Goal: Information Seeking & Learning: Learn about a topic

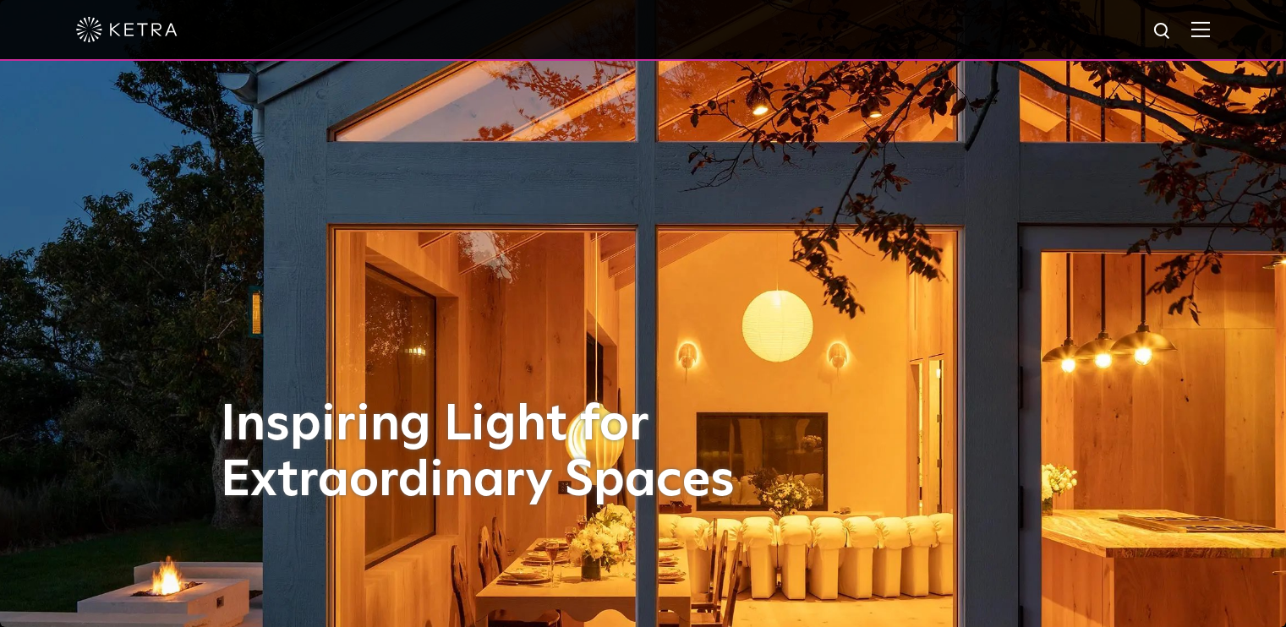
select select "Other"
select select "[GEOGRAPHIC_DATA]"
select select "Other"
select select "[GEOGRAPHIC_DATA]"
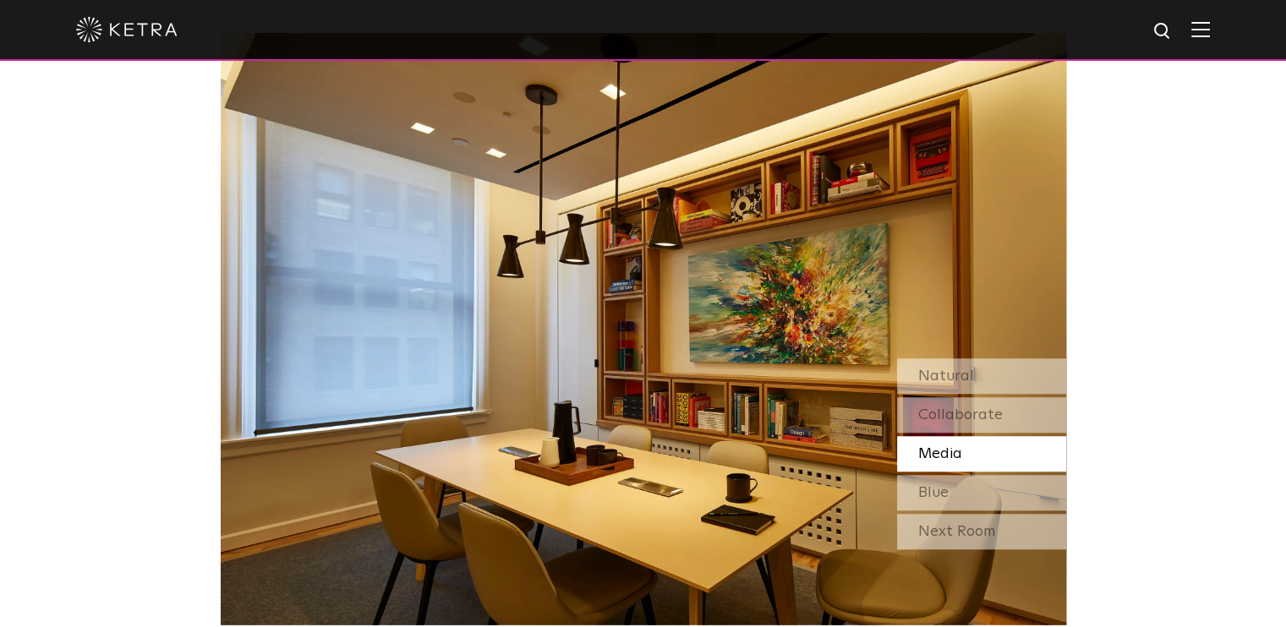
scroll to position [1457, 0]
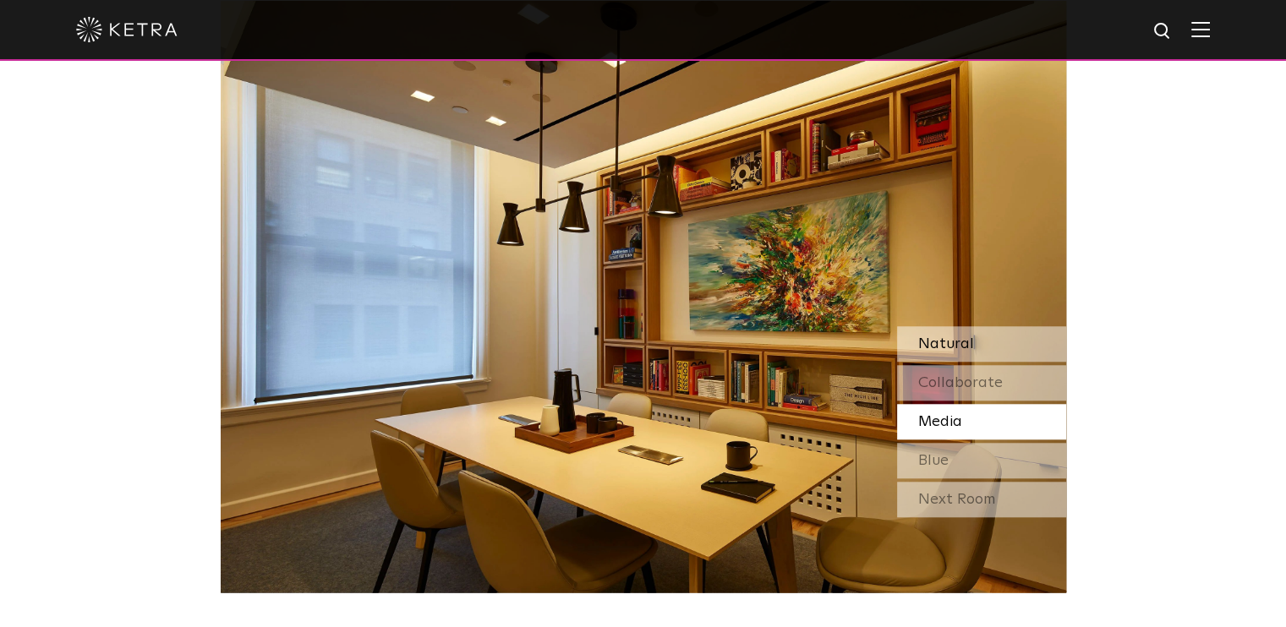
click at [987, 338] on div "Natural" at bounding box center [981, 344] width 169 height 36
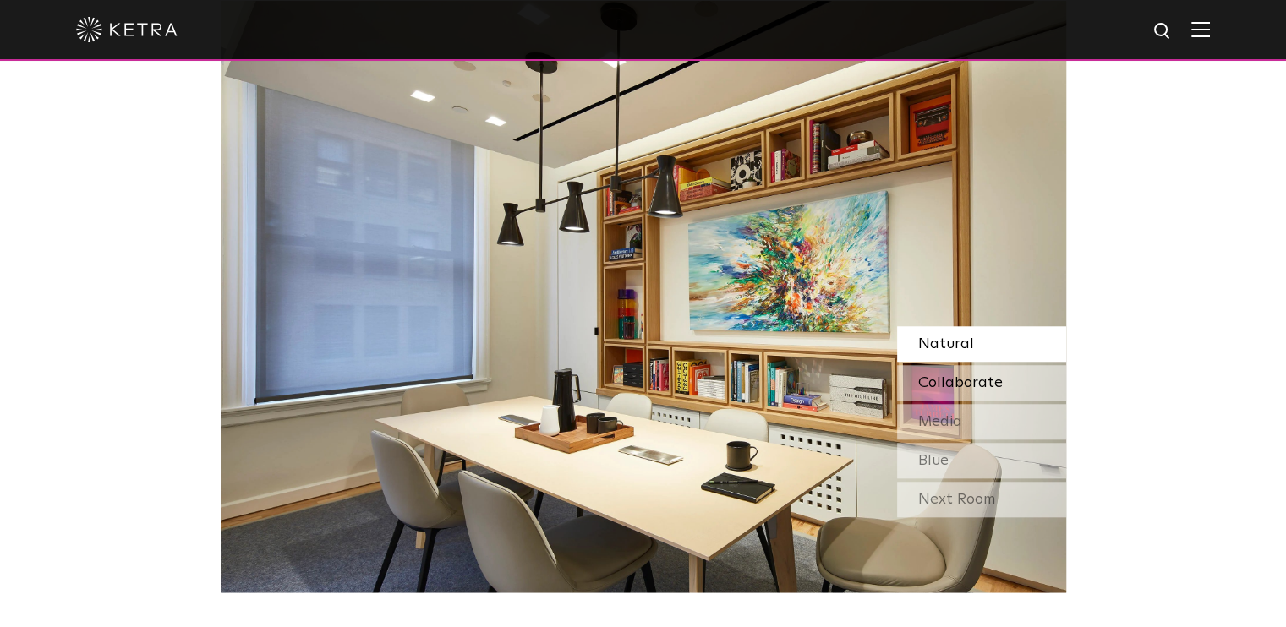
click at [973, 385] on span "Collaborate" at bounding box center [960, 382] width 85 height 15
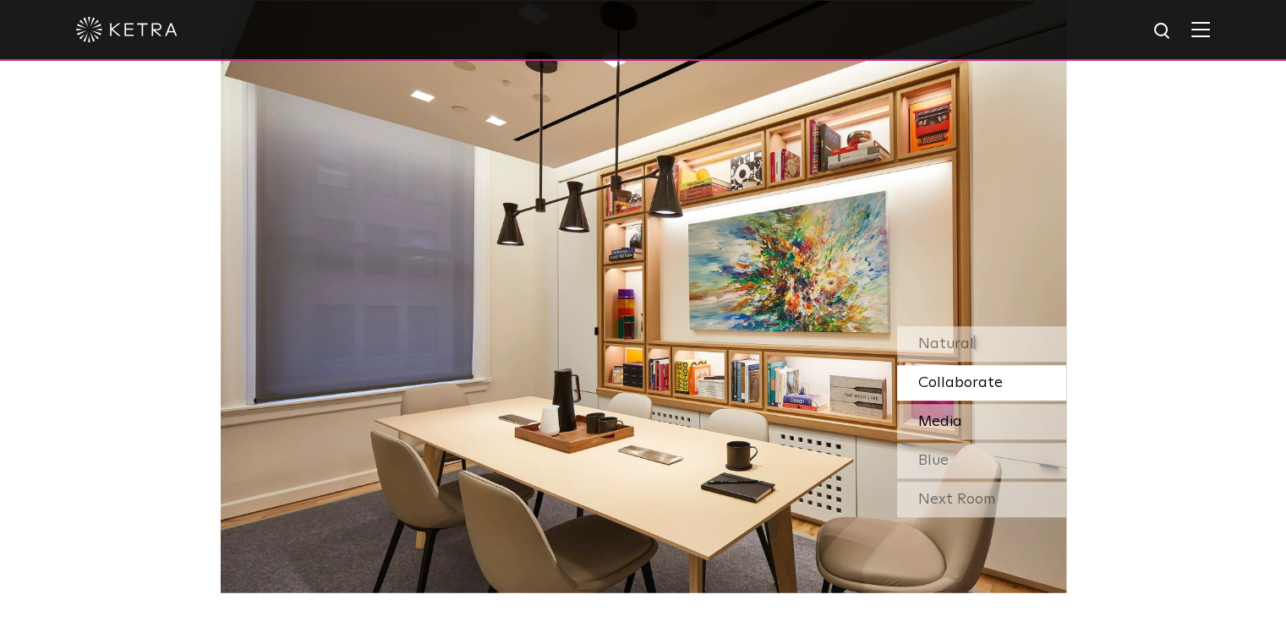
click at [962, 424] on div "Media" at bounding box center [981, 422] width 169 height 36
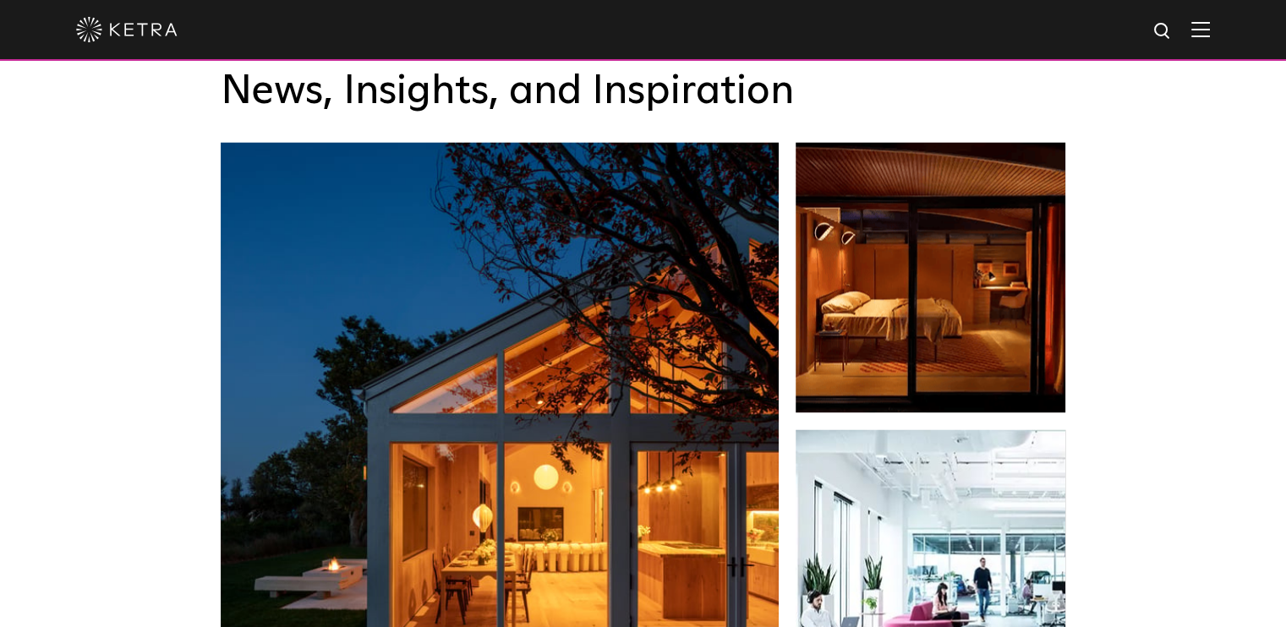
scroll to position [2556, 0]
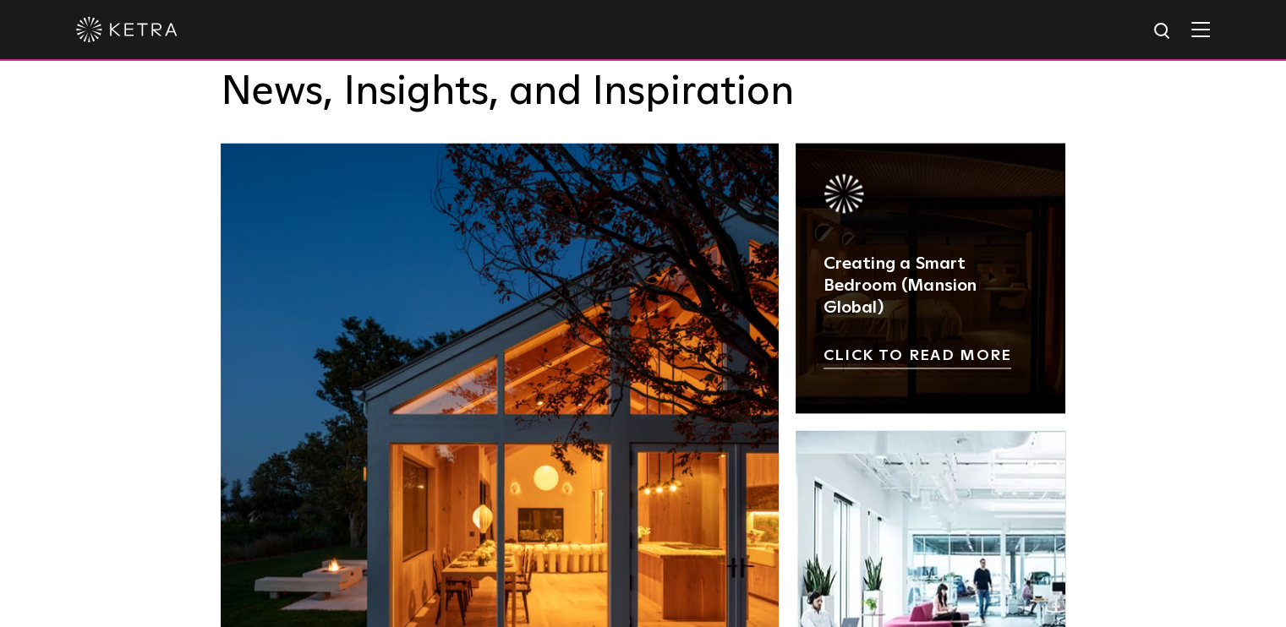
click at [971, 276] on link at bounding box center [930, 278] width 271 height 271
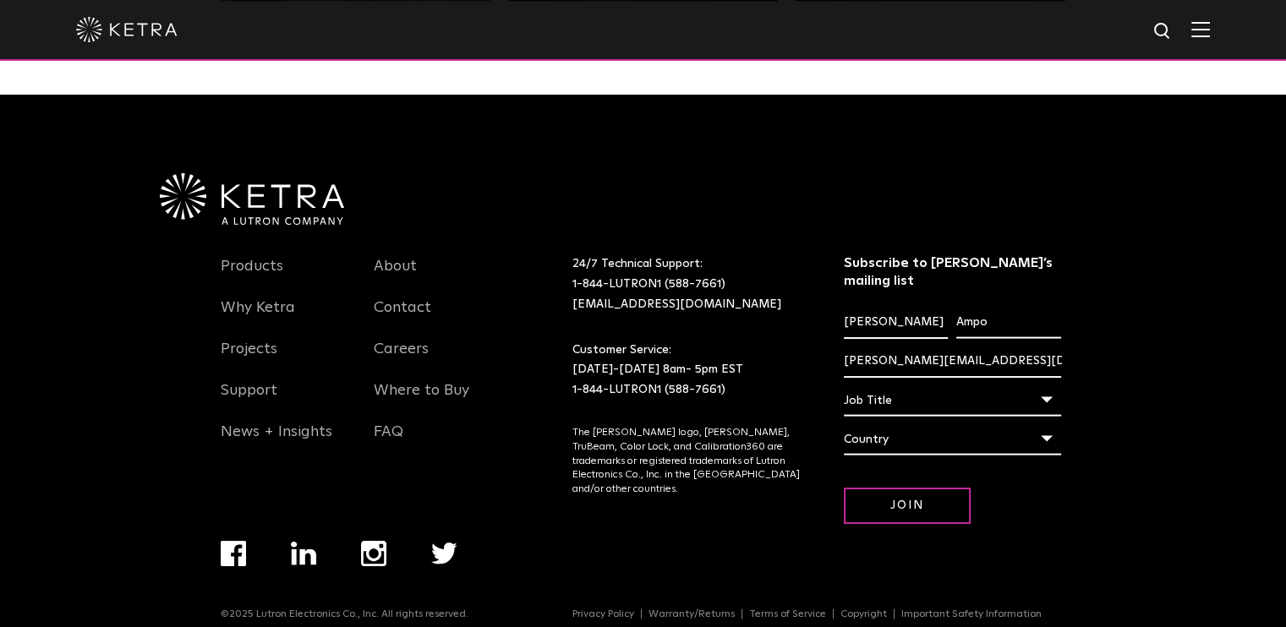
scroll to position [3553, 0]
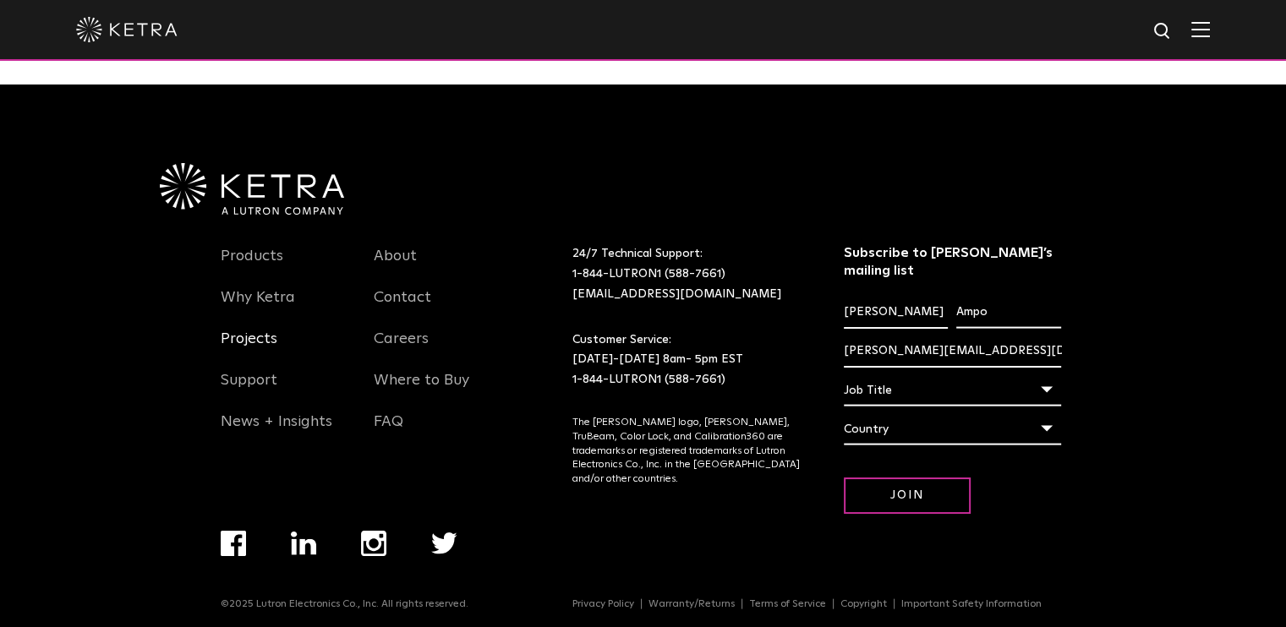
click at [247, 348] on link "Projects" at bounding box center [249, 349] width 57 height 39
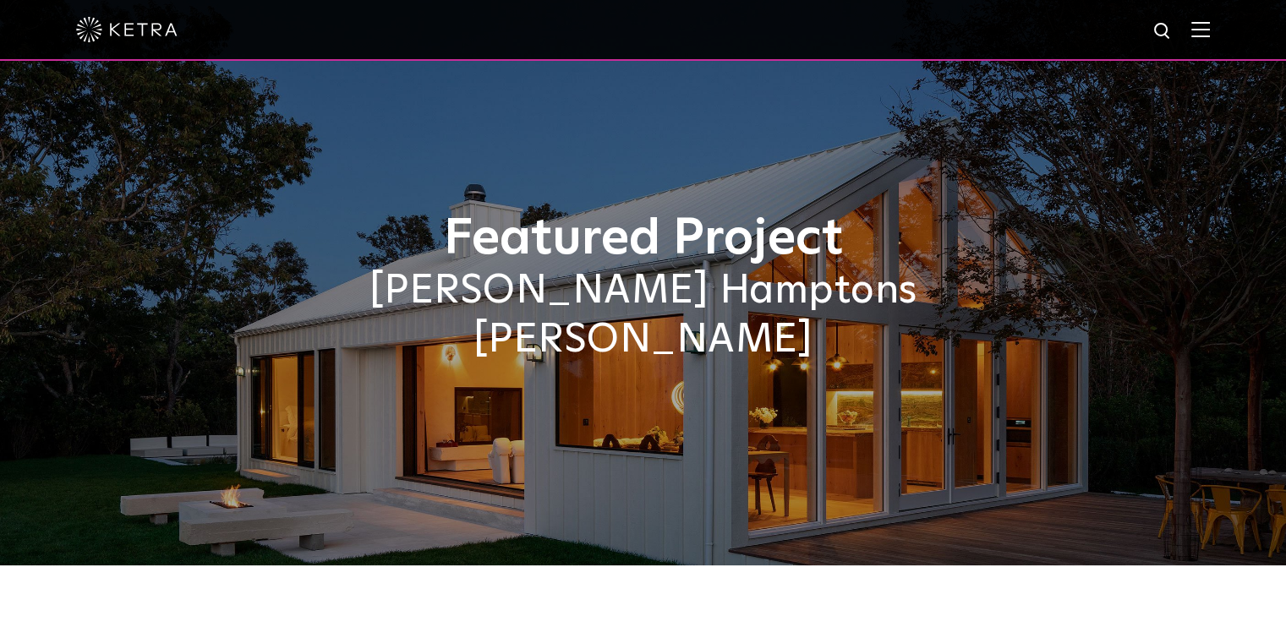
select select "Other"
select select "[GEOGRAPHIC_DATA]"
select select "Other"
select select "[GEOGRAPHIC_DATA]"
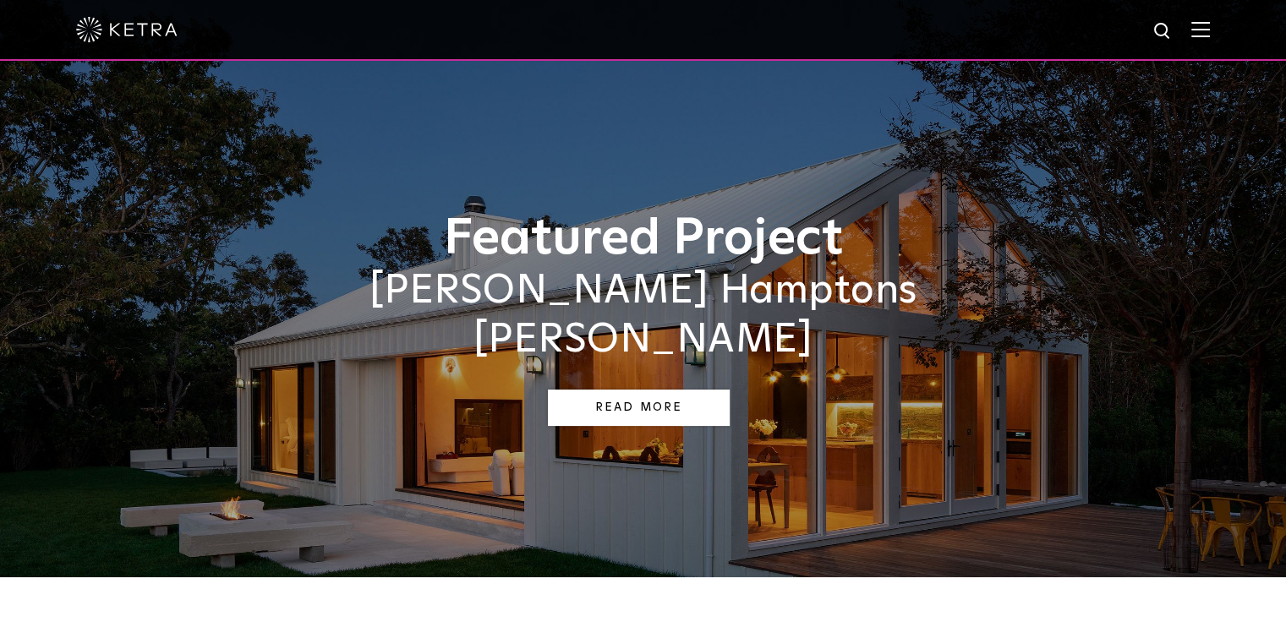
click at [667, 390] on link "Read More" at bounding box center [639, 408] width 182 height 36
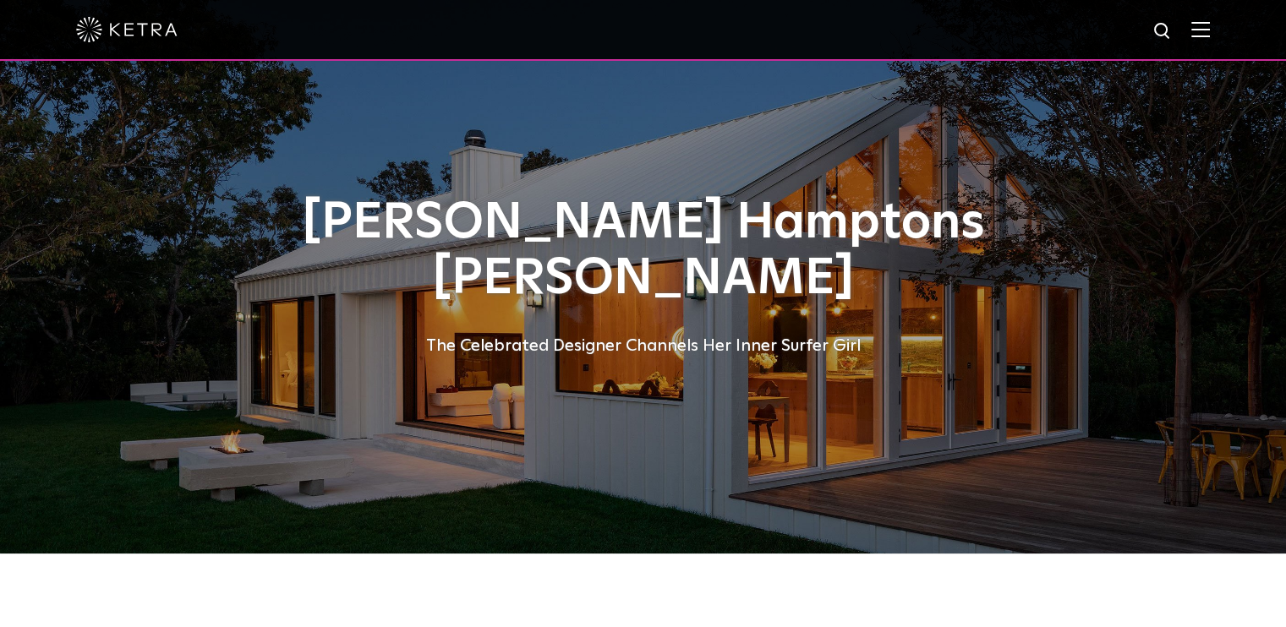
select select "Other"
select select "[GEOGRAPHIC_DATA]"
select select "Other"
select select "[GEOGRAPHIC_DATA]"
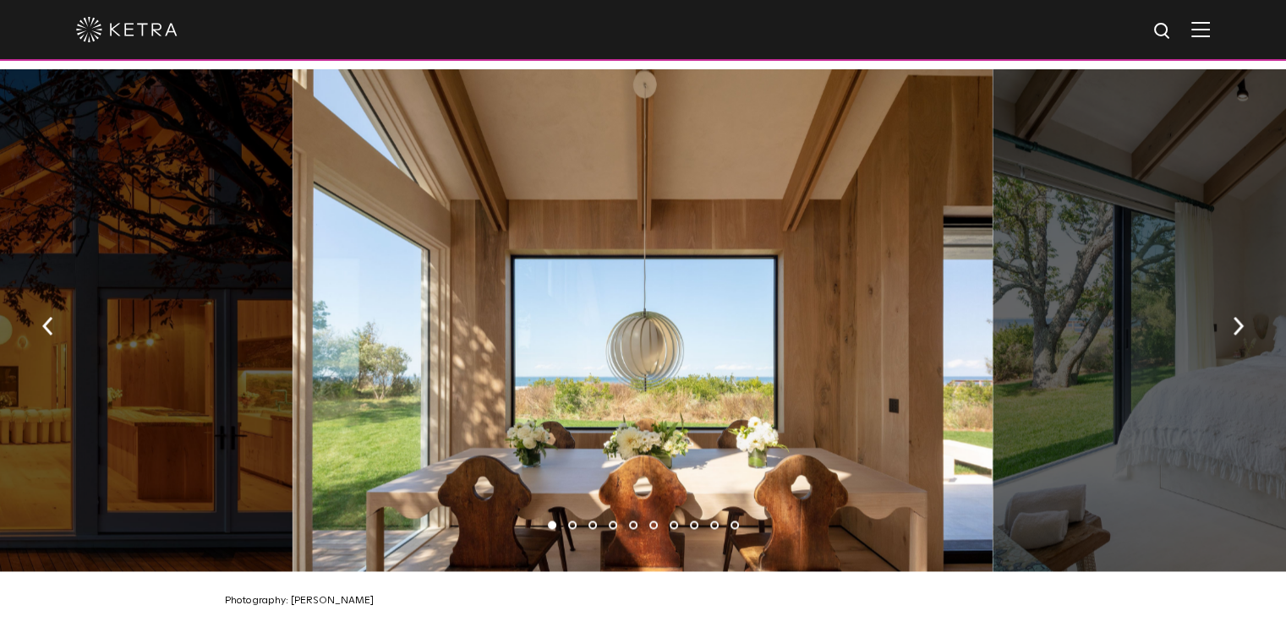
scroll to position [2451, 0]
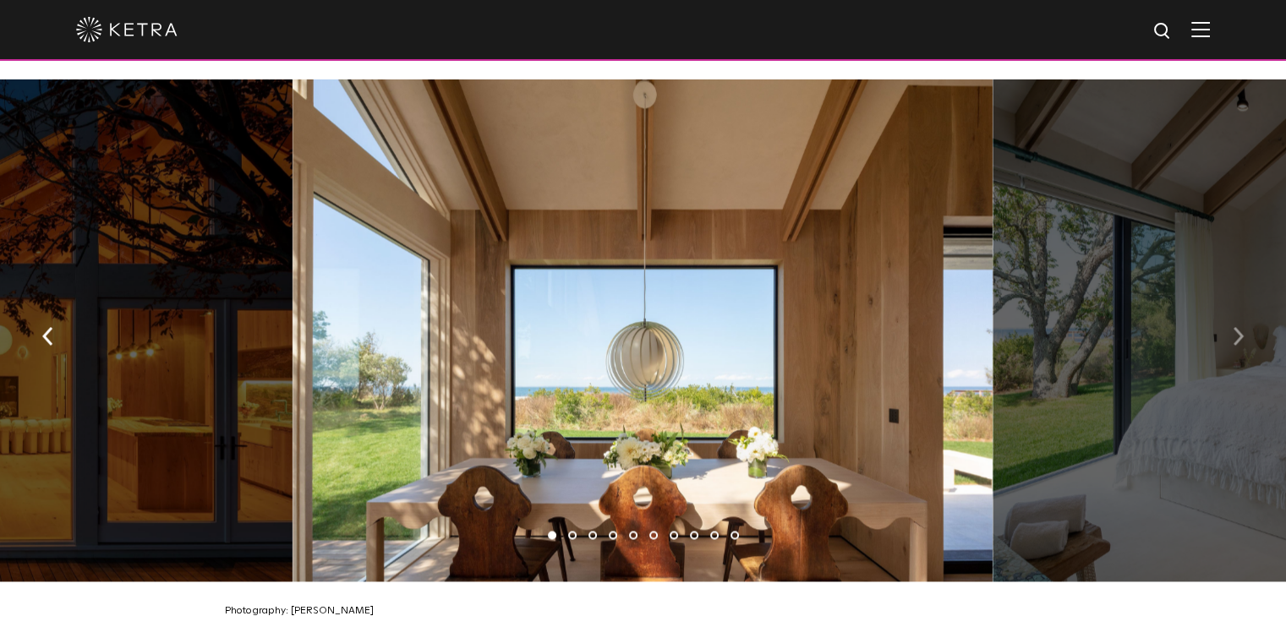
click at [1234, 326] on img "button" at bounding box center [1238, 335] width 11 height 19
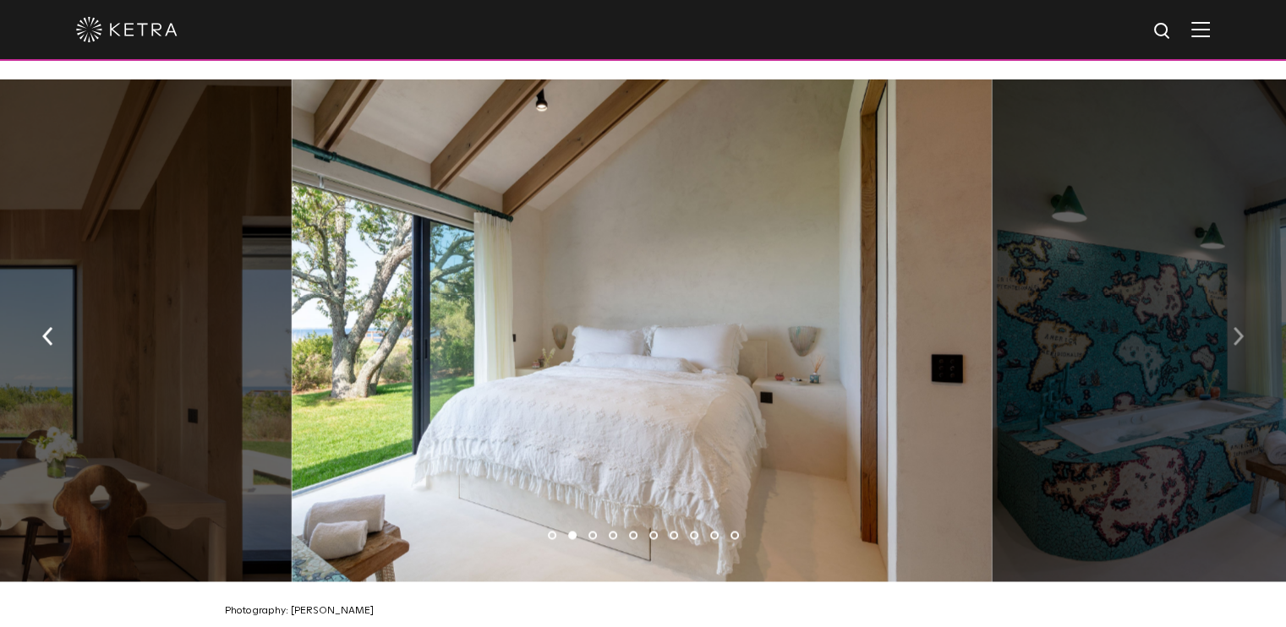
click at [1233, 326] on img "button" at bounding box center [1238, 335] width 11 height 19
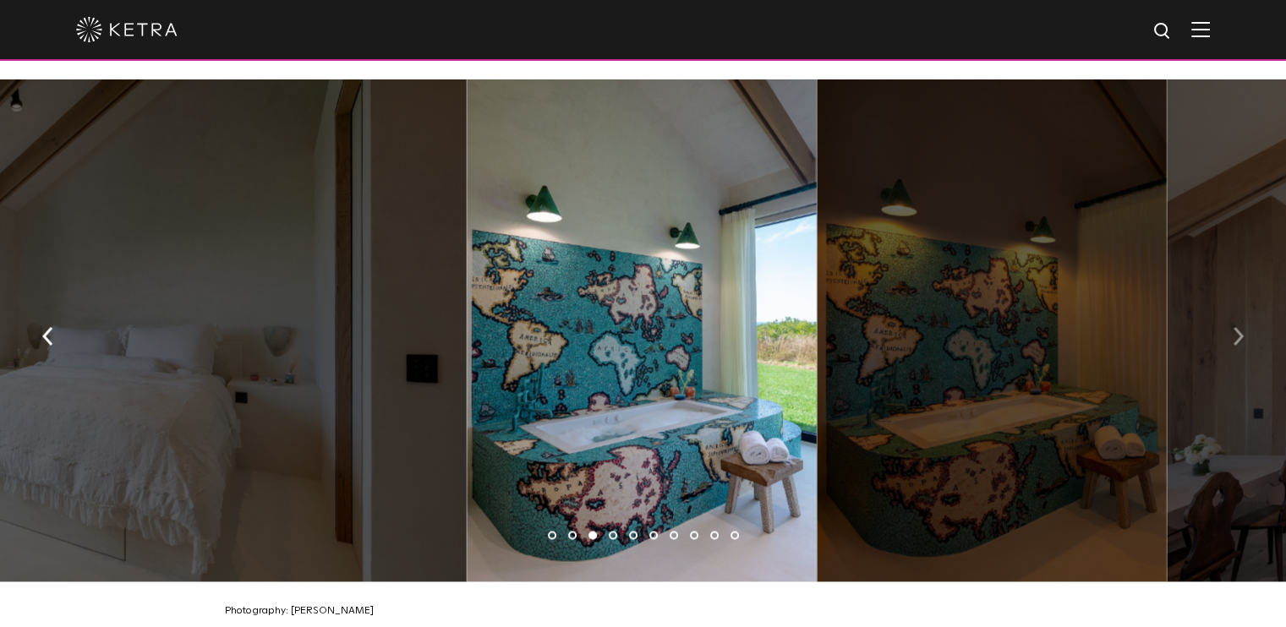
click at [1233, 326] on img "button" at bounding box center [1238, 335] width 11 height 19
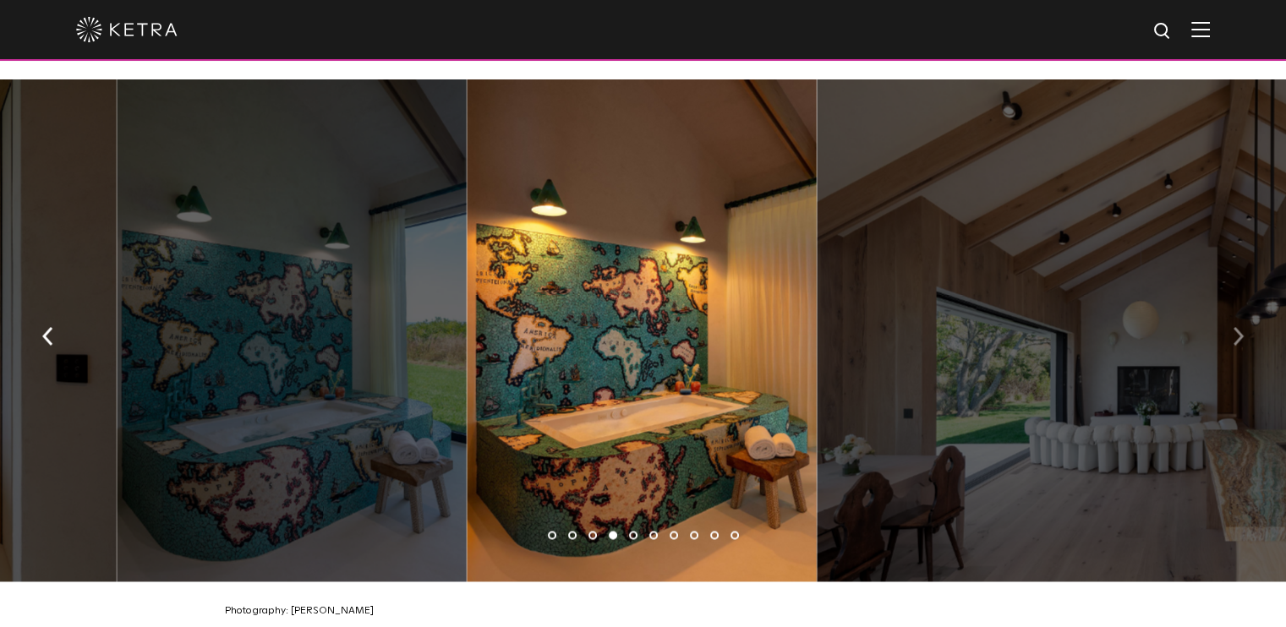
click at [1233, 326] on img "button" at bounding box center [1238, 335] width 11 height 19
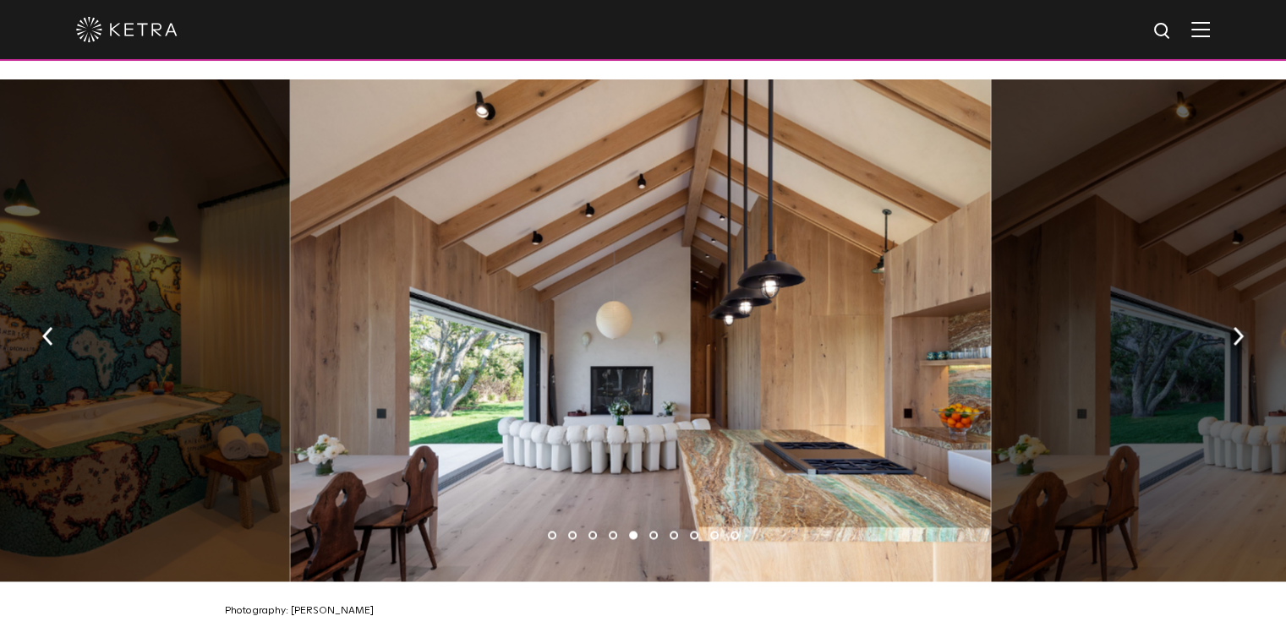
click at [1233, 326] on img "button" at bounding box center [1238, 335] width 11 height 19
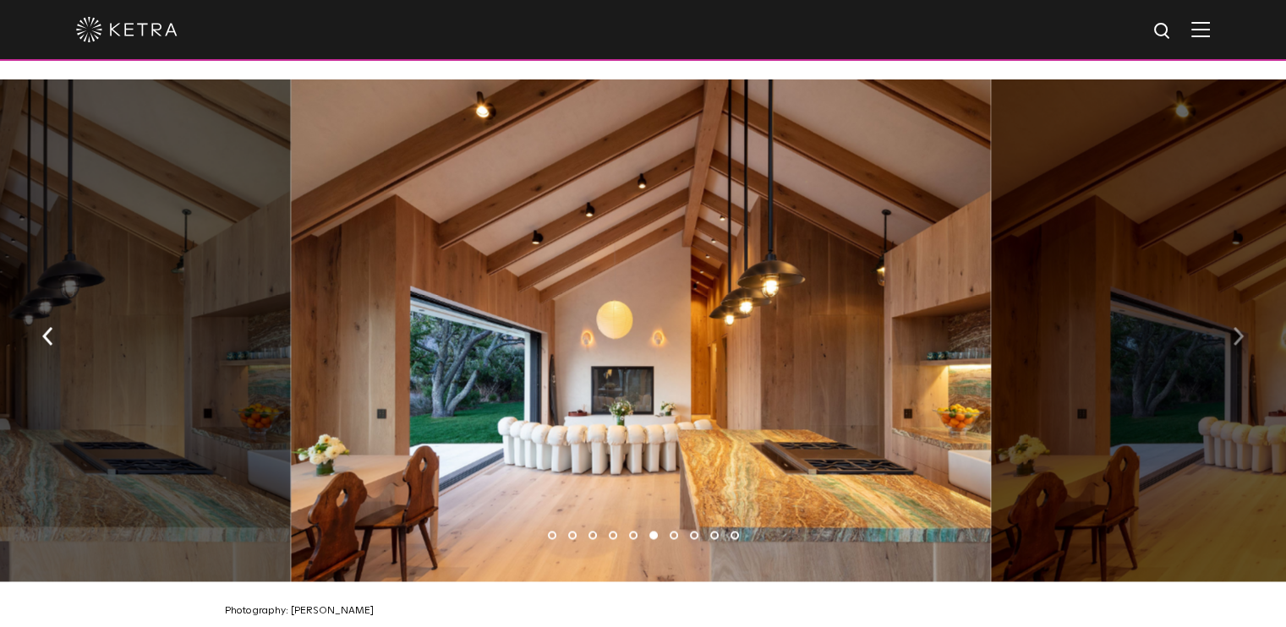
click at [1233, 326] on img "button" at bounding box center [1238, 335] width 11 height 19
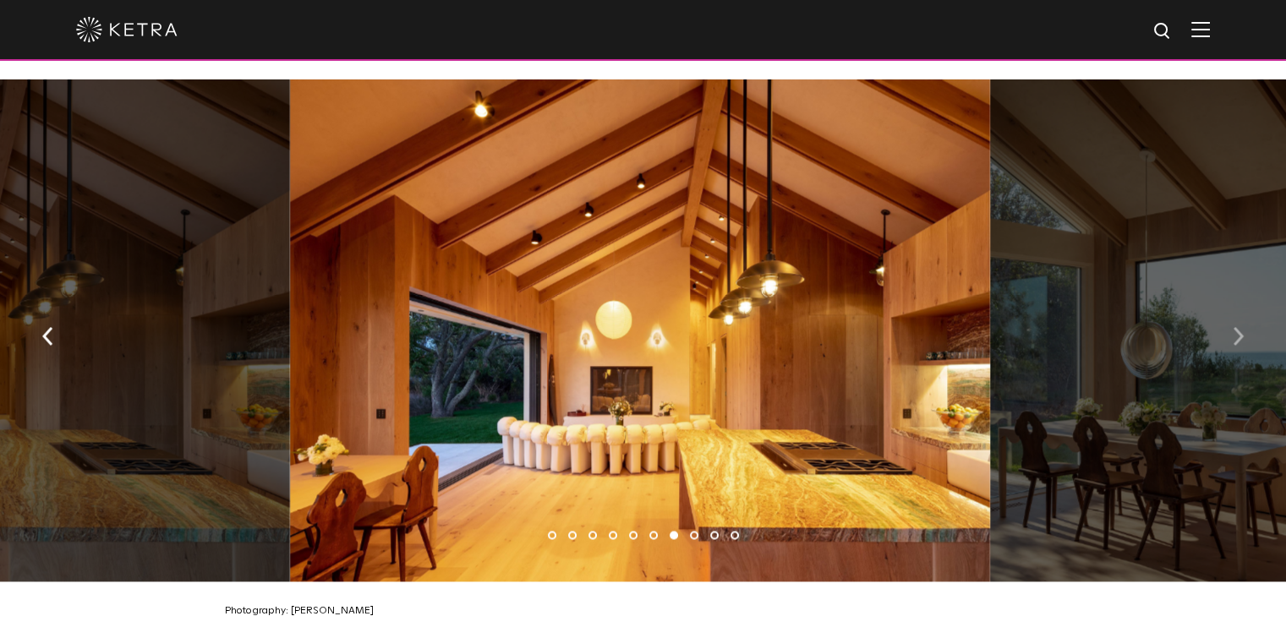
click at [1233, 326] on img "button" at bounding box center [1238, 335] width 11 height 19
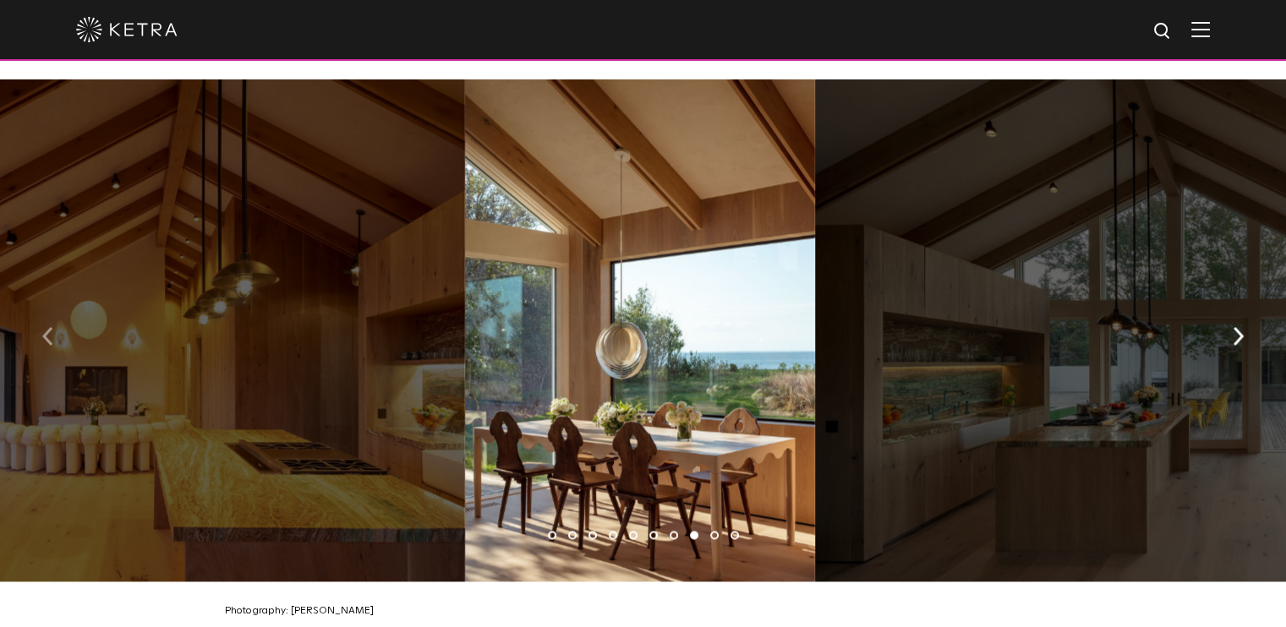
click at [50, 326] on img "button" at bounding box center [47, 335] width 11 height 19
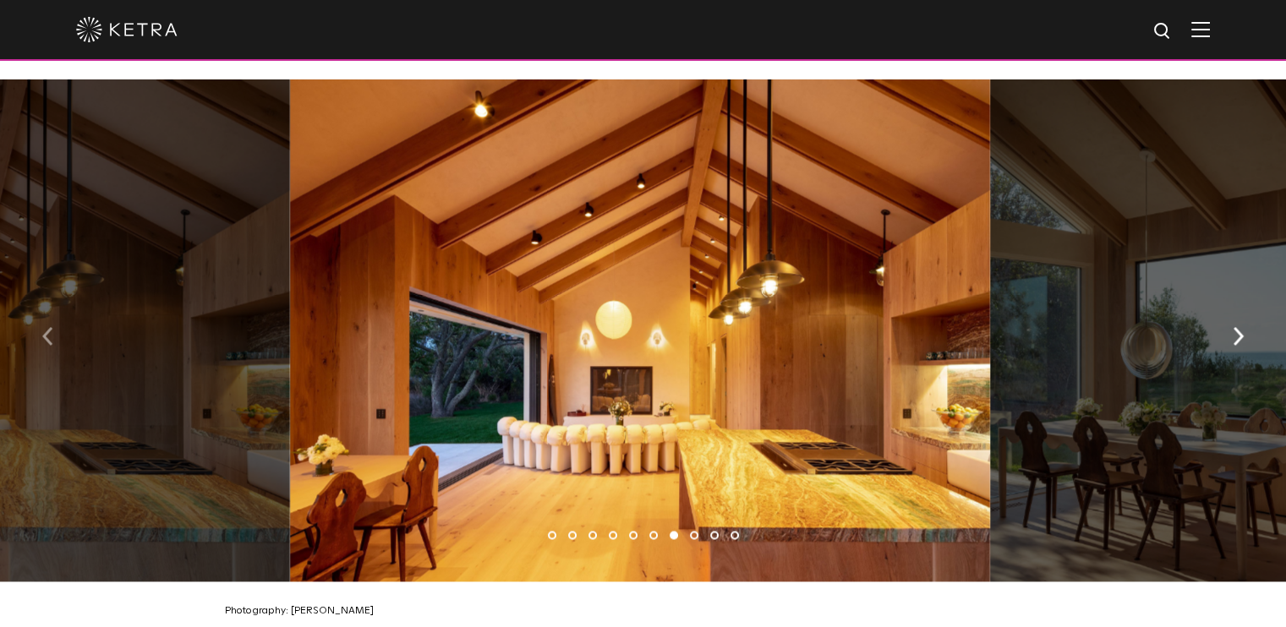
click at [65, 317] on button "button" at bounding box center [48, 334] width 36 height 58
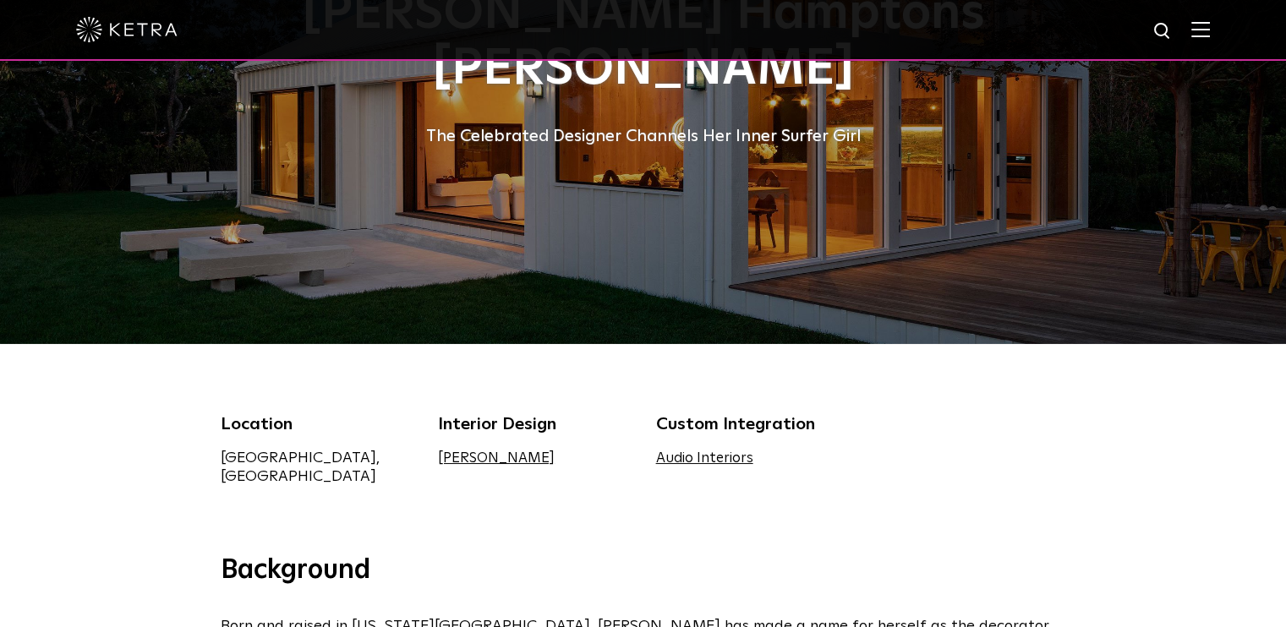
scroll to position [0, 0]
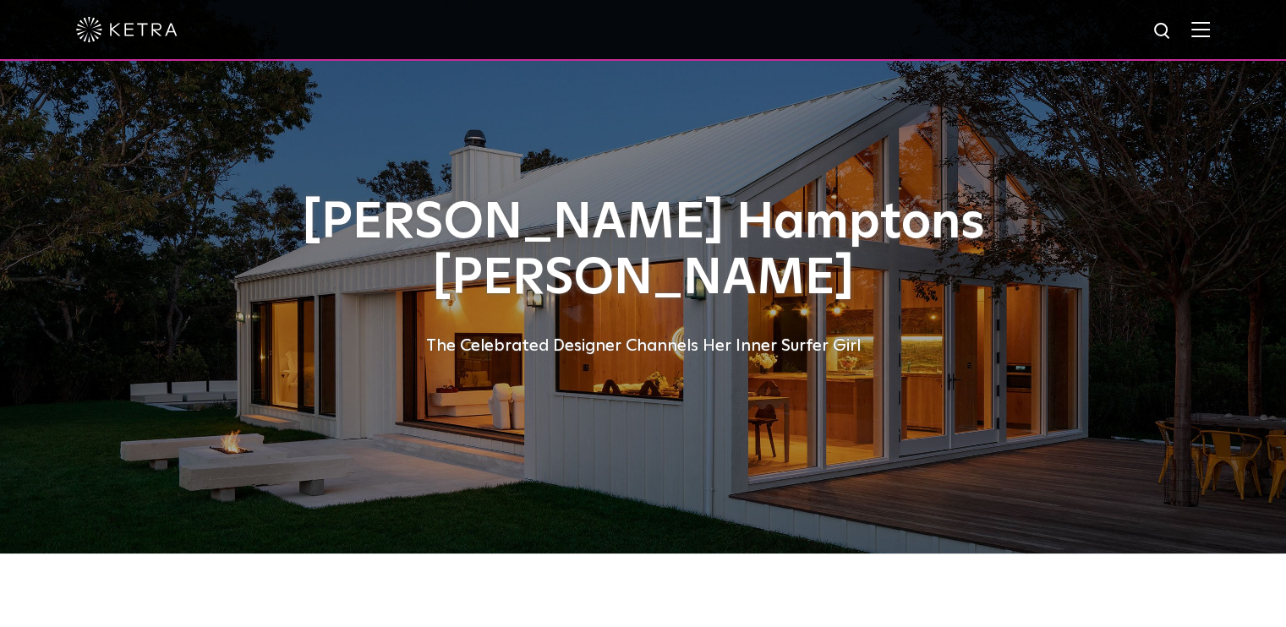
drag, startPoint x: 430, startPoint y: 229, endPoint x: 286, endPoint y: 215, distance: 145.3
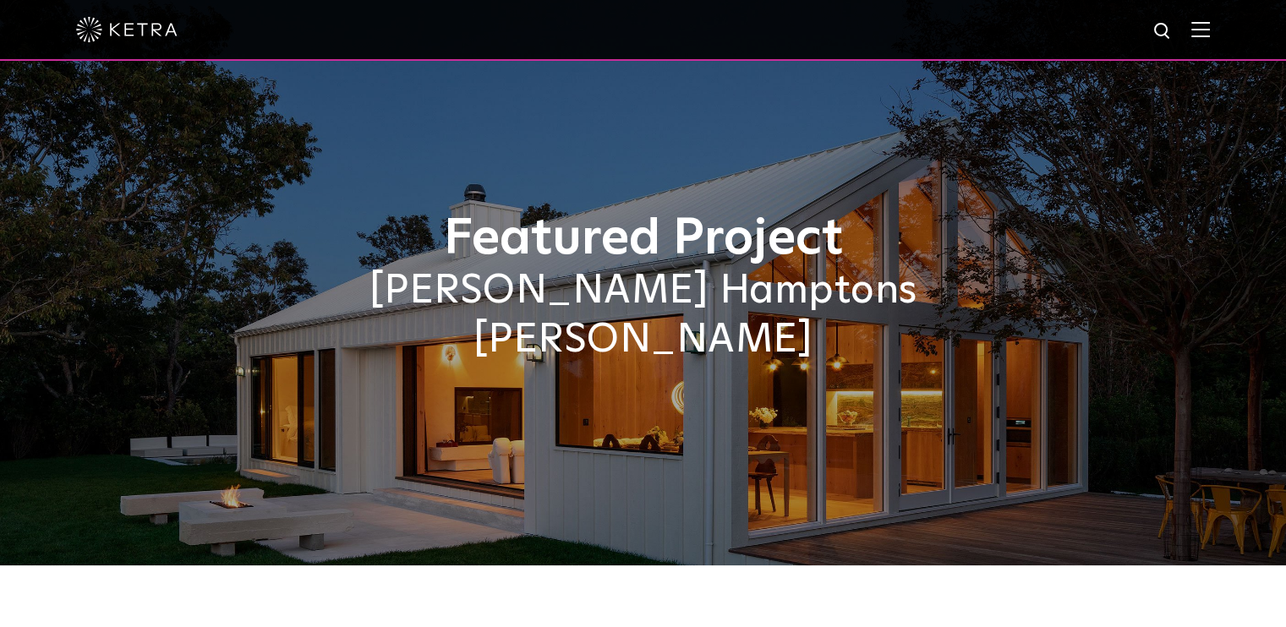
select select "Other"
select select "[GEOGRAPHIC_DATA]"
select select "Other"
select select "[GEOGRAPHIC_DATA]"
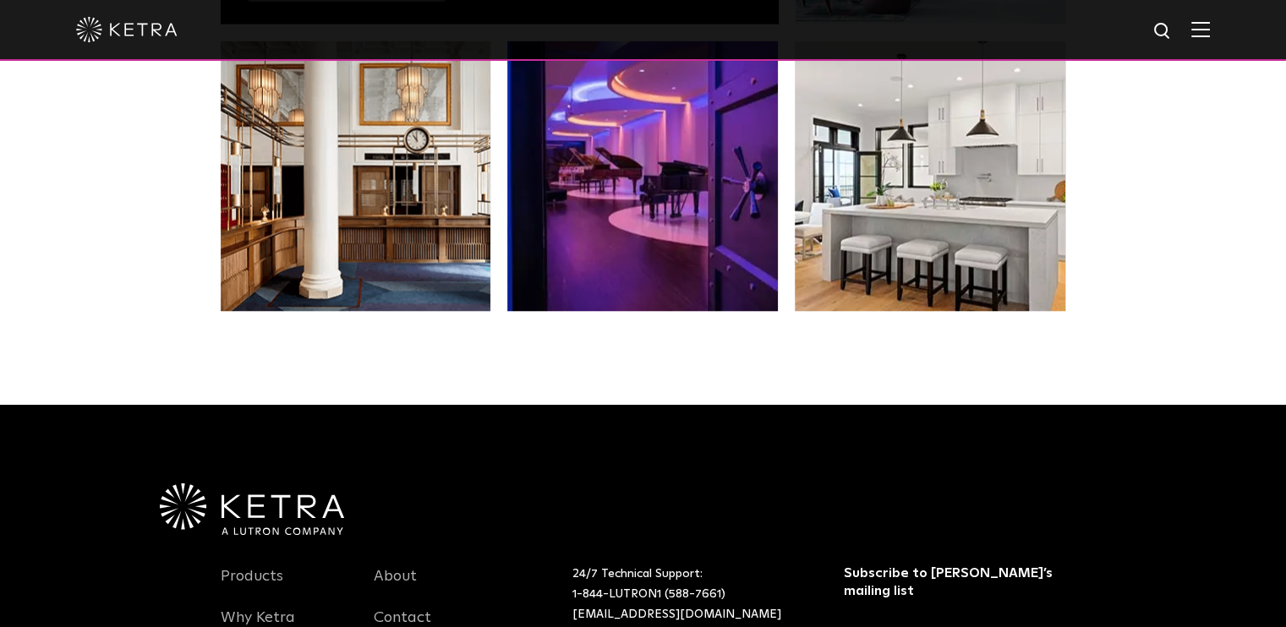
select select "Other"
select select "[GEOGRAPHIC_DATA]"
select select "Other"
select select "[GEOGRAPHIC_DATA]"
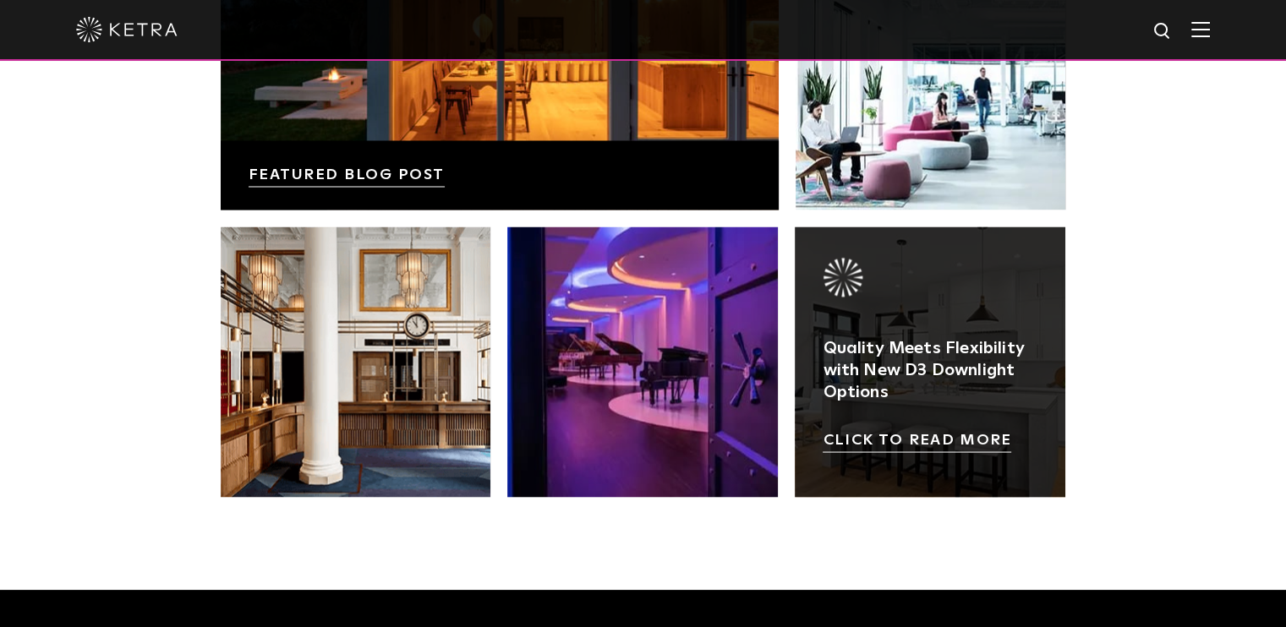
scroll to position [3047, 0]
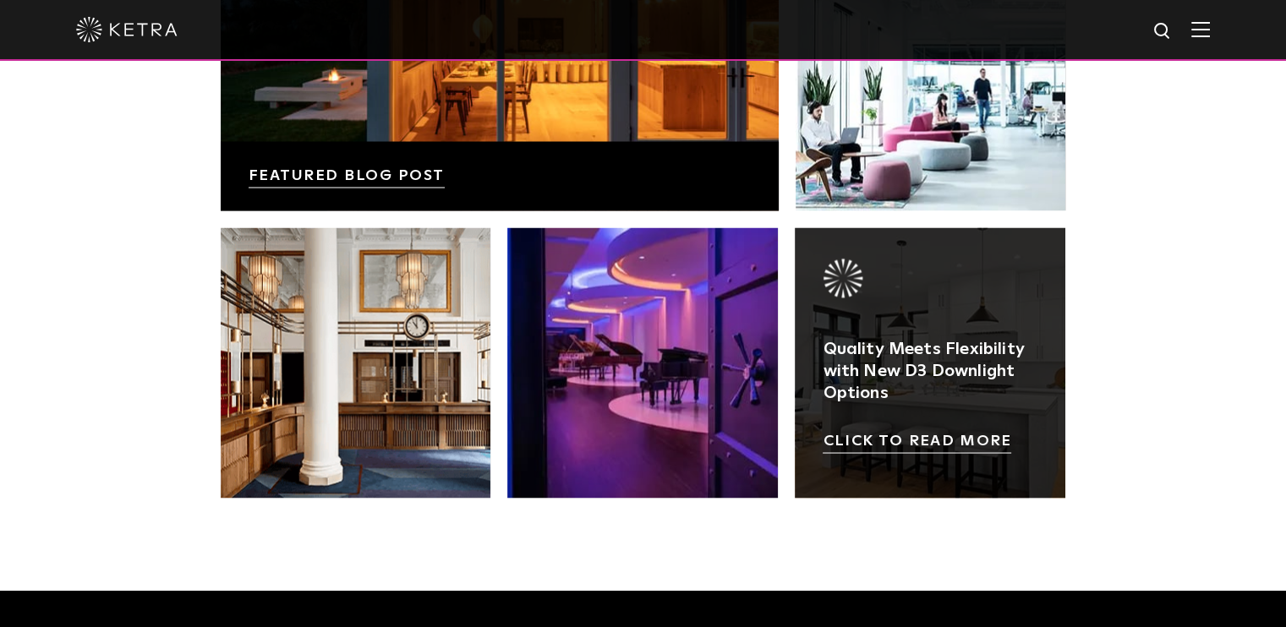
click at [980, 271] on link at bounding box center [930, 362] width 271 height 271
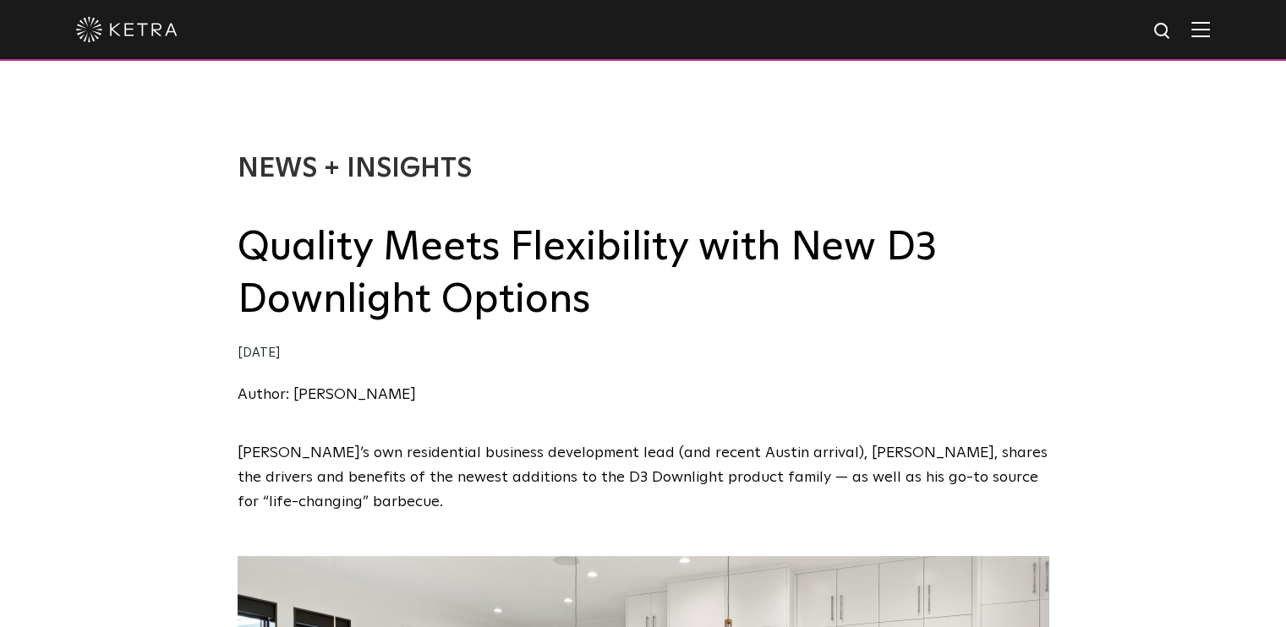
select select "Other"
select select "[GEOGRAPHIC_DATA]"
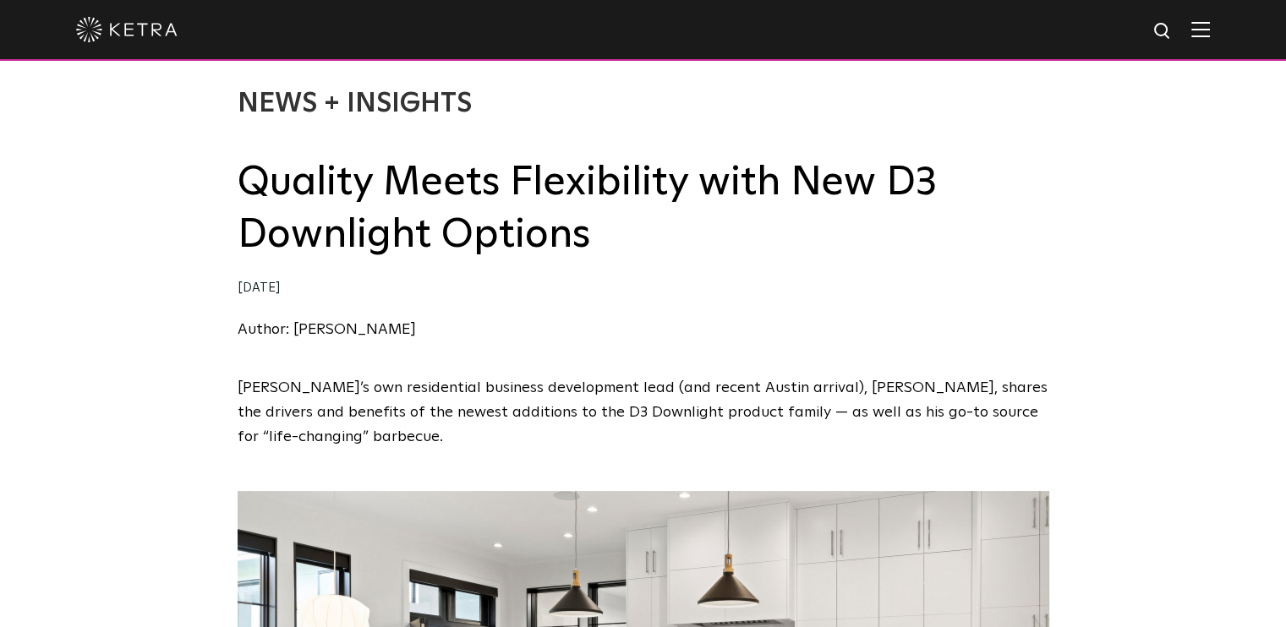
select select "Other"
select select "[GEOGRAPHIC_DATA]"
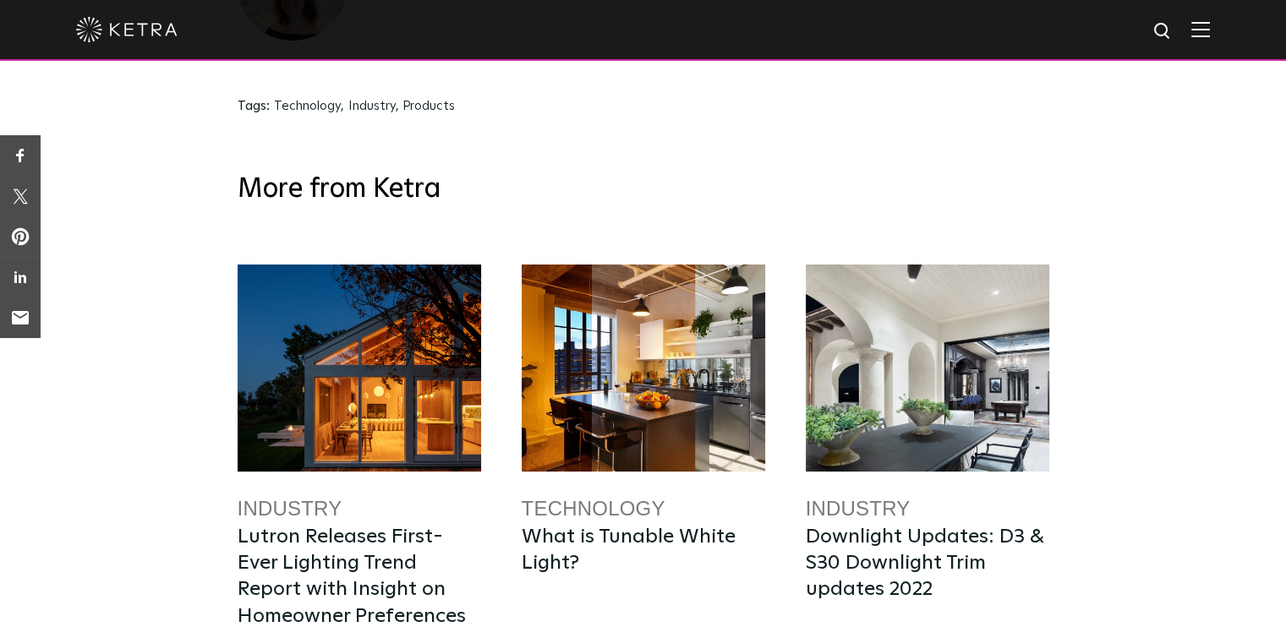
scroll to position [3554, 0]
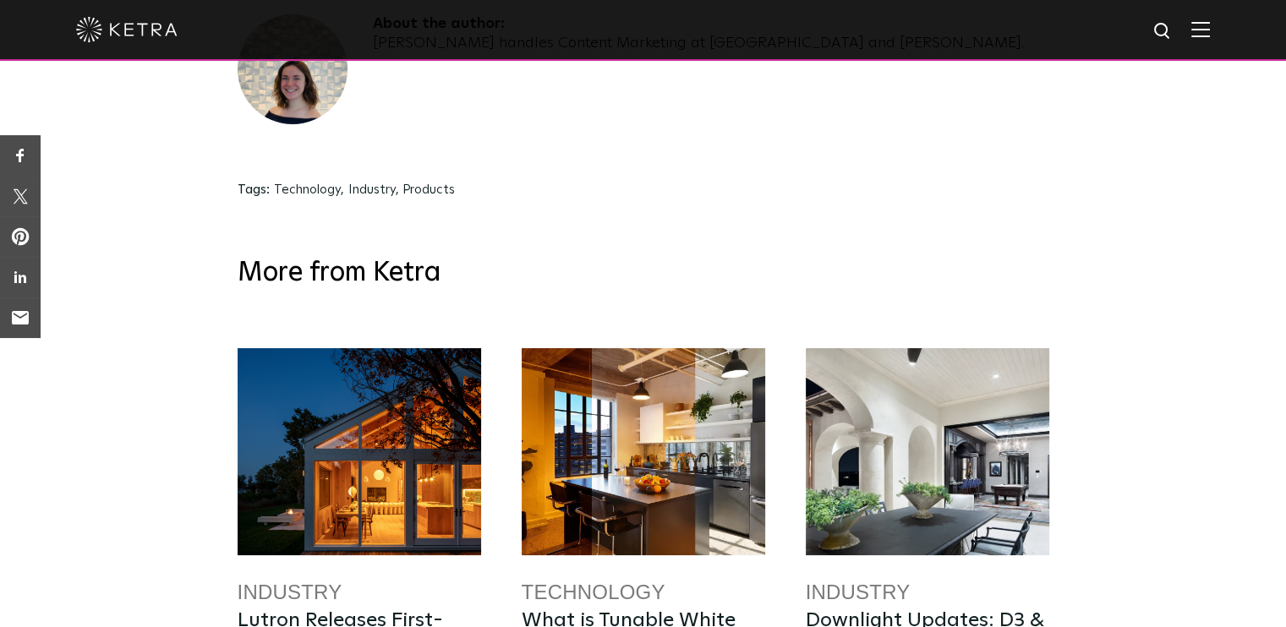
drag, startPoint x: 1298, startPoint y: 187, endPoint x: 1294, endPoint y: 484, distance: 297.6
click at [691, 348] on div at bounding box center [643, 451] width 243 height 207
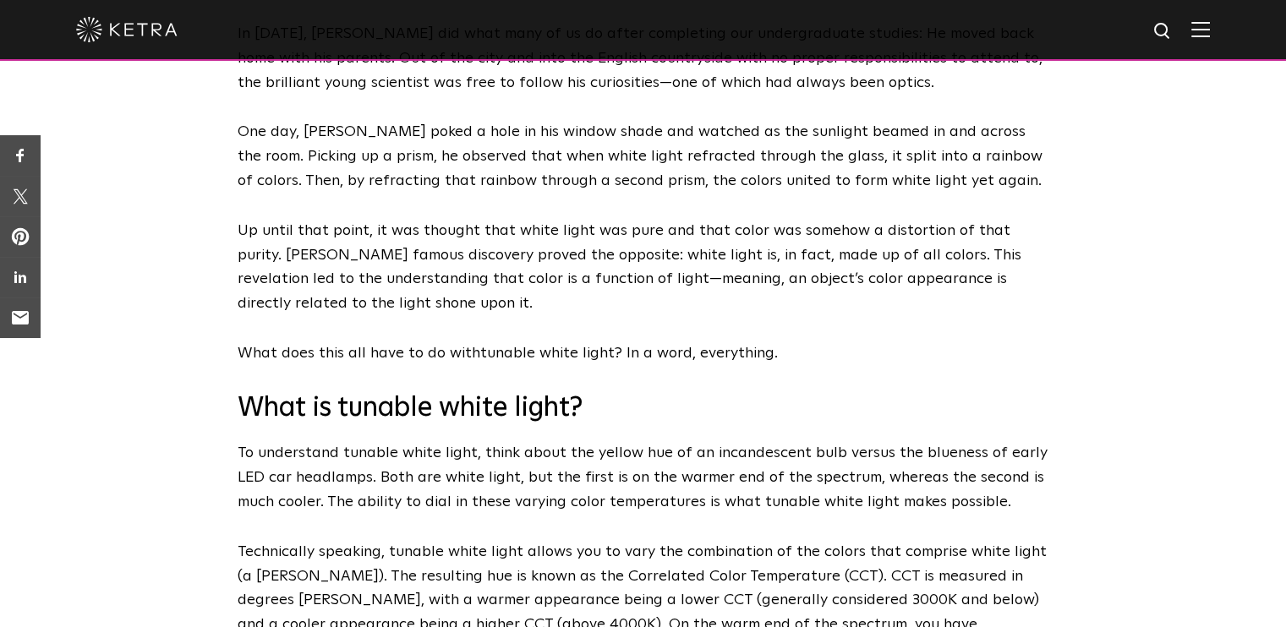
select select "Other"
select select "[GEOGRAPHIC_DATA]"
select select "Other"
select select "[GEOGRAPHIC_DATA]"
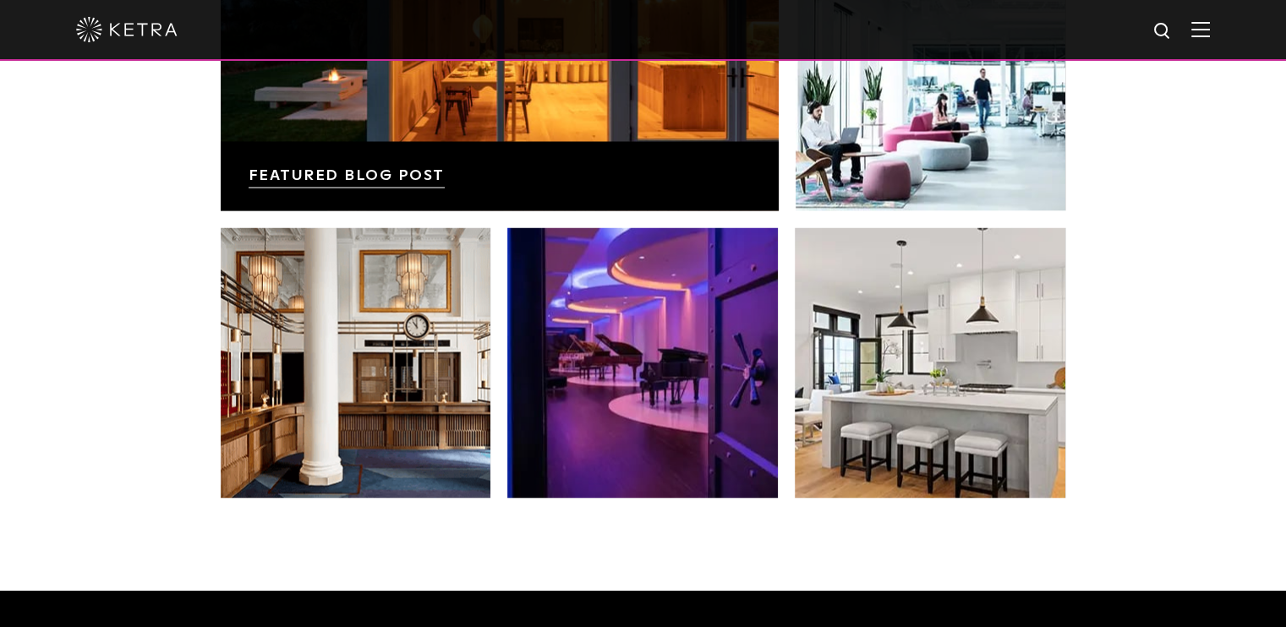
select select "Other"
select select "[GEOGRAPHIC_DATA]"
select select "Other"
select select "[GEOGRAPHIC_DATA]"
click at [1198, 36] on div at bounding box center [643, 29] width 1134 height 59
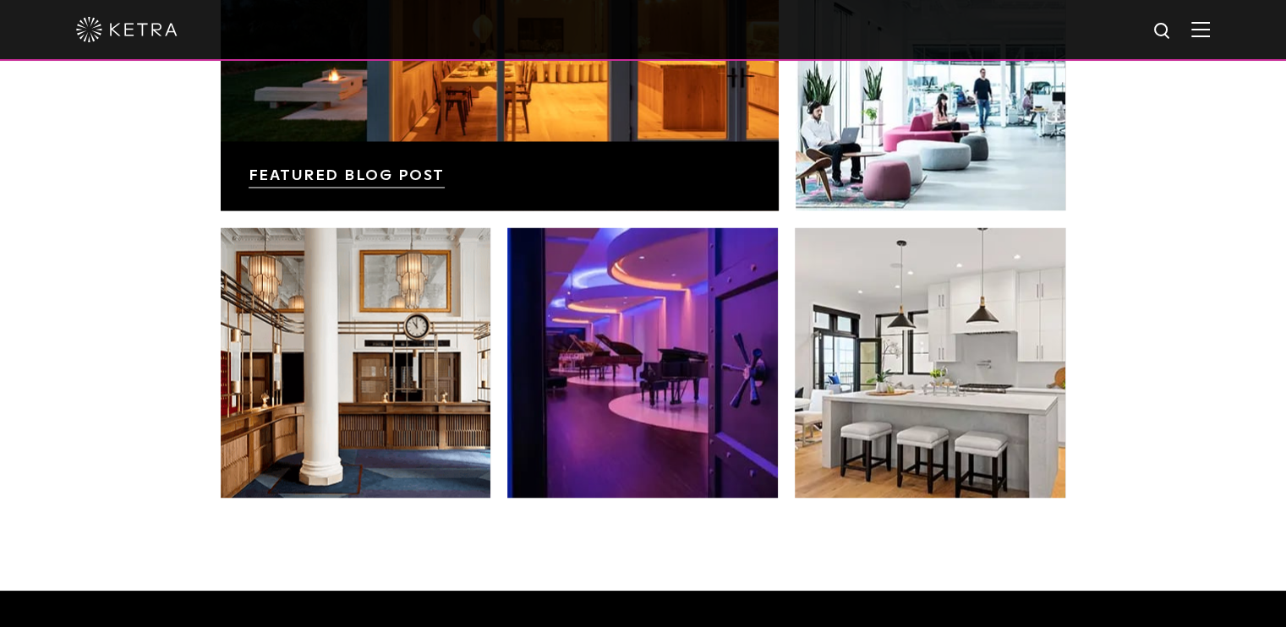
select select "Other"
select select "[GEOGRAPHIC_DATA]"
click at [1210, 33] on img at bounding box center [1200, 29] width 19 height 16
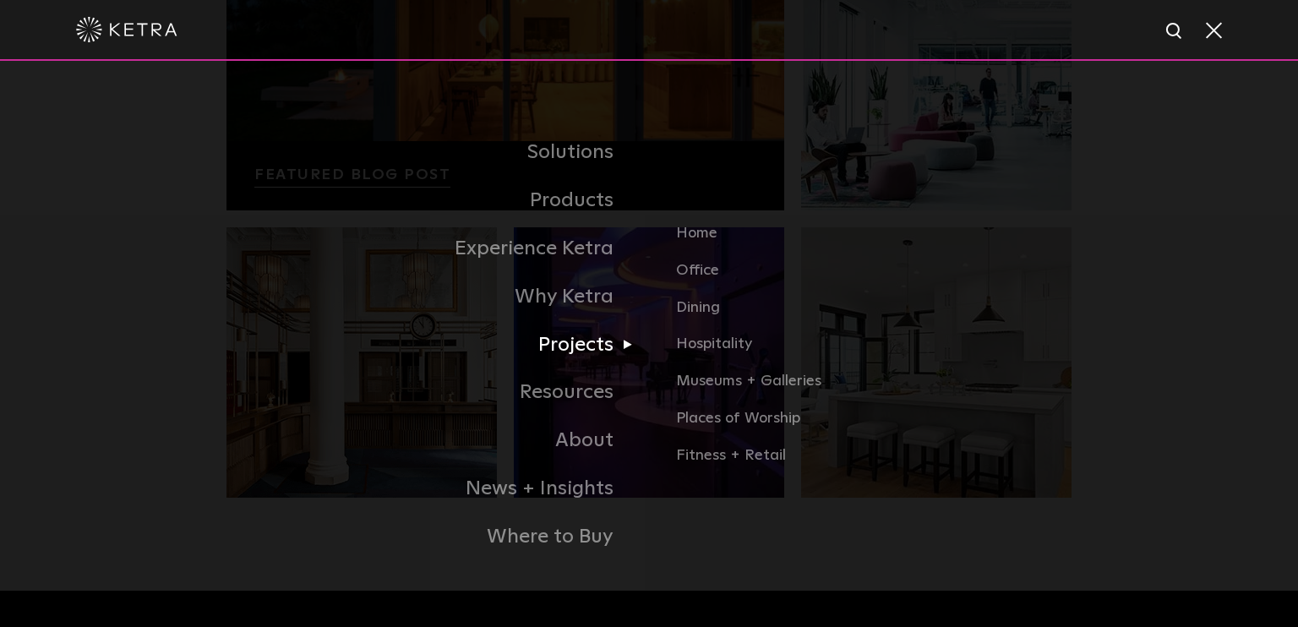
click at [586, 342] on link "Projects" at bounding box center [438, 345] width 423 height 48
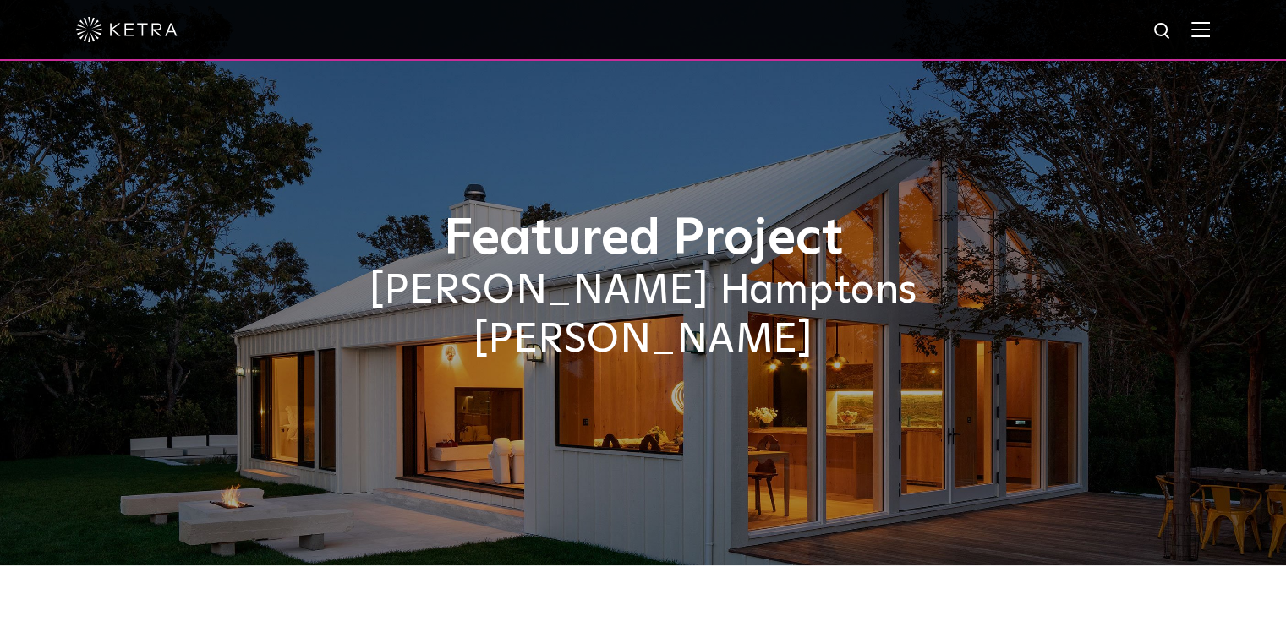
select select "Other"
select select "[GEOGRAPHIC_DATA]"
select select "Other"
select select "[GEOGRAPHIC_DATA]"
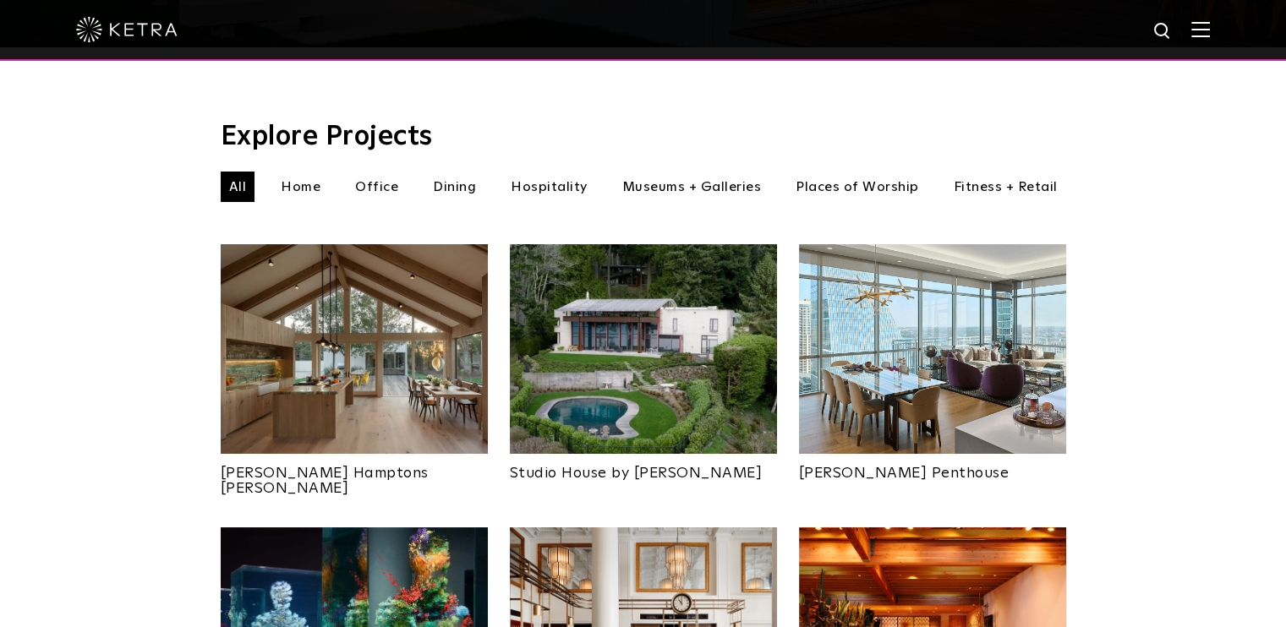
scroll to position [676, 0]
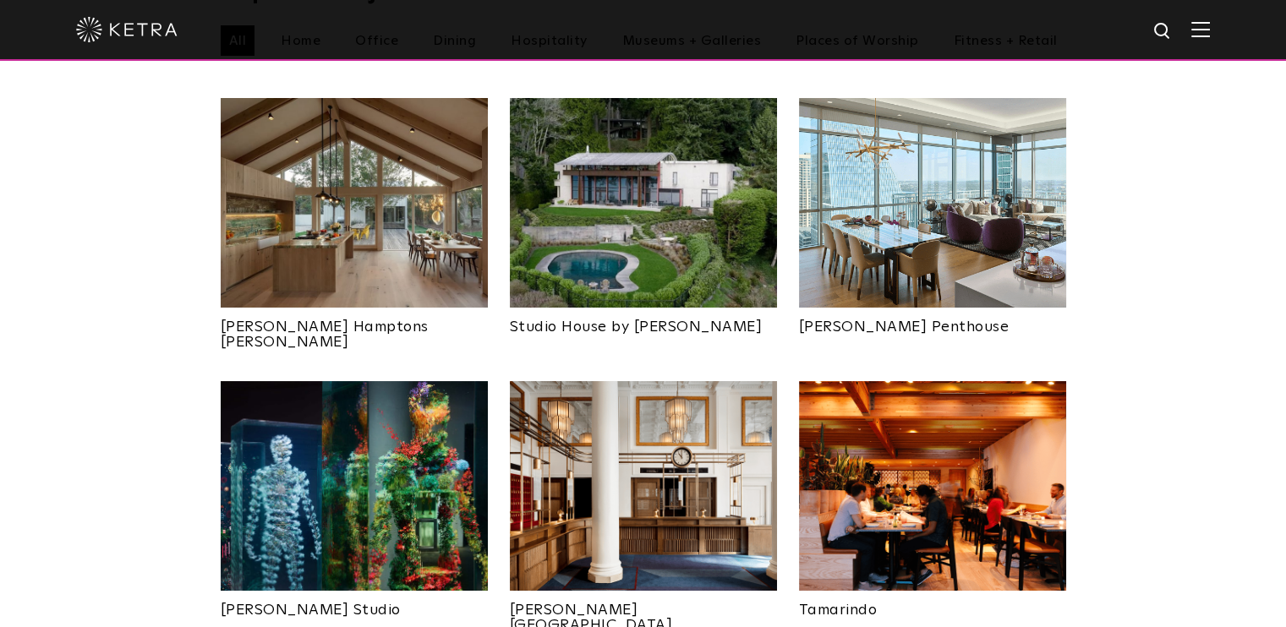
click at [649, 209] on img at bounding box center [643, 203] width 267 height 210
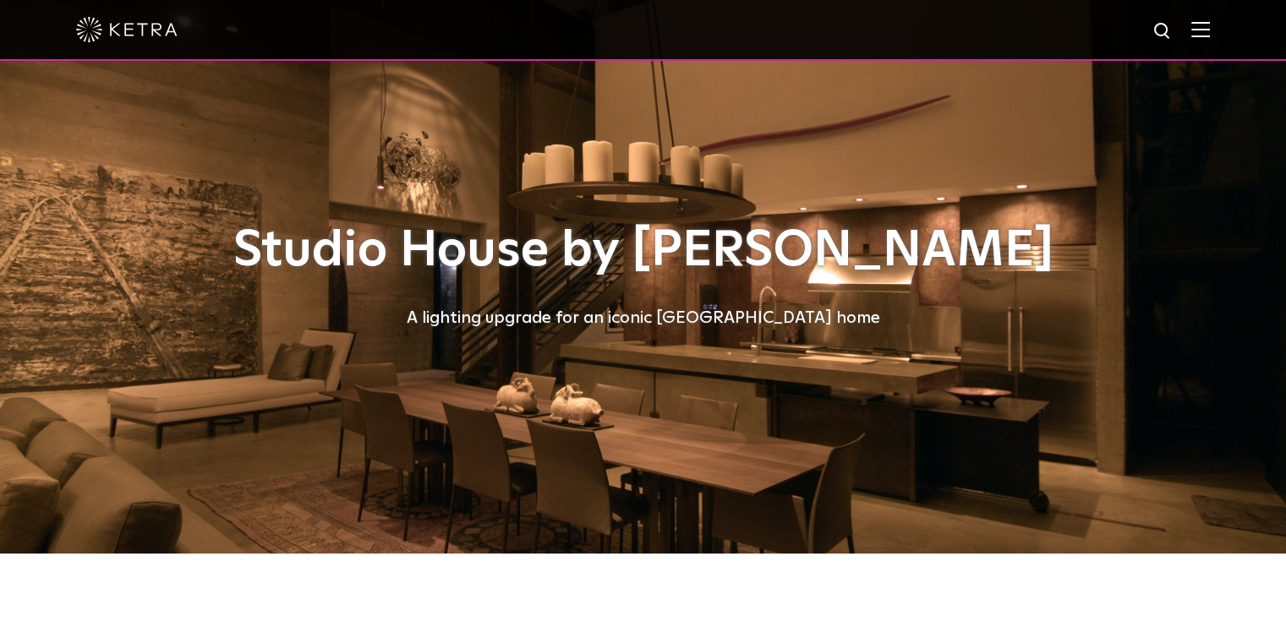
select select "Other"
select select "[GEOGRAPHIC_DATA]"
select select "Other"
select select "[GEOGRAPHIC_DATA]"
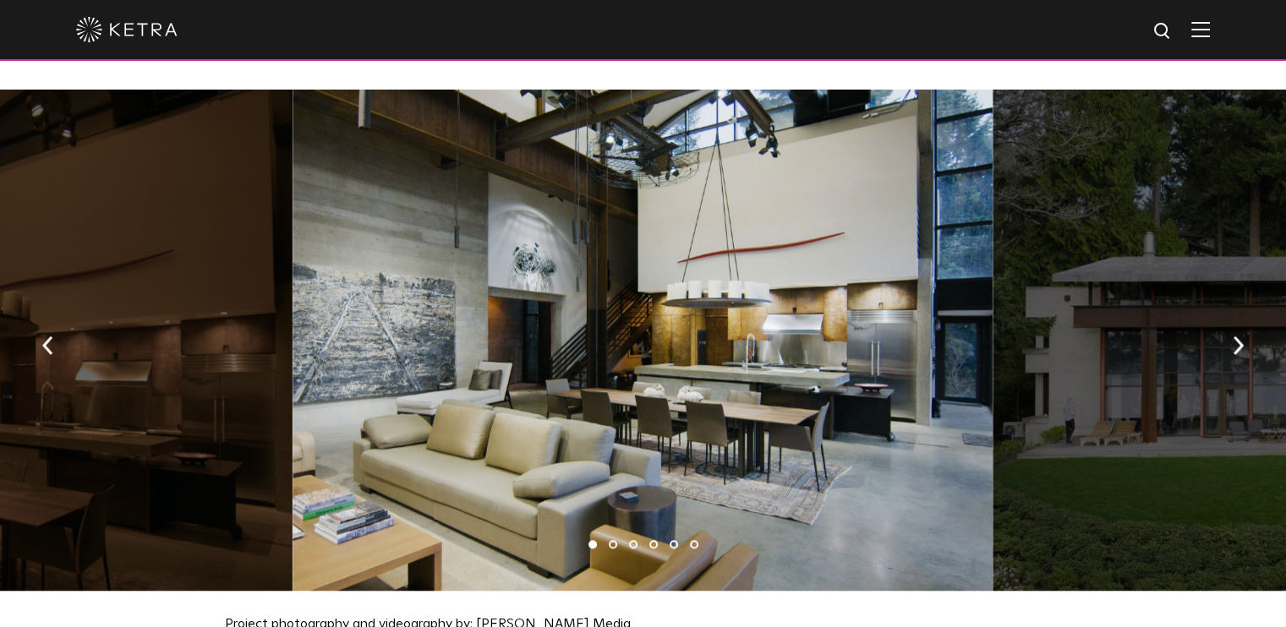
scroll to position [1690, 0]
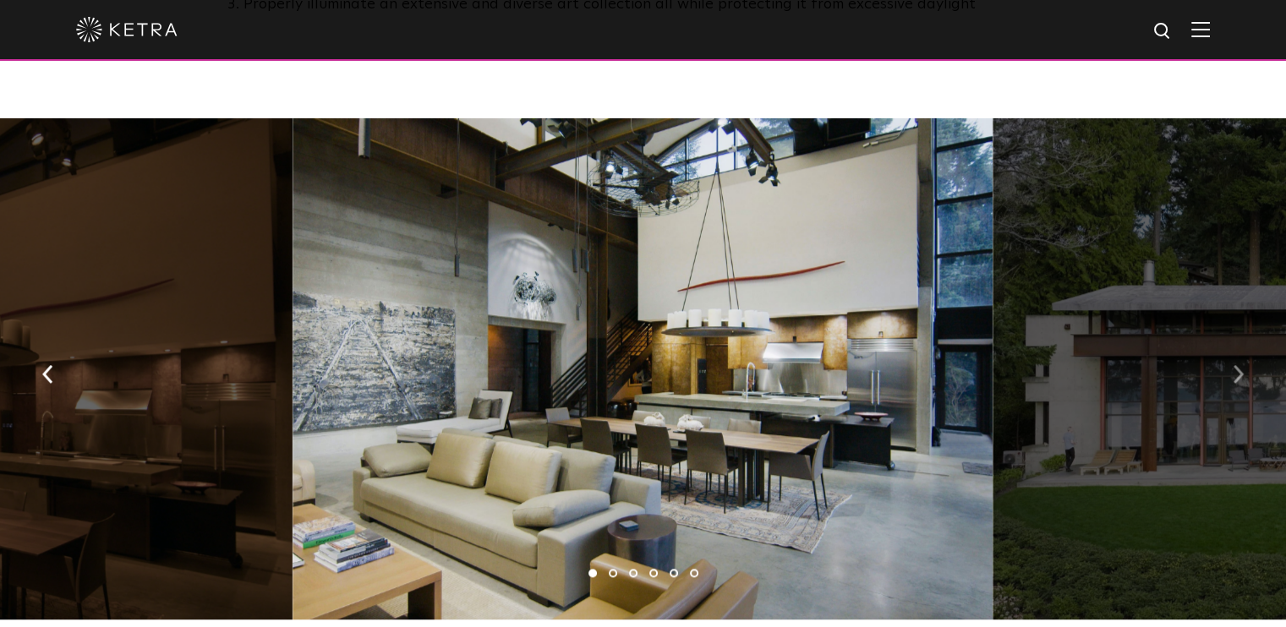
click at [1230, 362] on button "button" at bounding box center [1238, 373] width 36 height 58
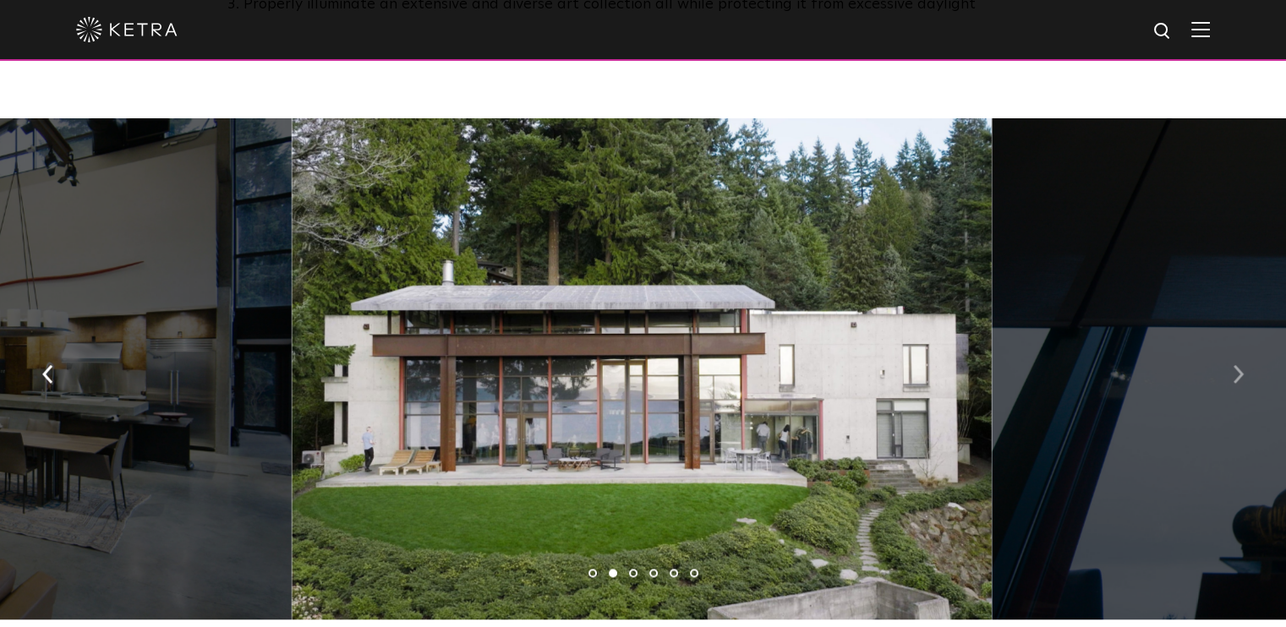
click at [1230, 362] on button "button" at bounding box center [1238, 373] width 36 height 58
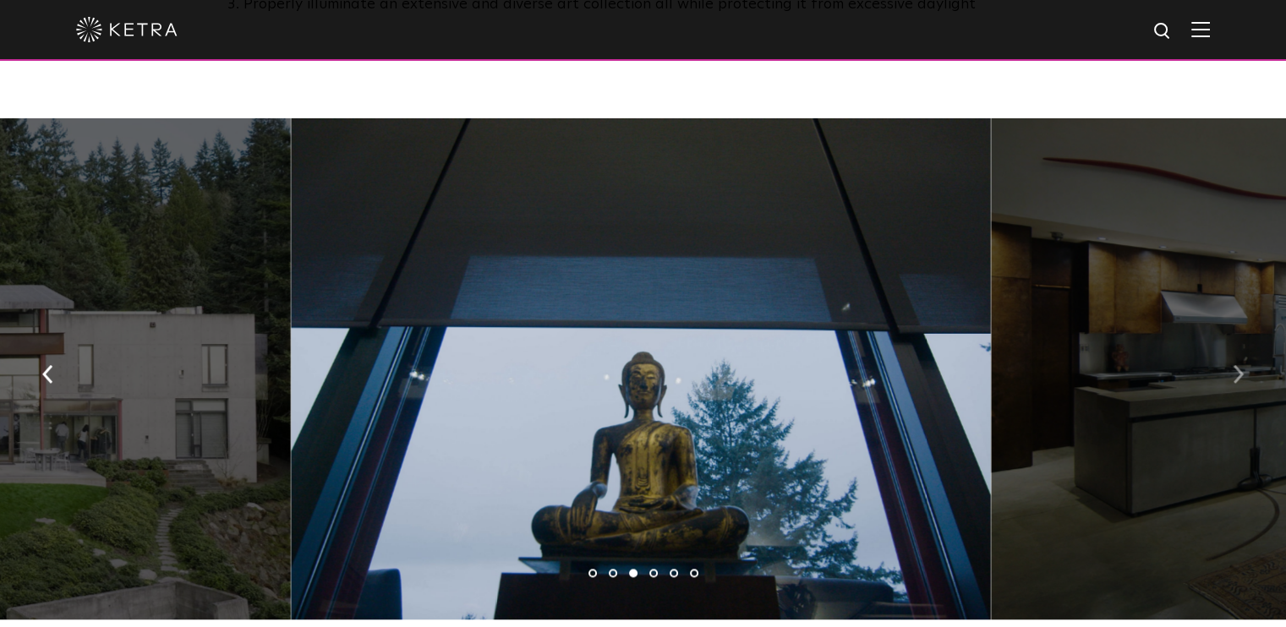
click at [1230, 362] on button "button" at bounding box center [1238, 373] width 36 height 58
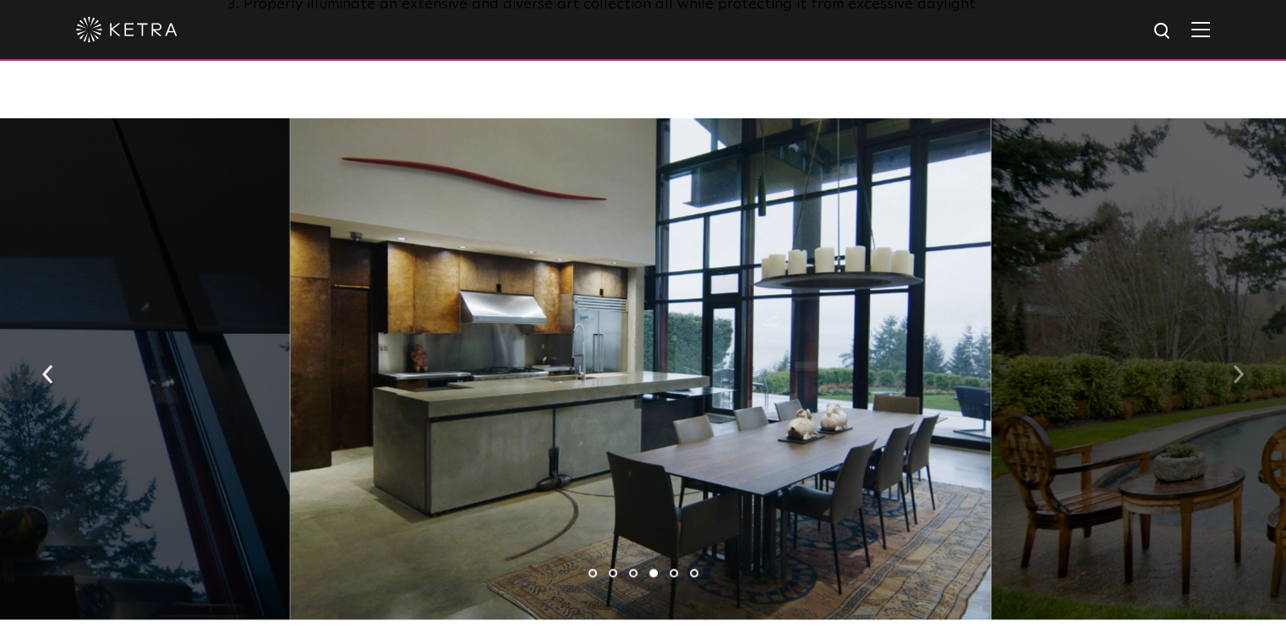
click at [1230, 361] on button "button" at bounding box center [1238, 373] width 36 height 58
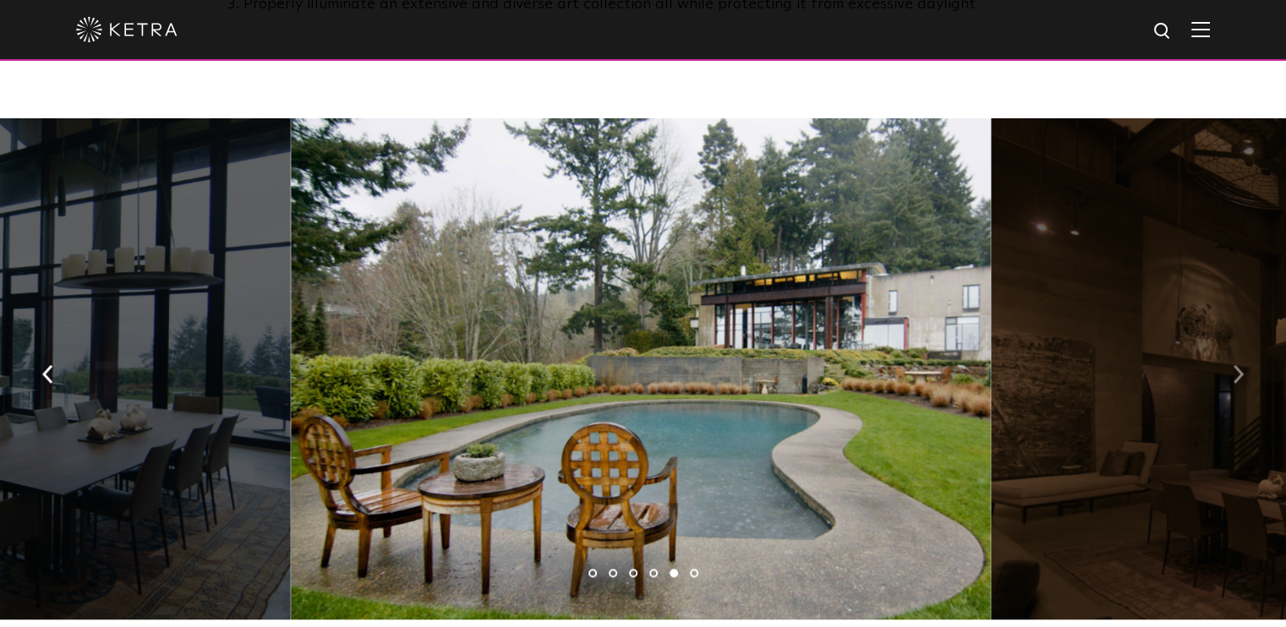
click at [1230, 361] on button "button" at bounding box center [1238, 373] width 36 height 58
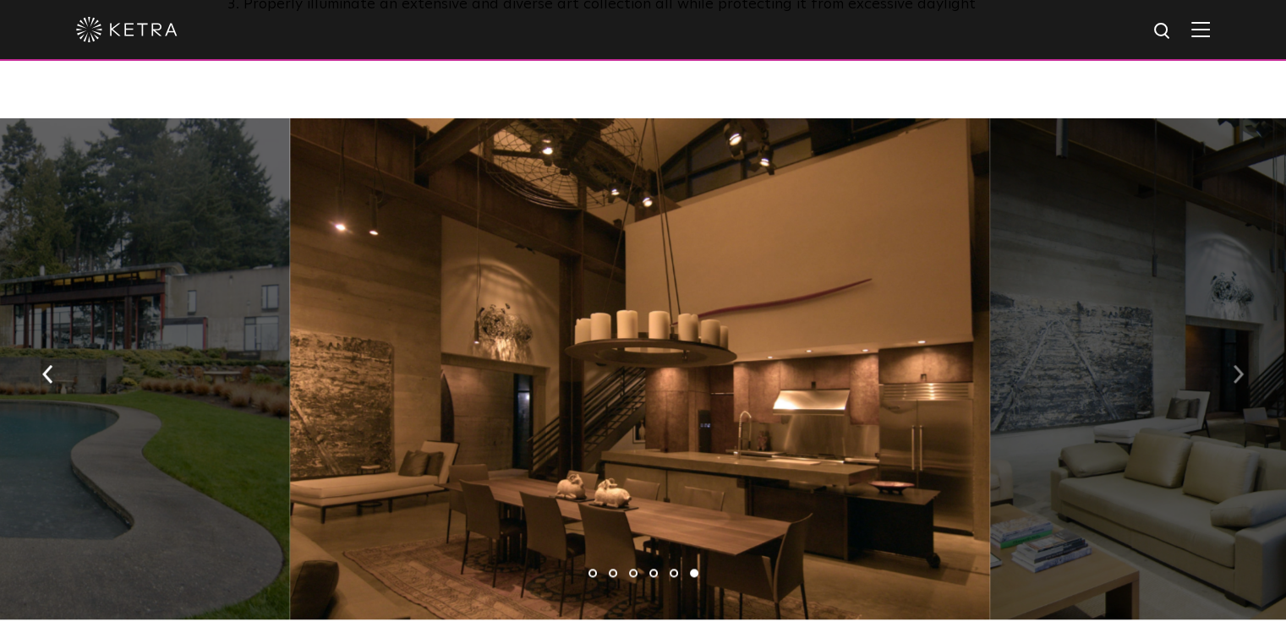
click at [1230, 361] on button "button" at bounding box center [1238, 373] width 36 height 58
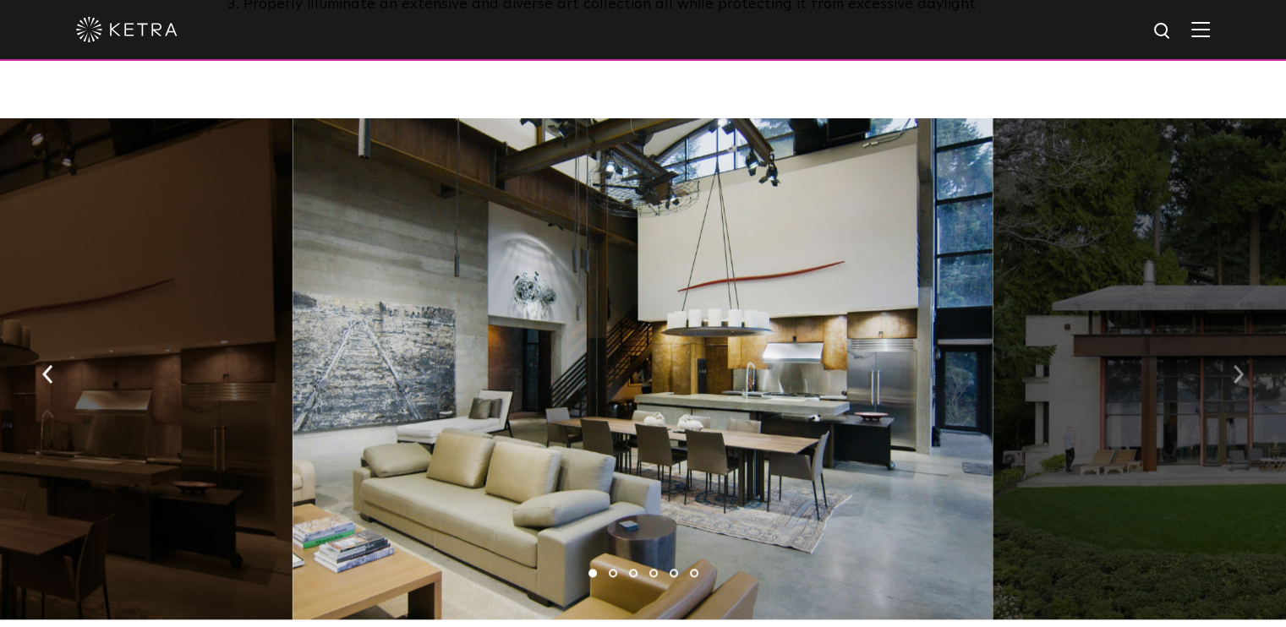
click at [1230, 361] on button "button" at bounding box center [1238, 373] width 36 height 58
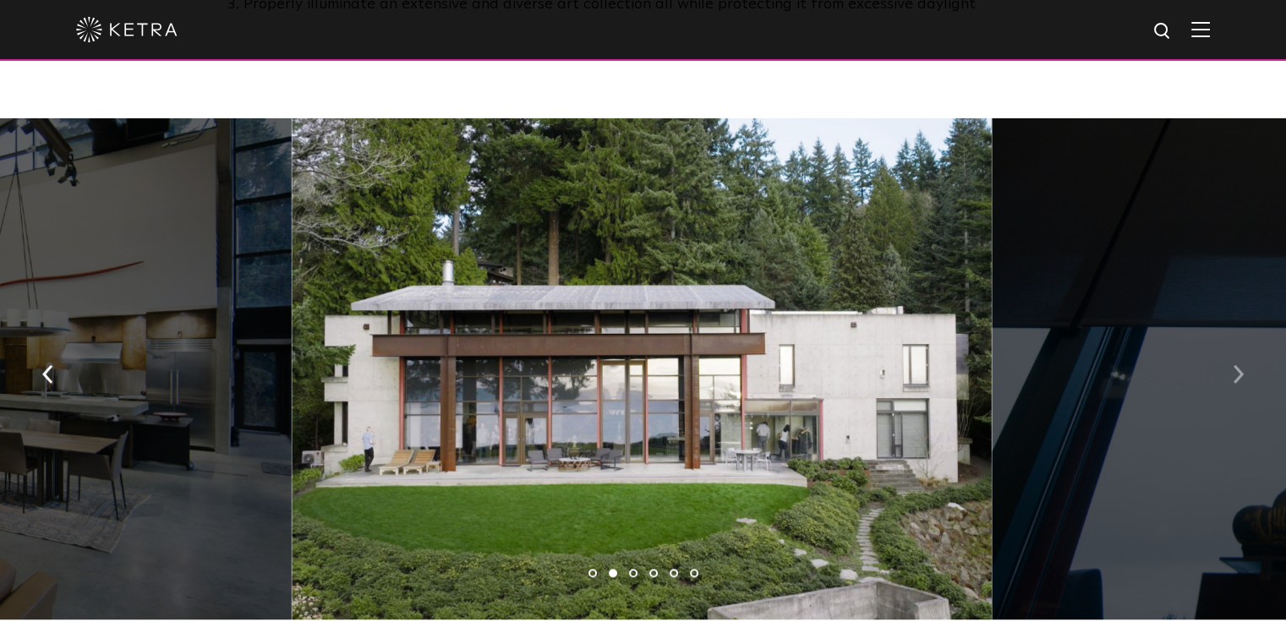
click at [1230, 361] on button "button" at bounding box center [1238, 373] width 36 height 58
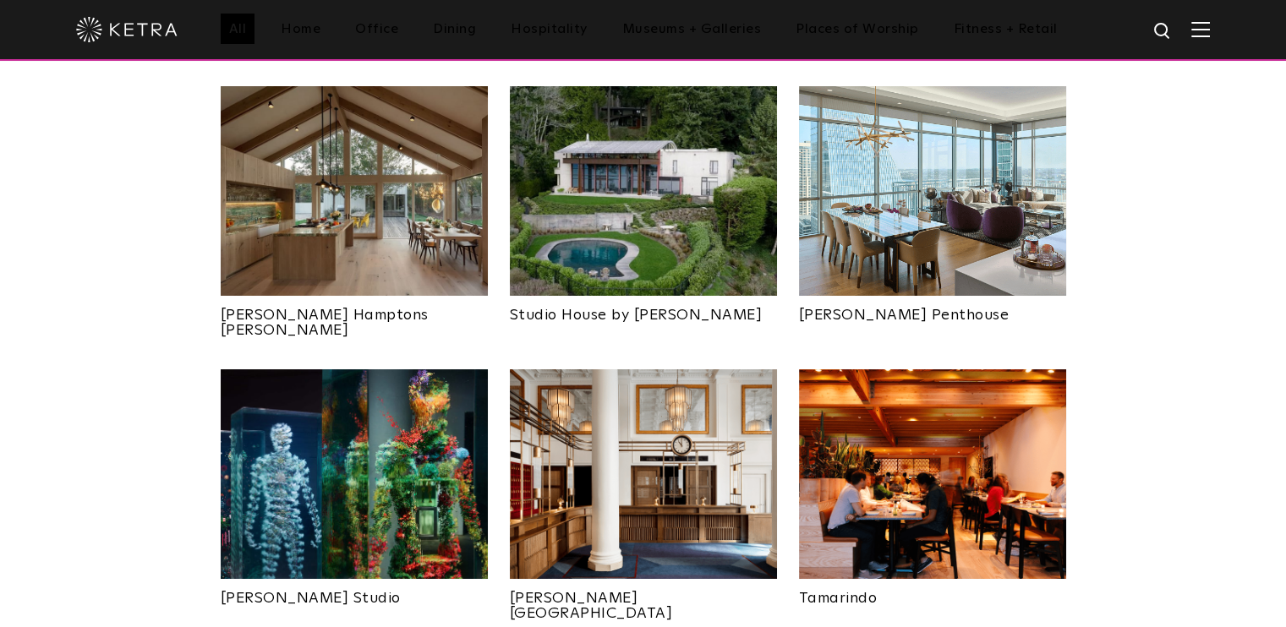
select select "Other"
select select "[GEOGRAPHIC_DATA]"
select select "Other"
select select "[GEOGRAPHIC_DATA]"
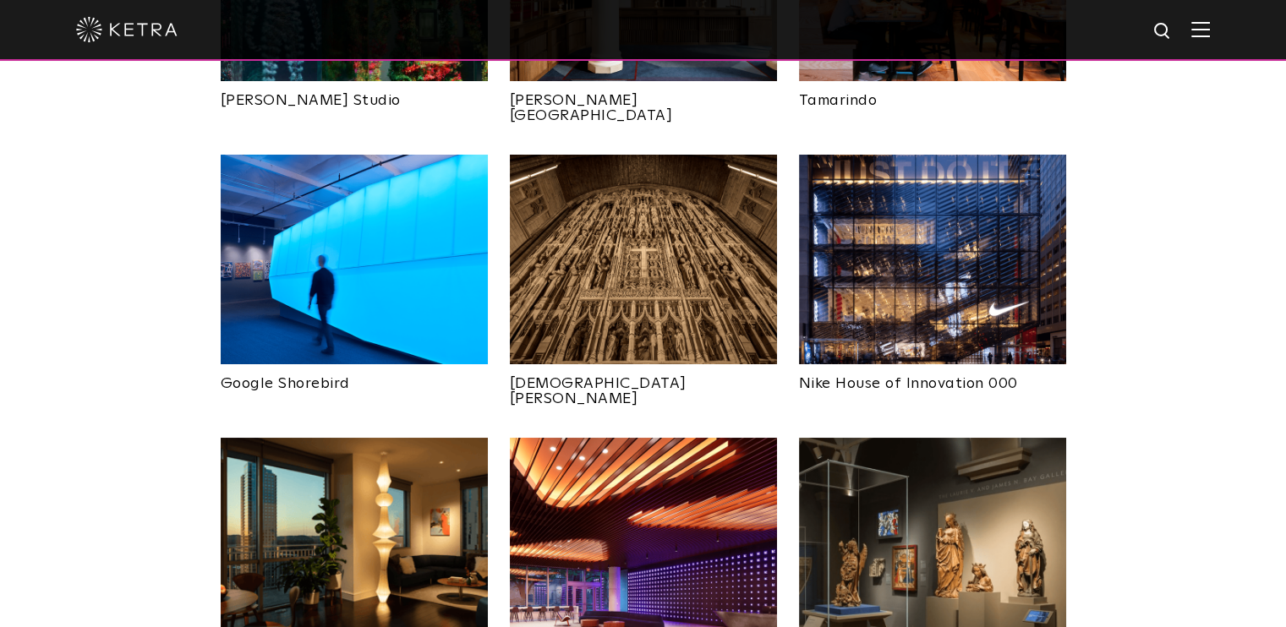
scroll to position [1183, 0]
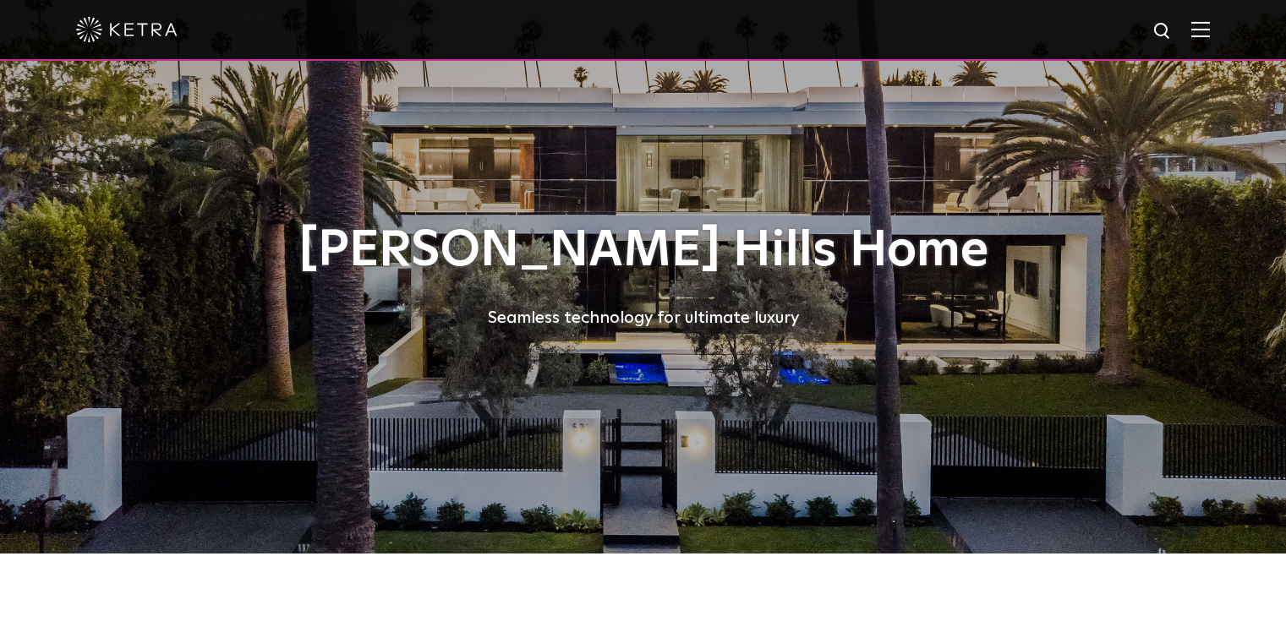
select select "Other"
select select "[GEOGRAPHIC_DATA]"
select select "Other"
select select "[GEOGRAPHIC_DATA]"
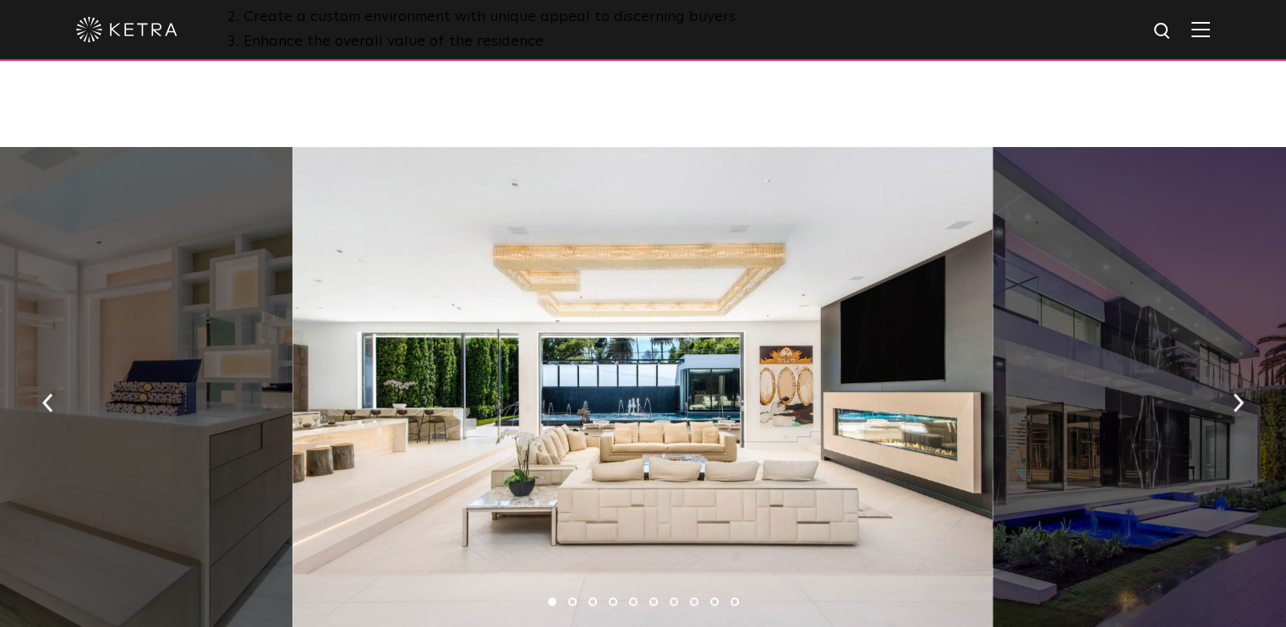
scroll to position [1014, 0]
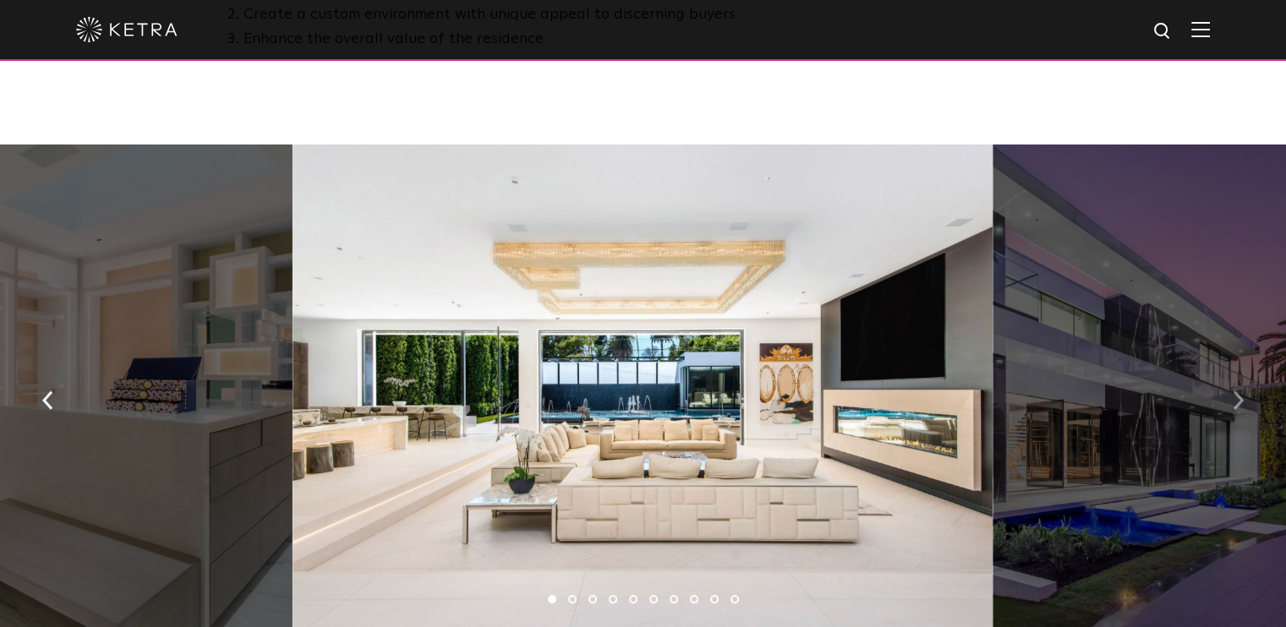
click at [1237, 401] on img "button" at bounding box center [1238, 400] width 11 height 19
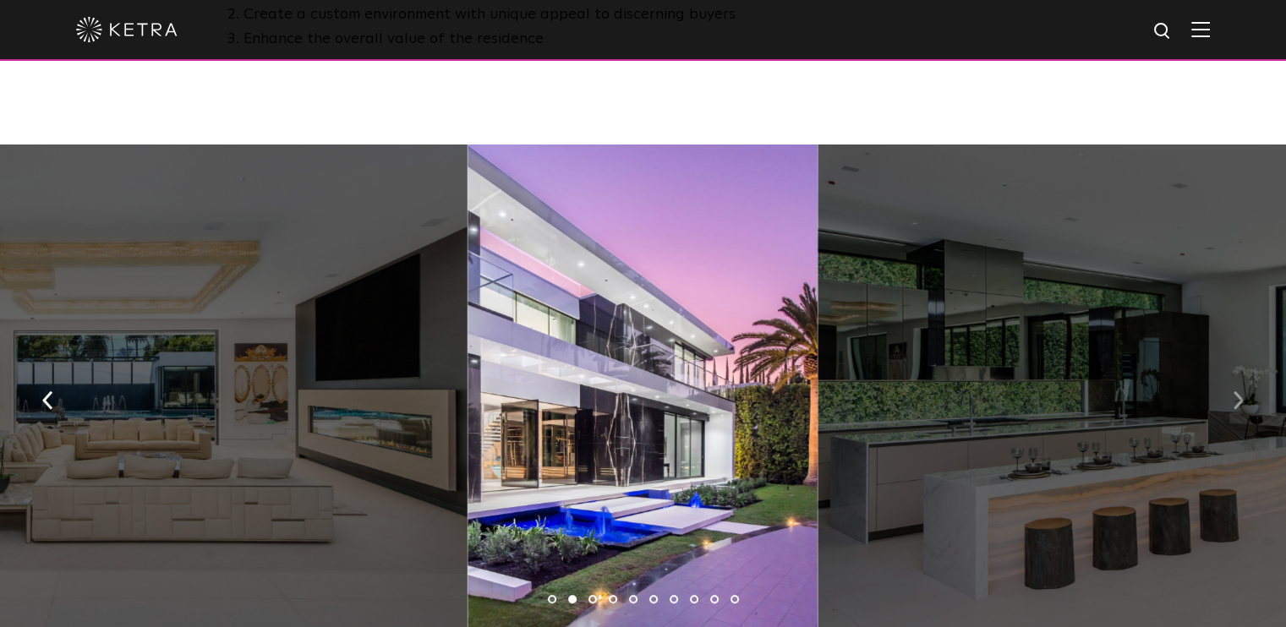
click at [1240, 405] on img "button" at bounding box center [1238, 400] width 11 height 19
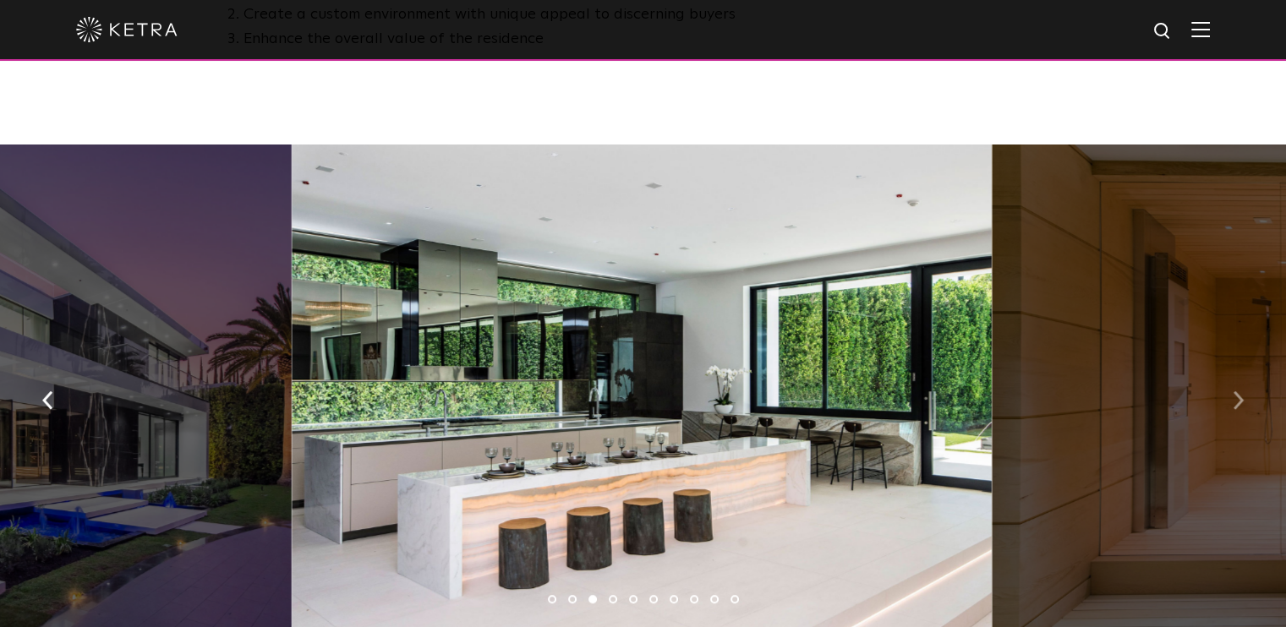
click at [1240, 405] on img "button" at bounding box center [1238, 400] width 11 height 19
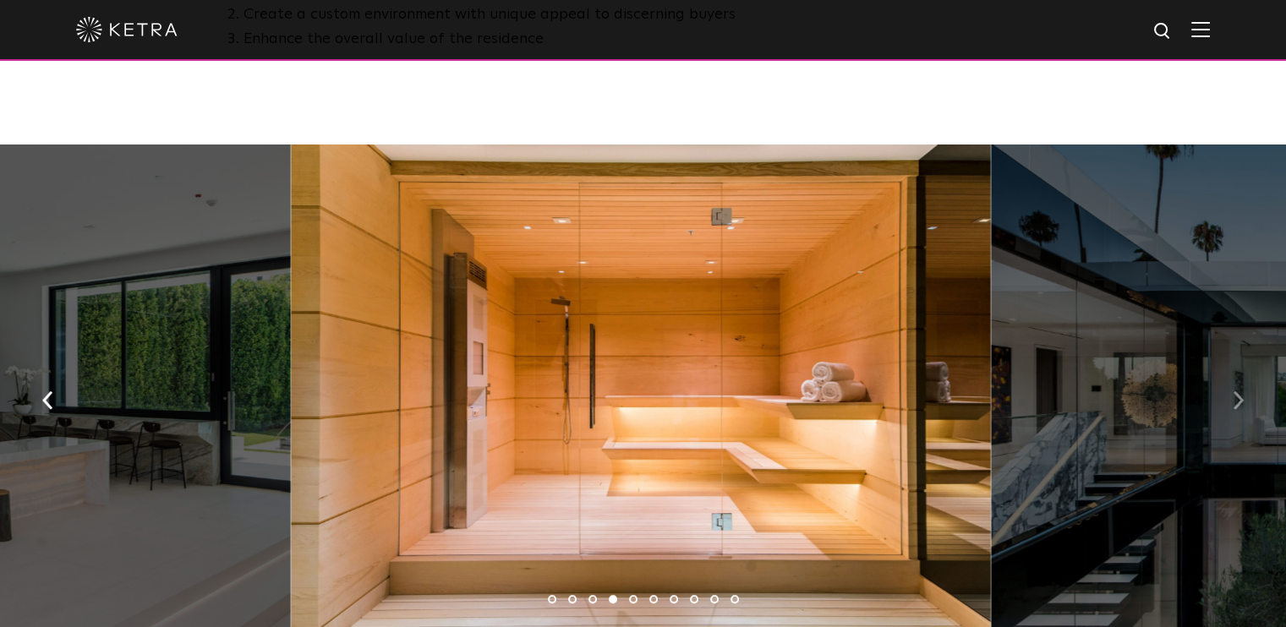
click at [1240, 405] on img "button" at bounding box center [1238, 400] width 11 height 19
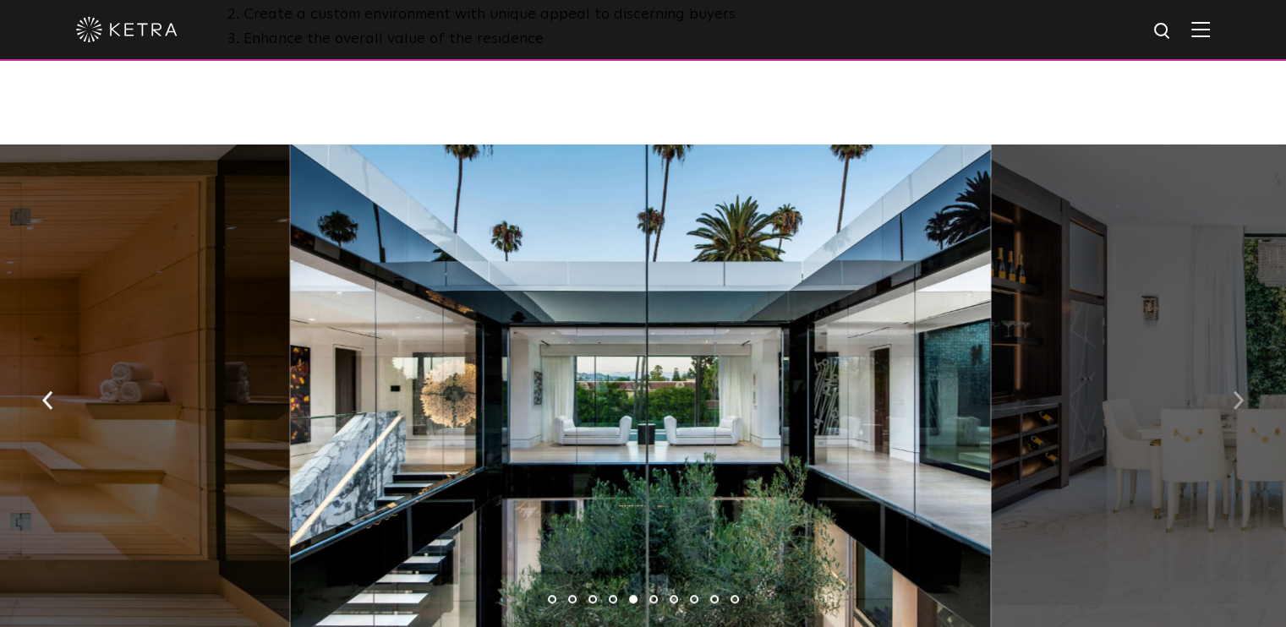
click at [1240, 405] on img "button" at bounding box center [1238, 400] width 11 height 19
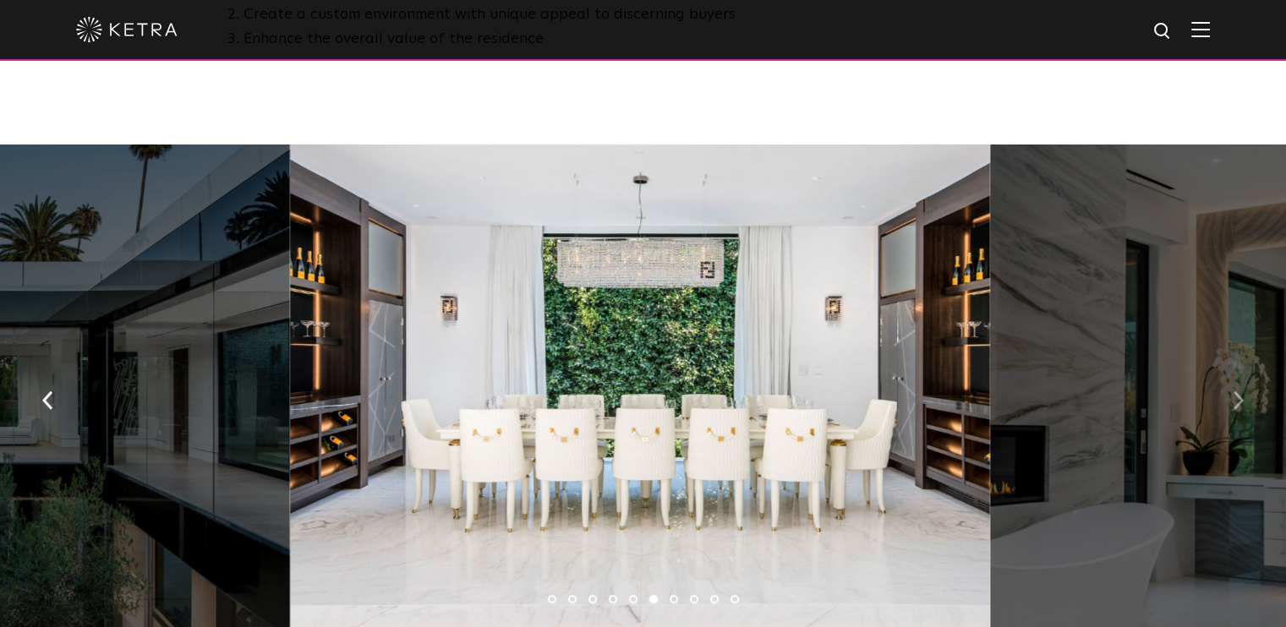
click at [1240, 405] on img "button" at bounding box center [1238, 400] width 11 height 19
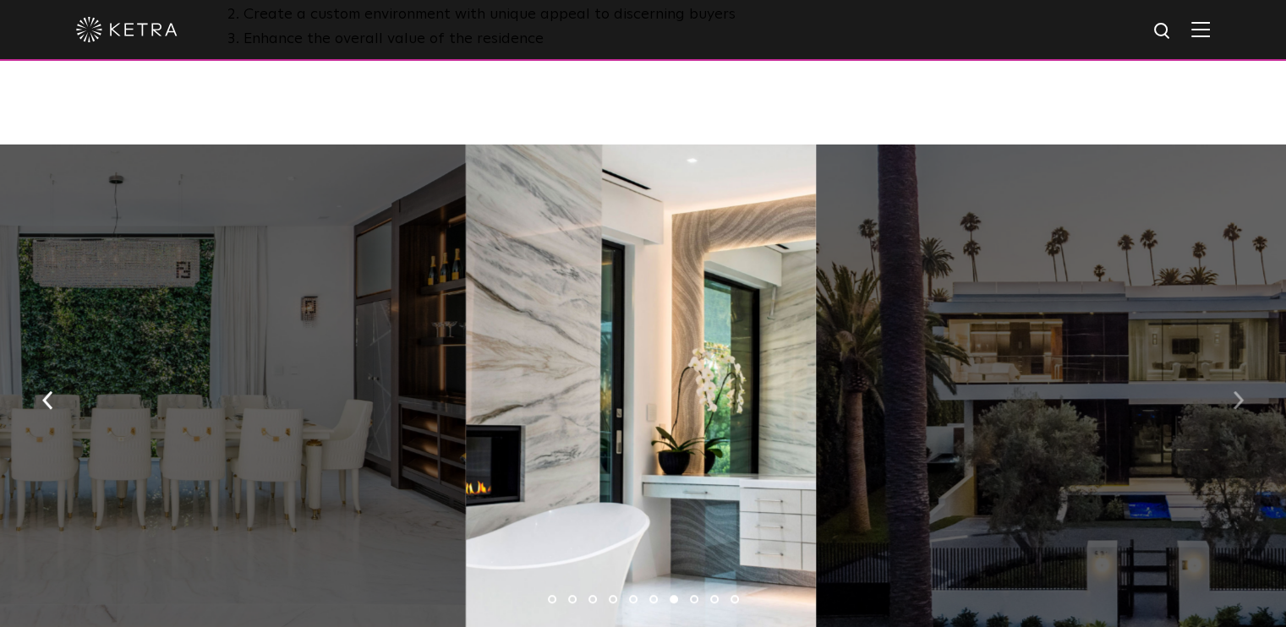
click at [1240, 405] on img "button" at bounding box center [1238, 400] width 11 height 19
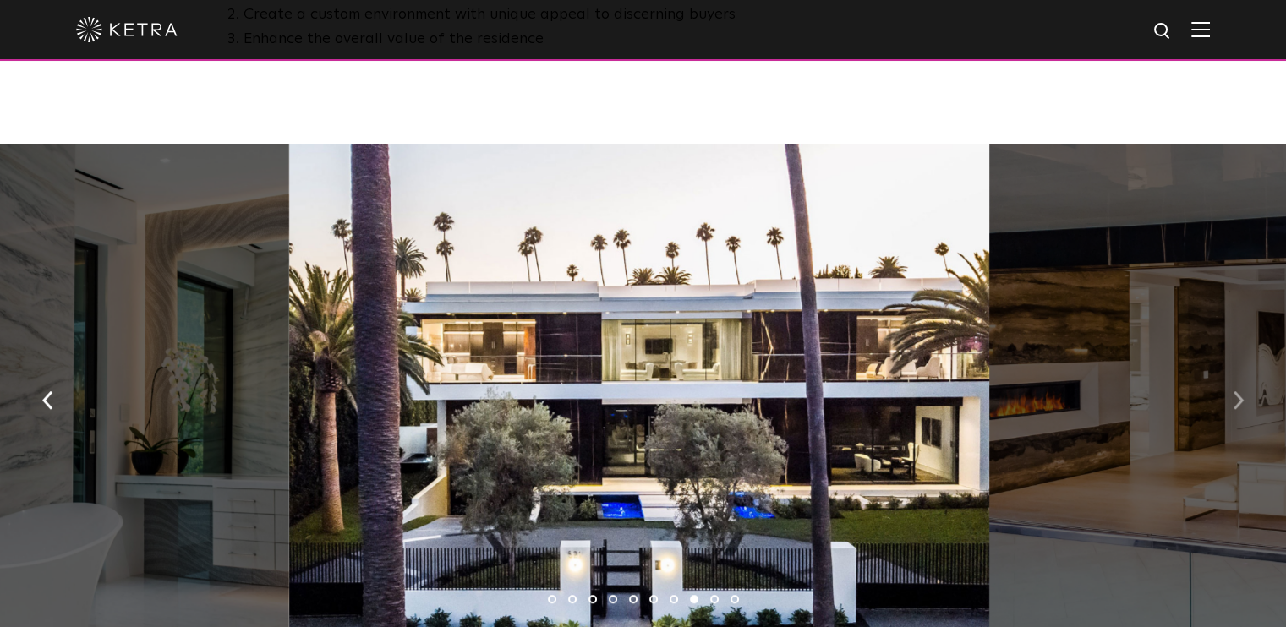
click at [1240, 405] on img "button" at bounding box center [1238, 400] width 11 height 19
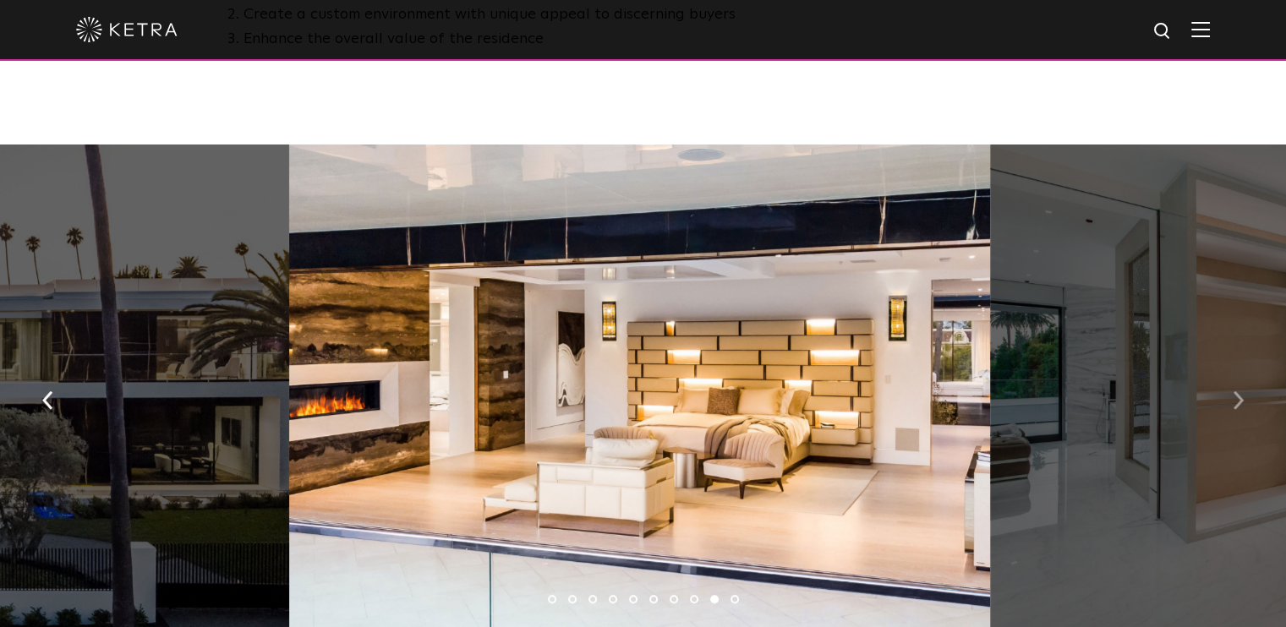
click at [1248, 405] on button "button" at bounding box center [1238, 399] width 36 height 58
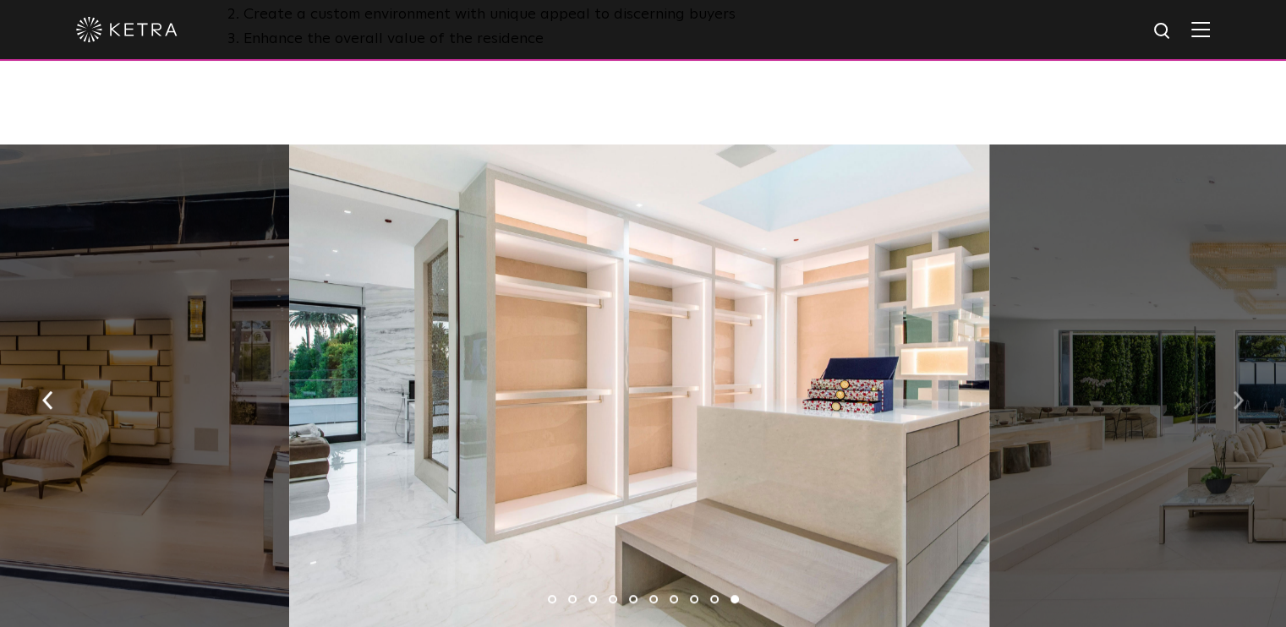
click at [1248, 405] on button "button" at bounding box center [1238, 399] width 36 height 58
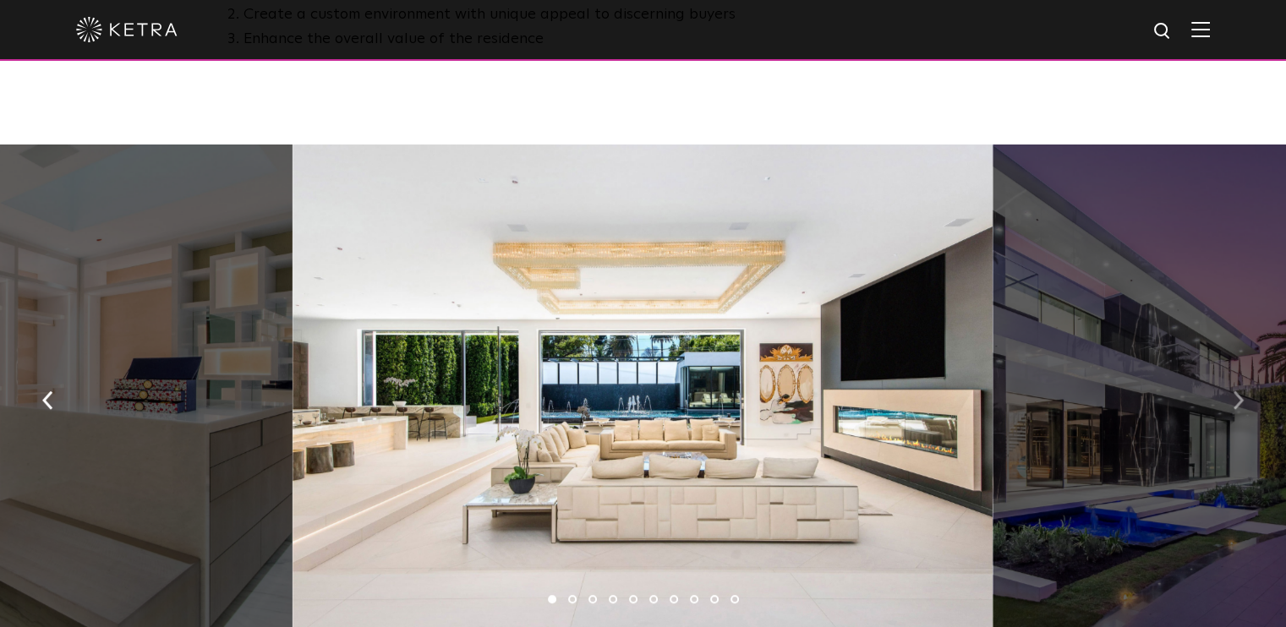
click at [1248, 405] on button "button" at bounding box center [1238, 399] width 36 height 58
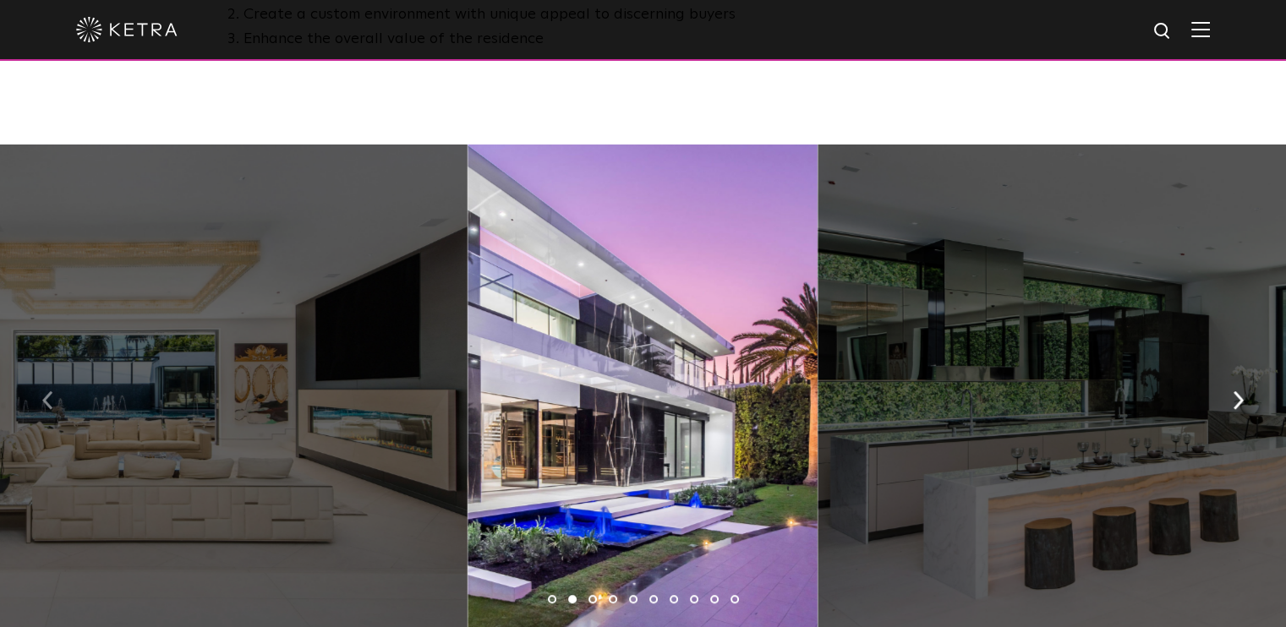
click at [41, 410] on button "button" at bounding box center [48, 399] width 36 height 58
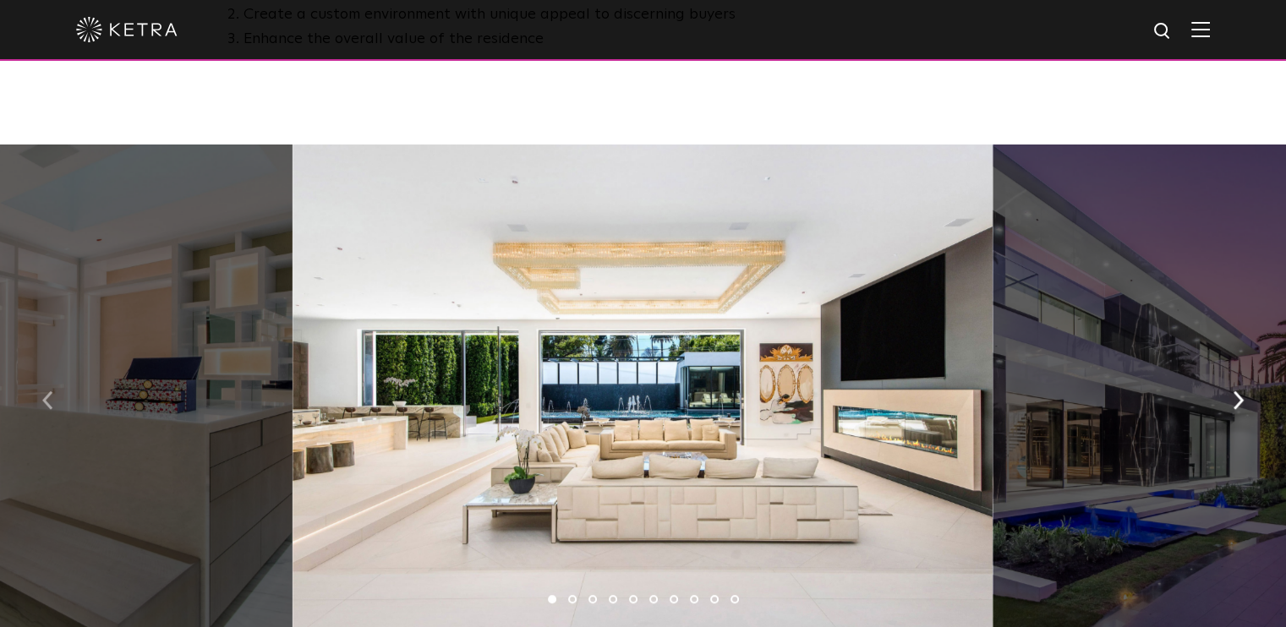
click at [41, 410] on button "button" at bounding box center [48, 399] width 36 height 58
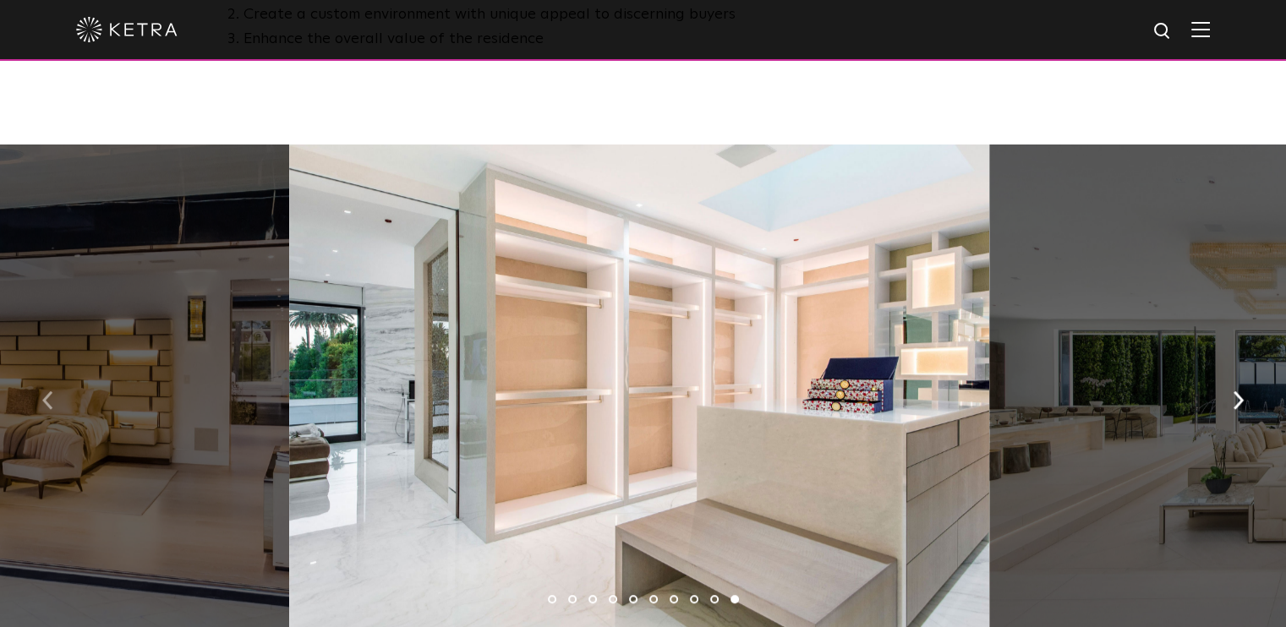
click at [41, 410] on button "button" at bounding box center [48, 399] width 36 height 58
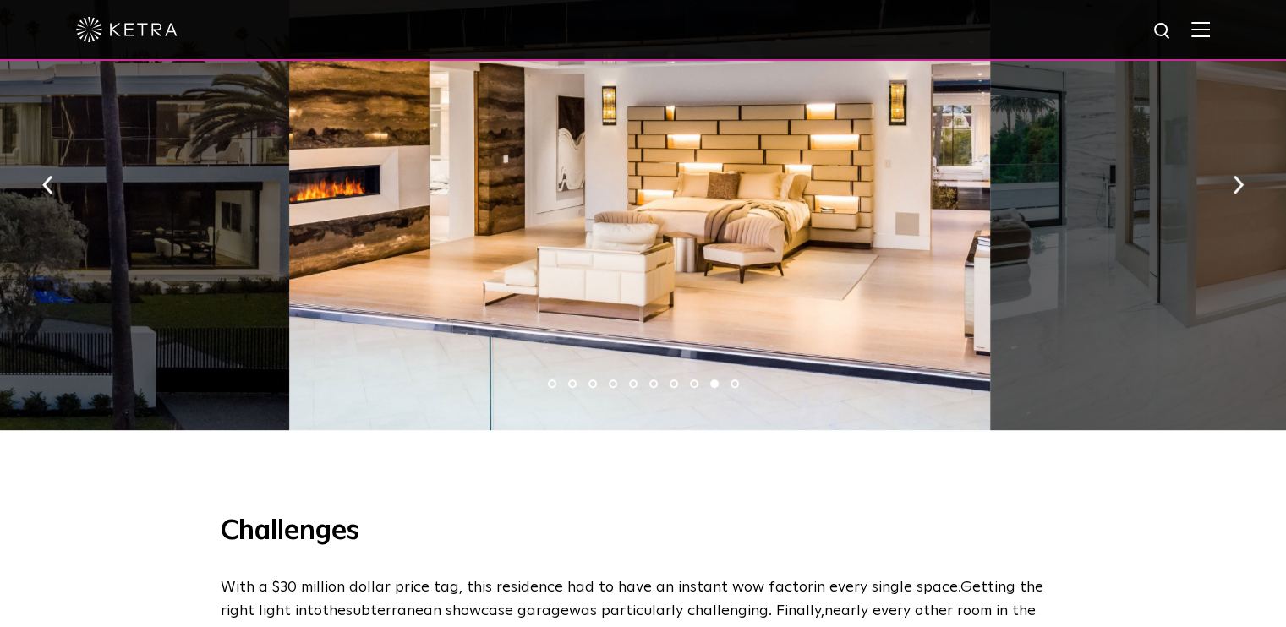
scroll to position [1103, 0]
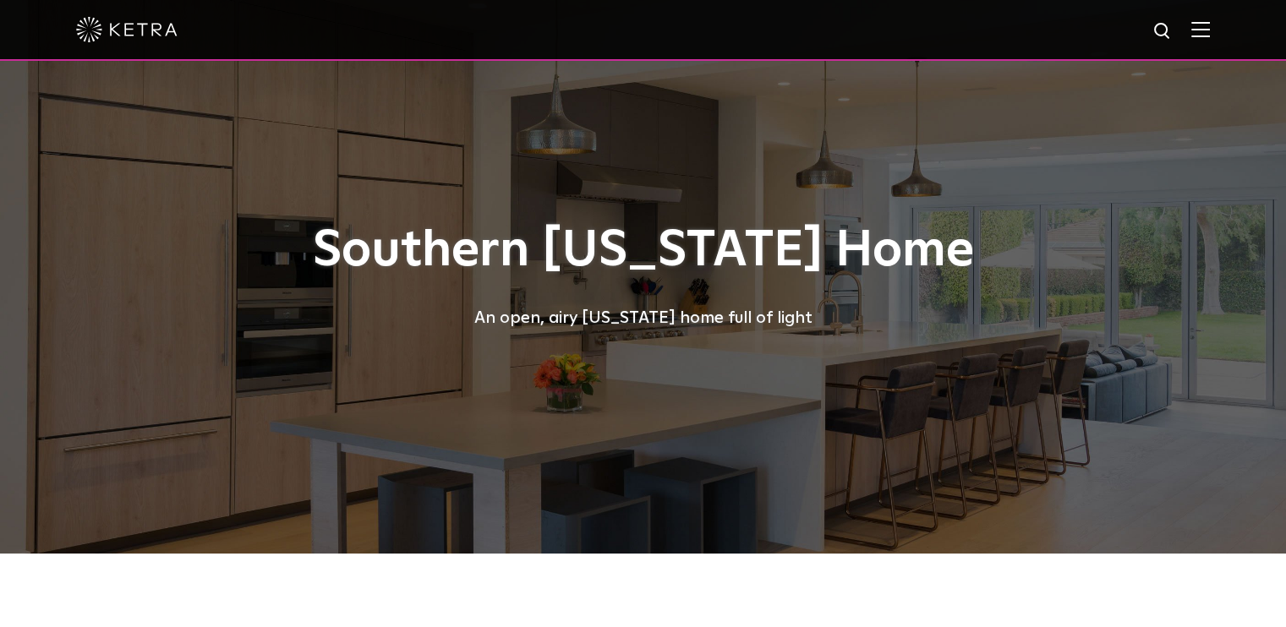
select select "Other"
select select "[GEOGRAPHIC_DATA]"
select select "Other"
select select "[GEOGRAPHIC_DATA]"
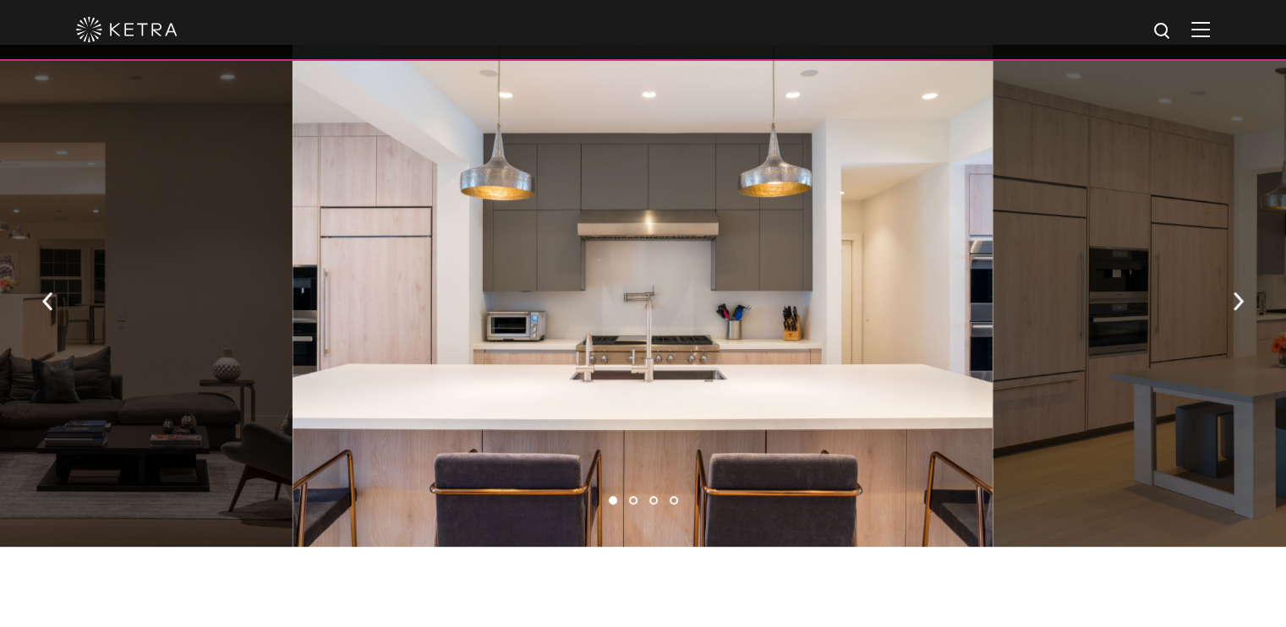
scroll to position [929, 0]
click at [1227, 290] on button "button" at bounding box center [1238, 299] width 36 height 58
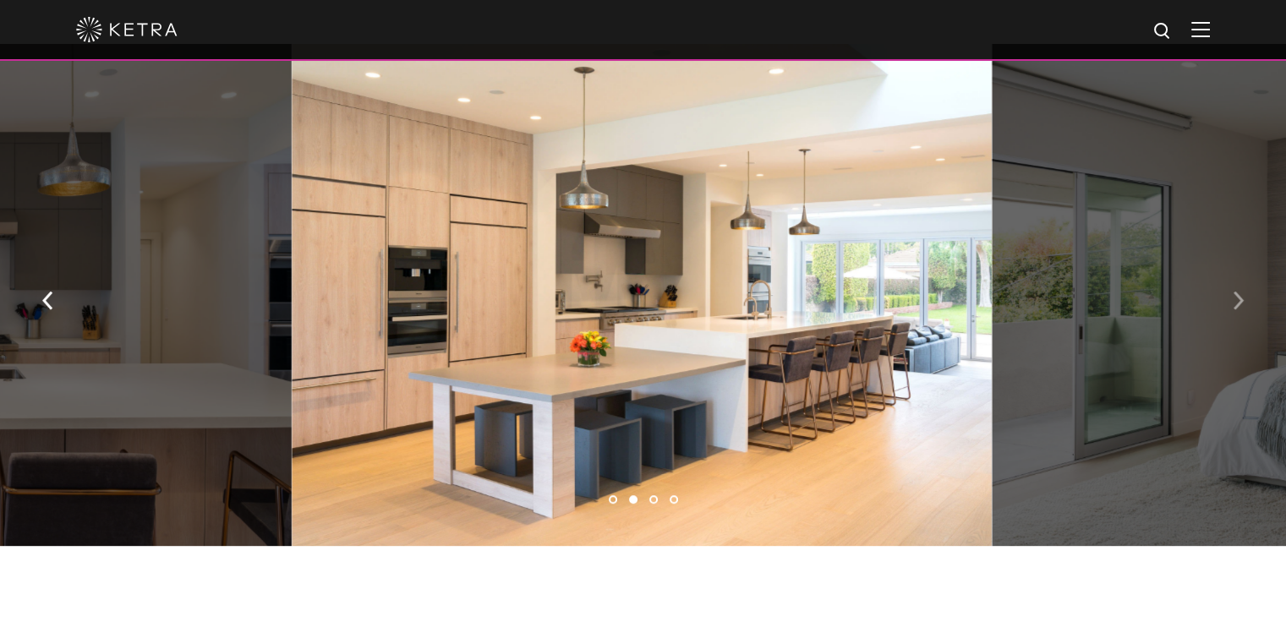
click at [1227, 290] on button "button" at bounding box center [1238, 299] width 36 height 58
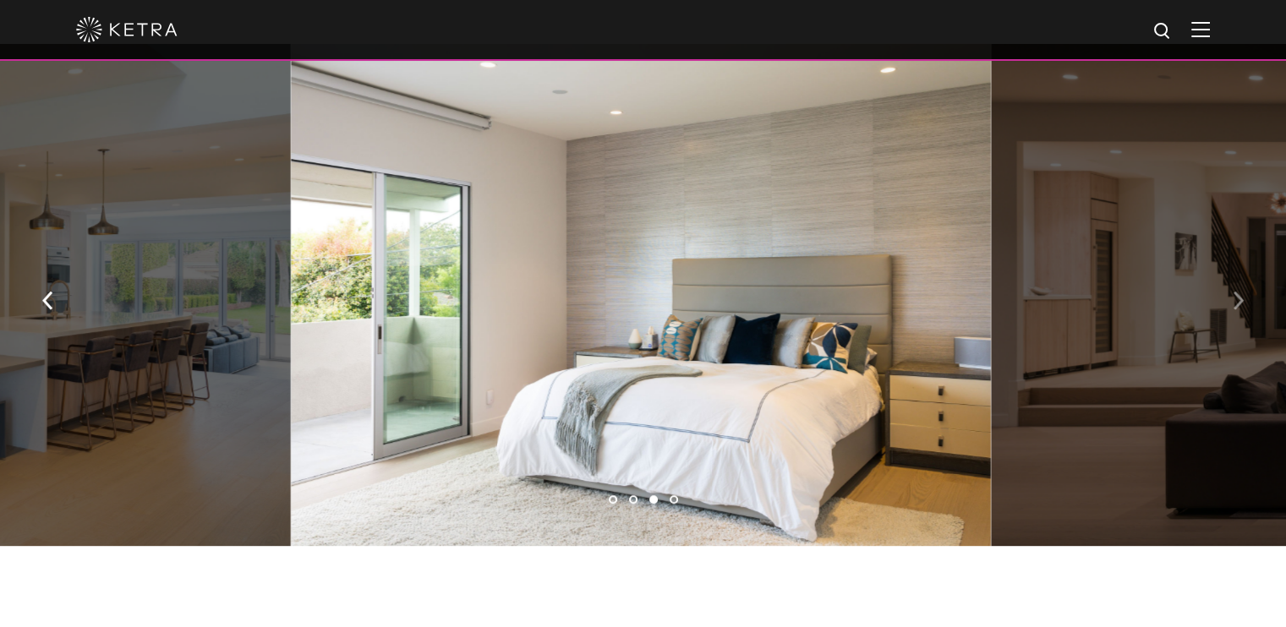
click at [1227, 290] on button "button" at bounding box center [1238, 299] width 36 height 58
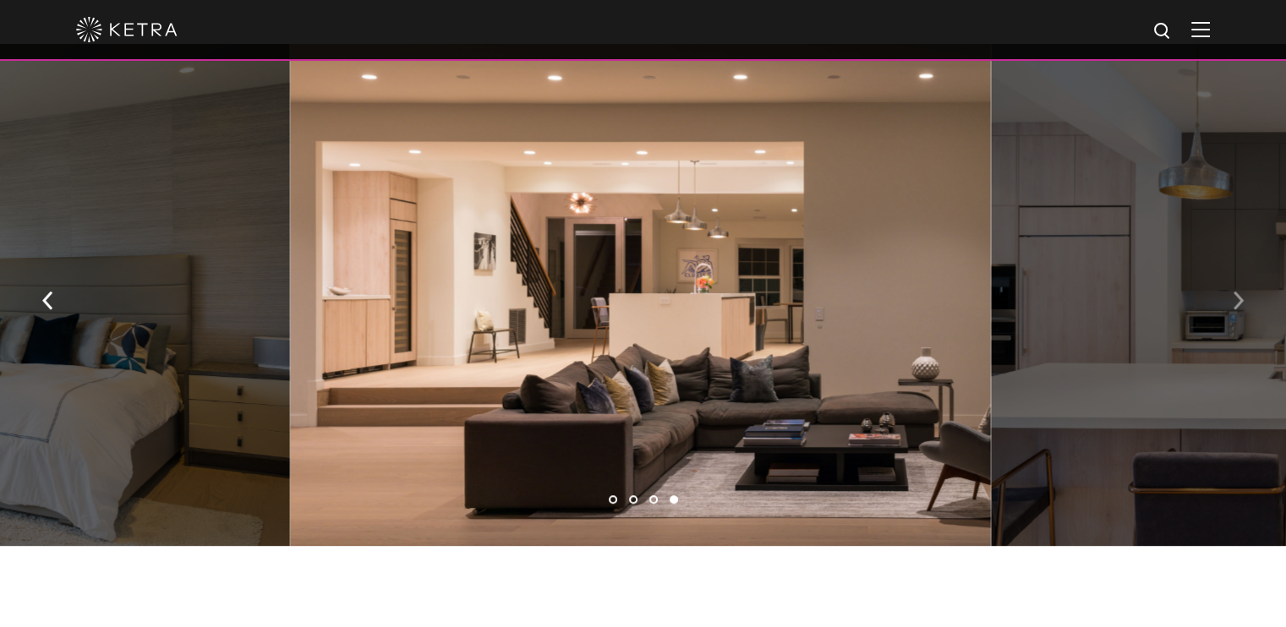
click at [1227, 290] on button "button" at bounding box center [1238, 299] width 36 height 58
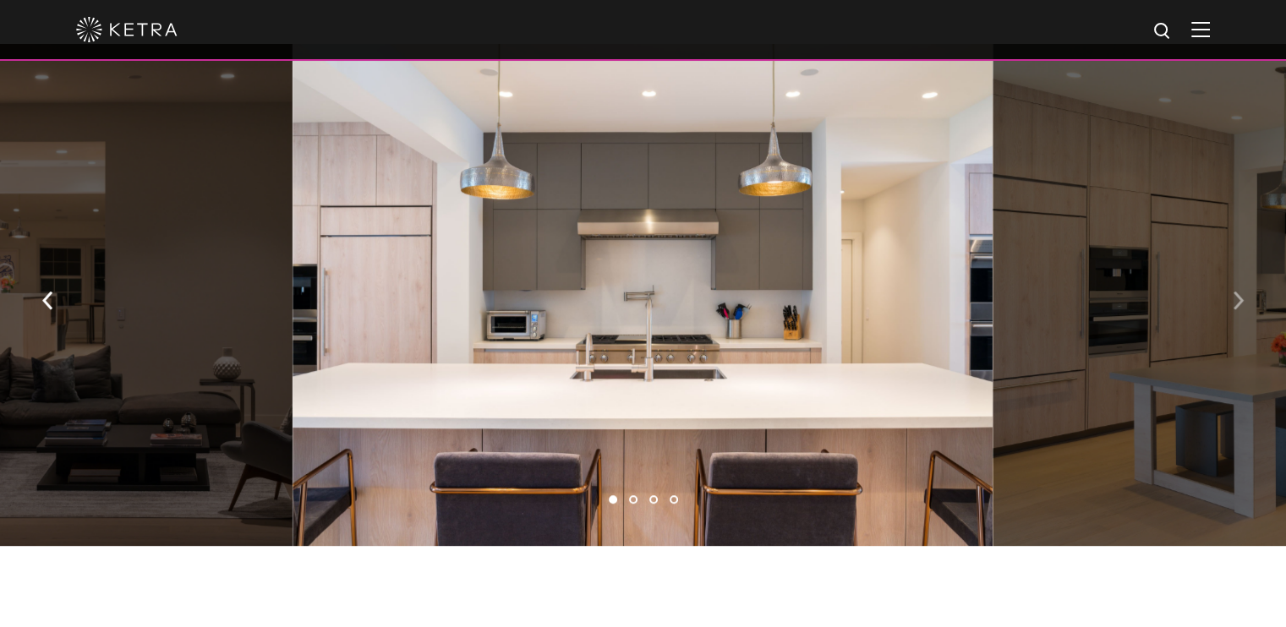
click at [1227, 290] on button "button" at bounding box center [1238, 299] width 36 height 58
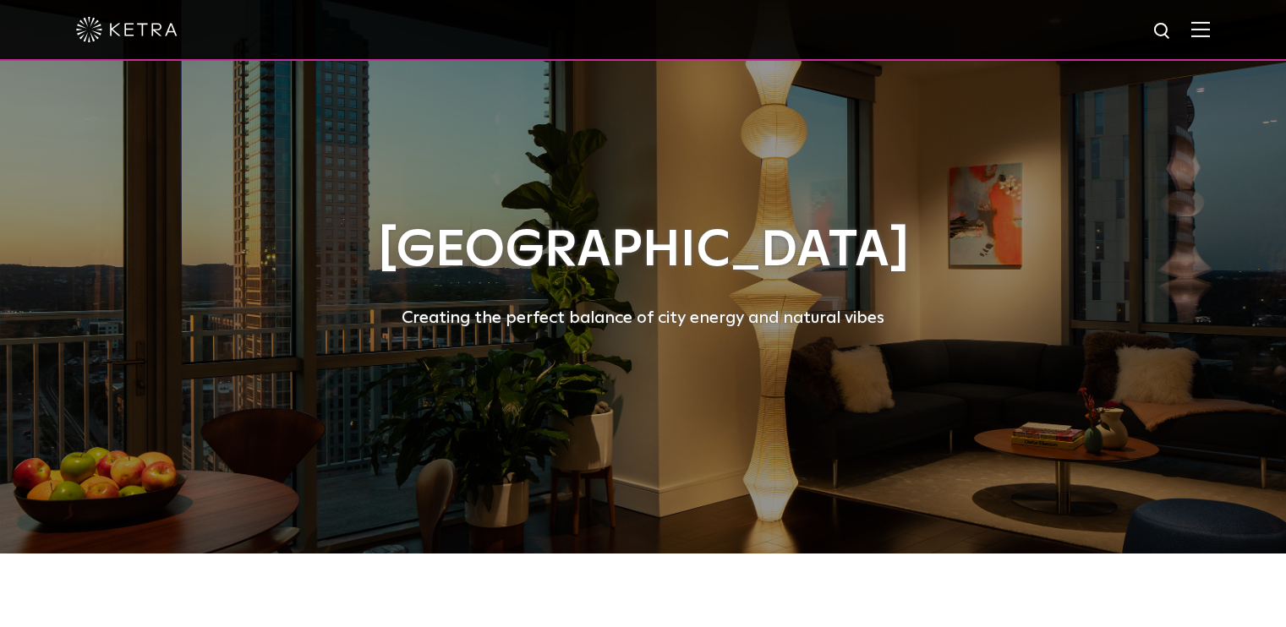
select select "Other"
select select "[GEOGRAPHIC_DATA]"
select select "Other"
select select "[GEOGRAPHIC_DATA]"
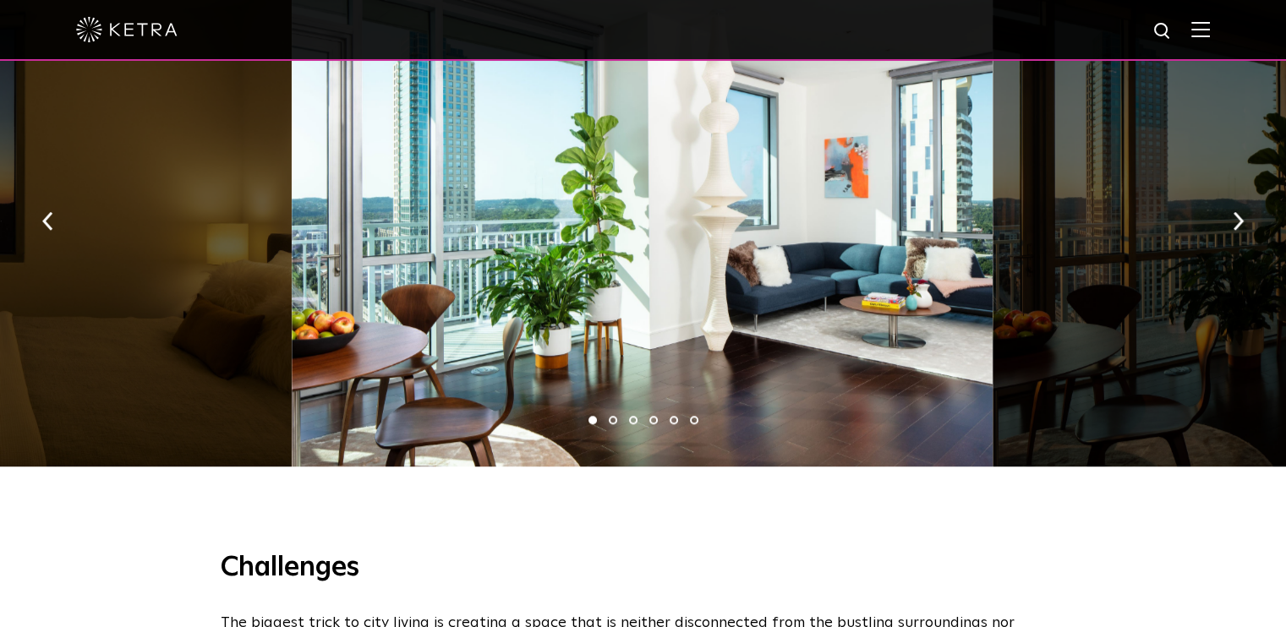
scroll to position [1266, 0]
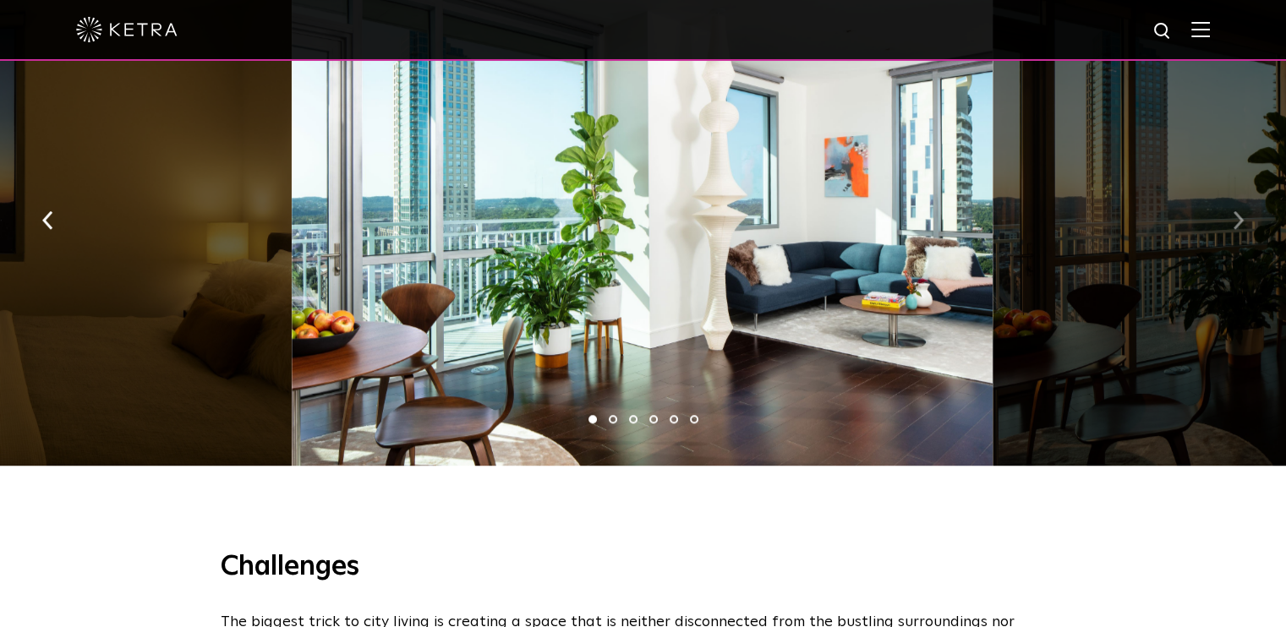
click at [1224, 194] on button "button" at bounding box center [1238, 219] width 36 height 58
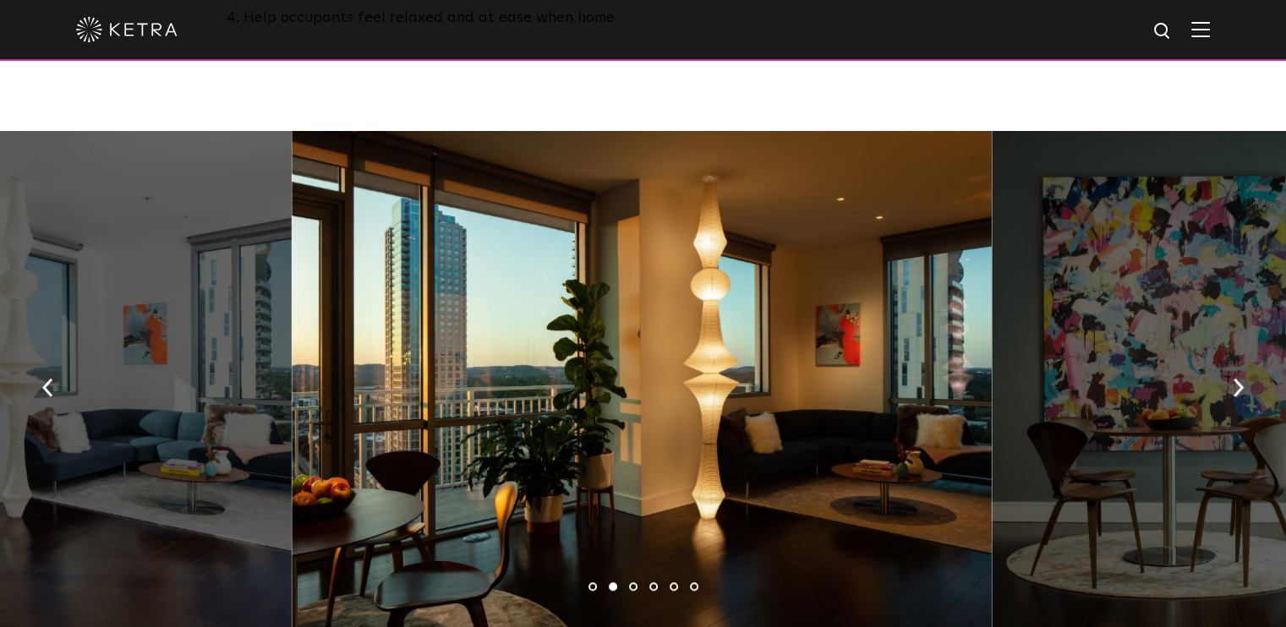
scroll to position [1099, 0]
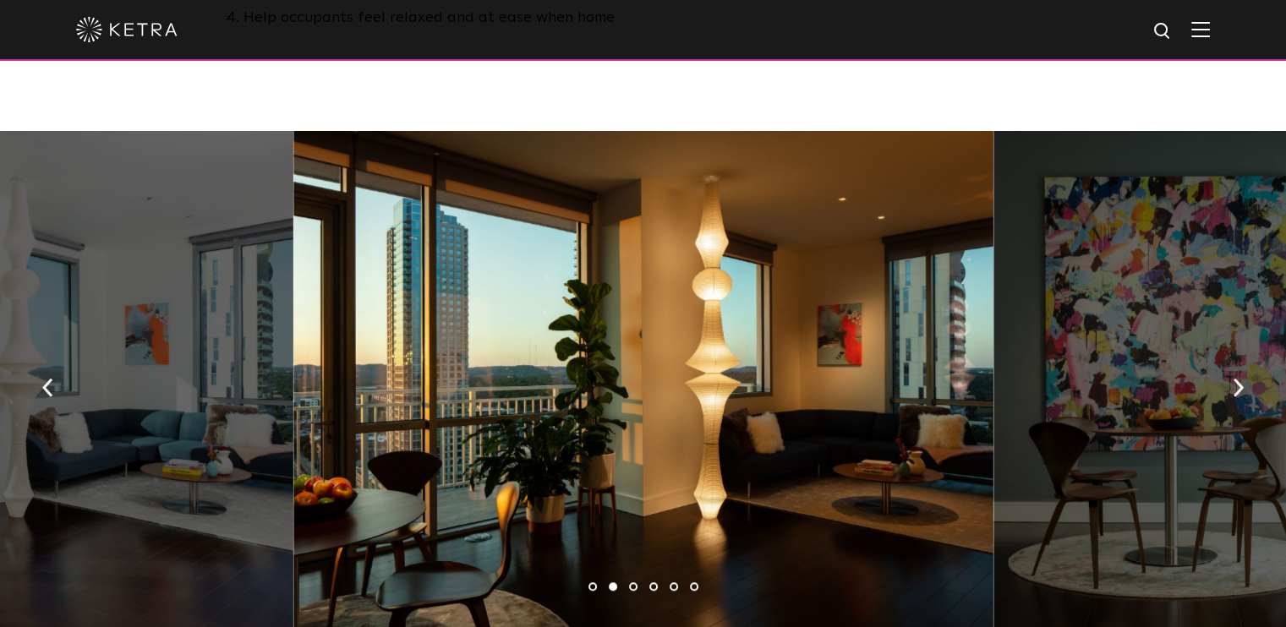
drag, startPoint x: 713, startPoint y: 291, endPoint x: 1000, endPoint y: 99, distance: 344.9
click at [1000, 131] on div at bounding box center [1168, 382] width 350 height 502
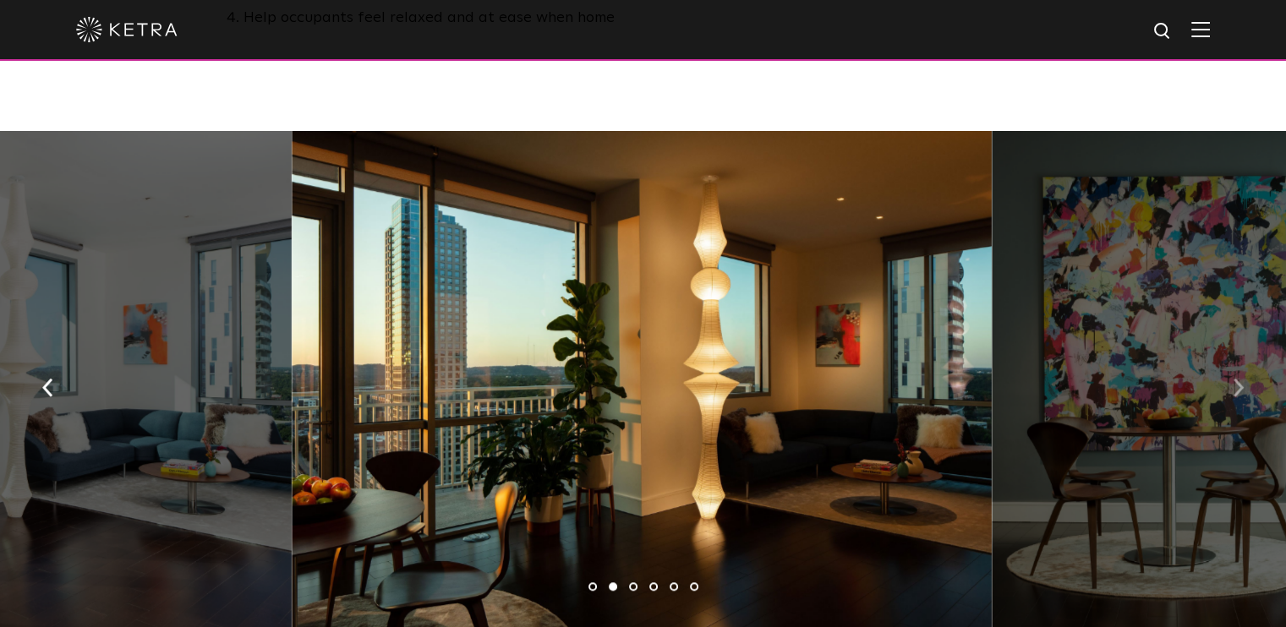
click at [1228, 358] on button "button" at bounding box center [1238, 387] width 36 height 58
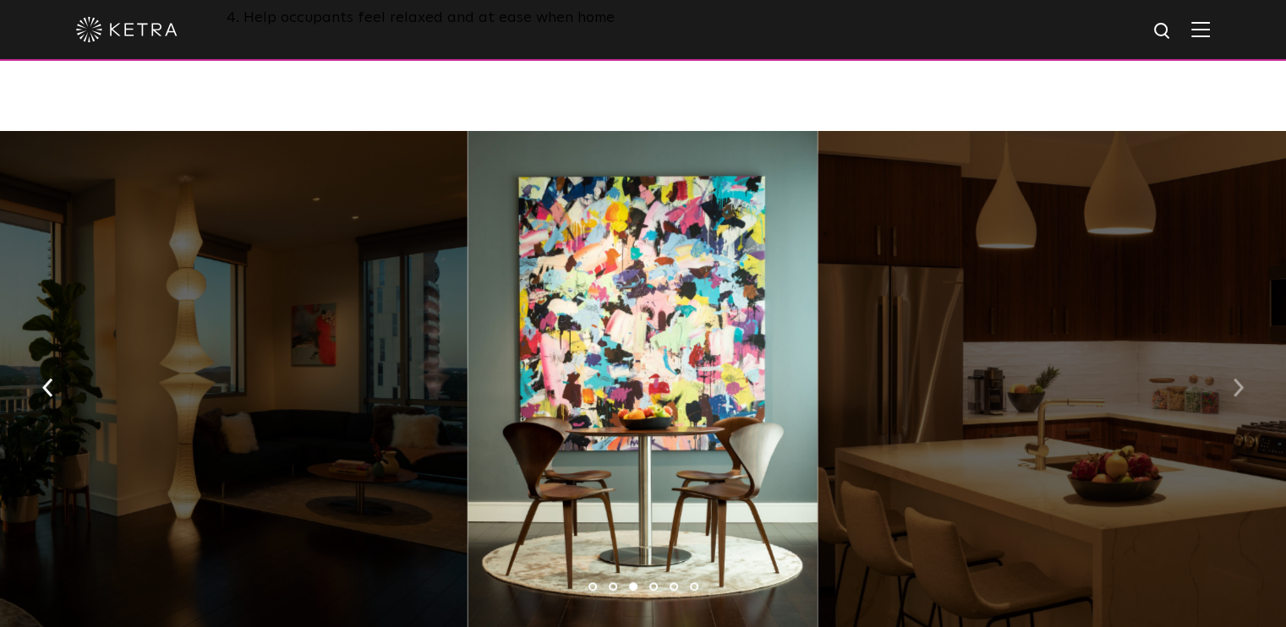
click at [1227, 358] on button "button" at bounding box center [1238, 387] width 36 height 58
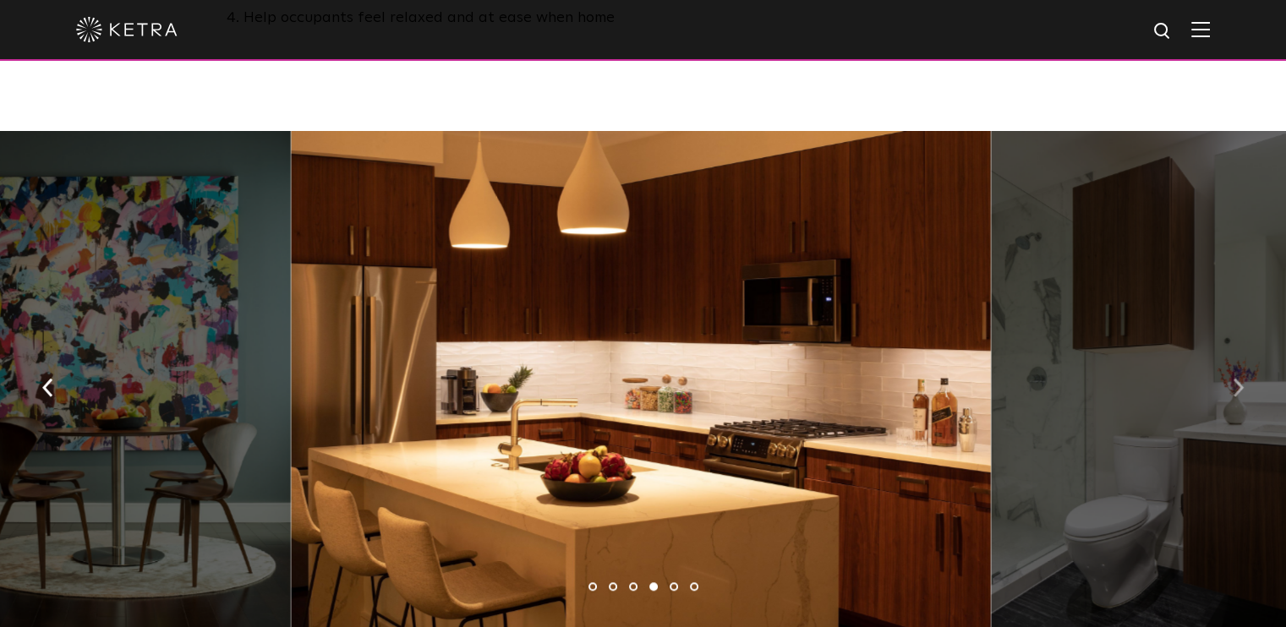
click at [1222, 358] on button "button" at bounding box center [1238, 387] width 36 height 58
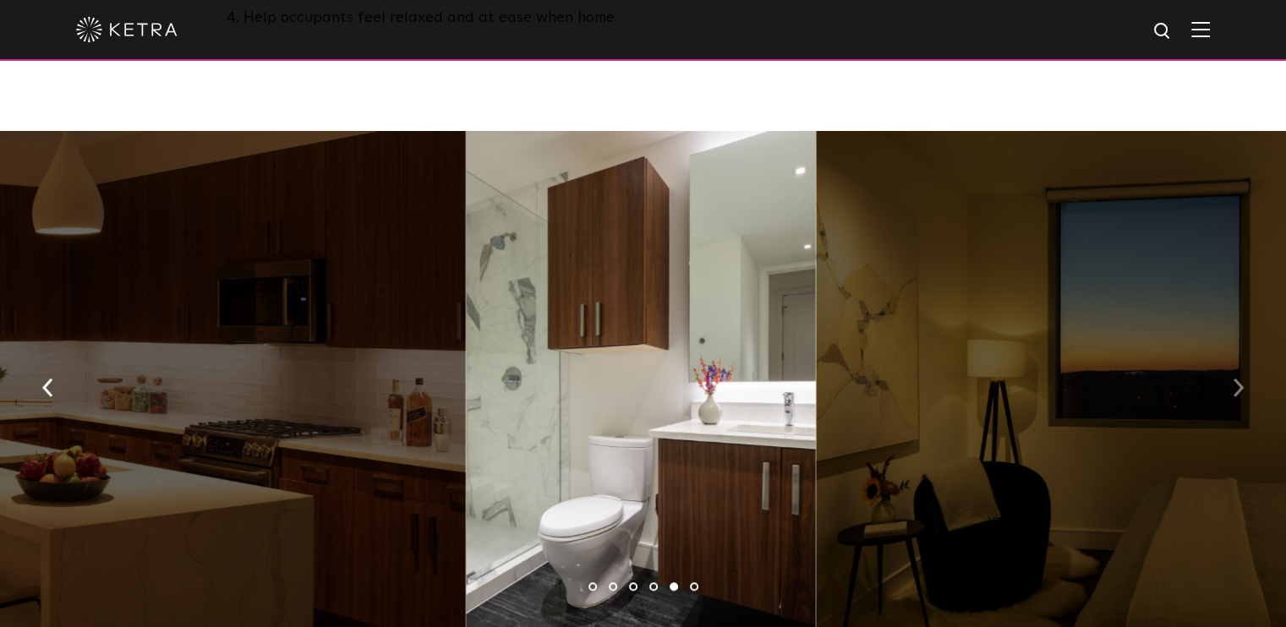
click at [1222, 358] on button "button" at bounding box center [1238, 387] width 36 height 58
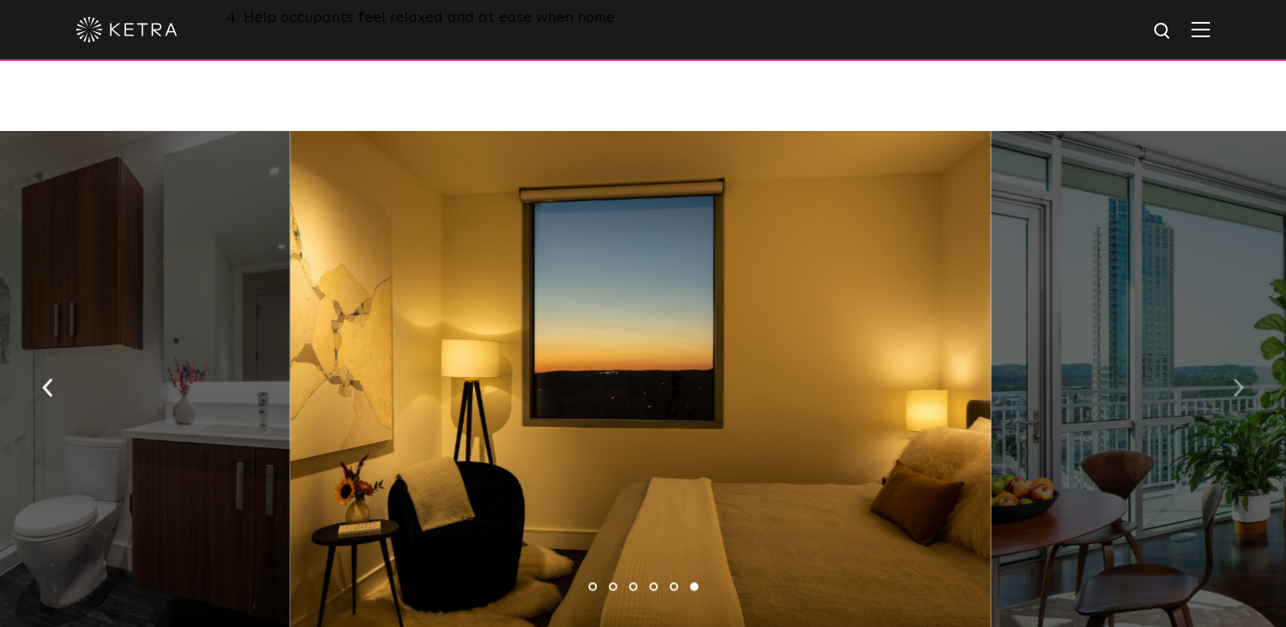
click at [1222, 358] on button "button" at bounding box center [1238, 387] width 36 height 58
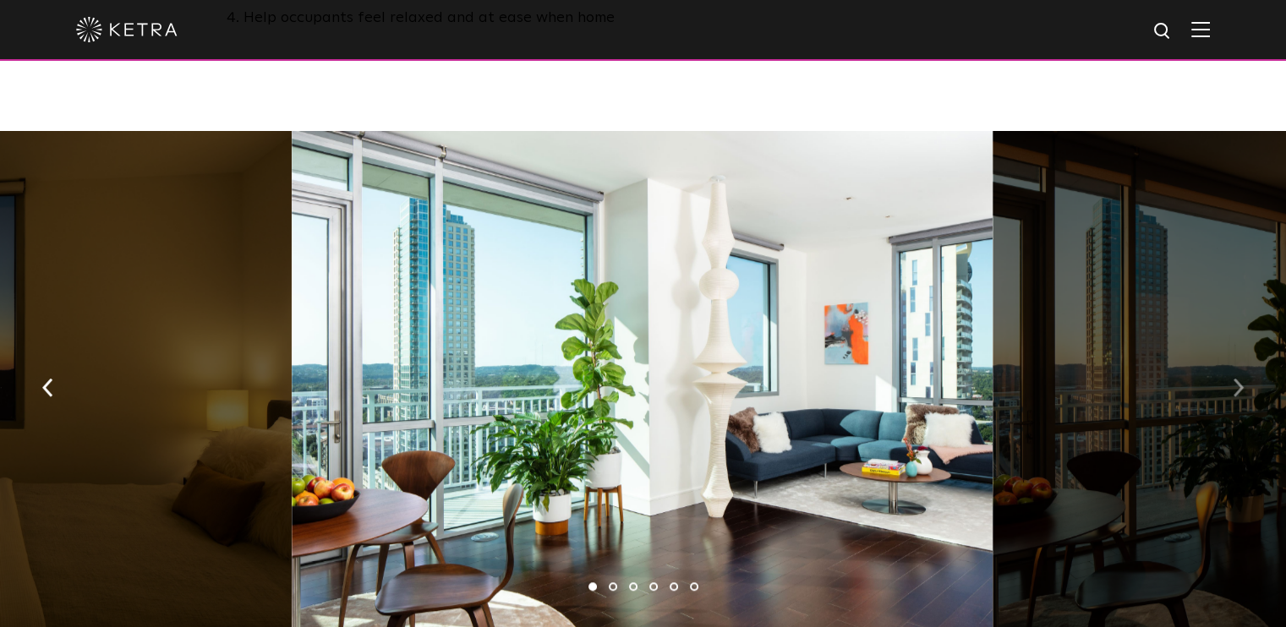
click at [1222, 358] on button "button" at bounding box center [1238, 387] width 36 height 58
